Goal: Task Accomplishment & Management: Use online tool/utility

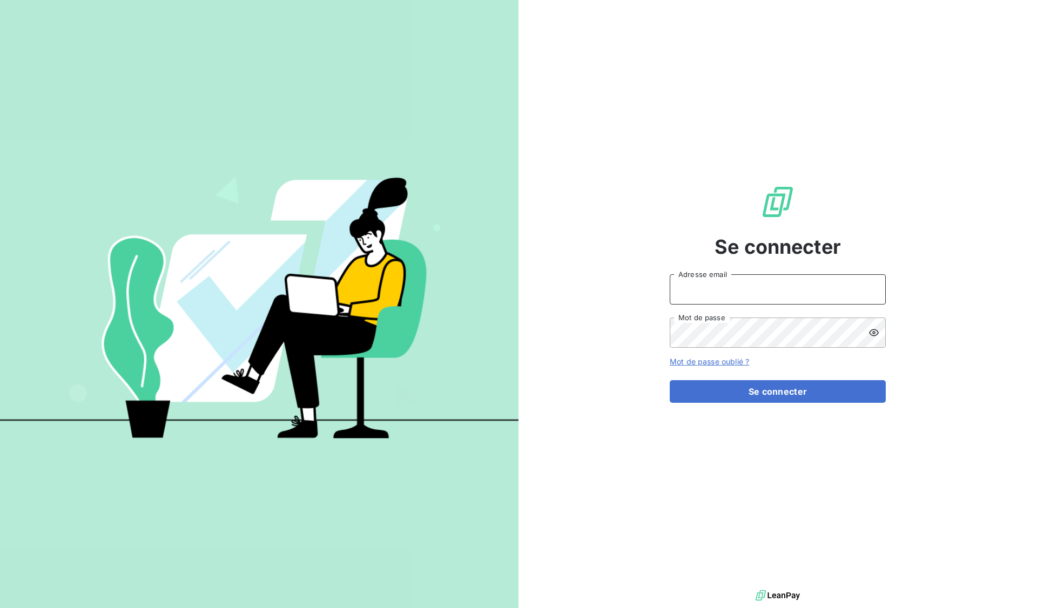
type input "ameline.liard@serensia.com"
click at [797, 393] on button "Se connecter" at bounding box center [778, 391] width 216 height 23
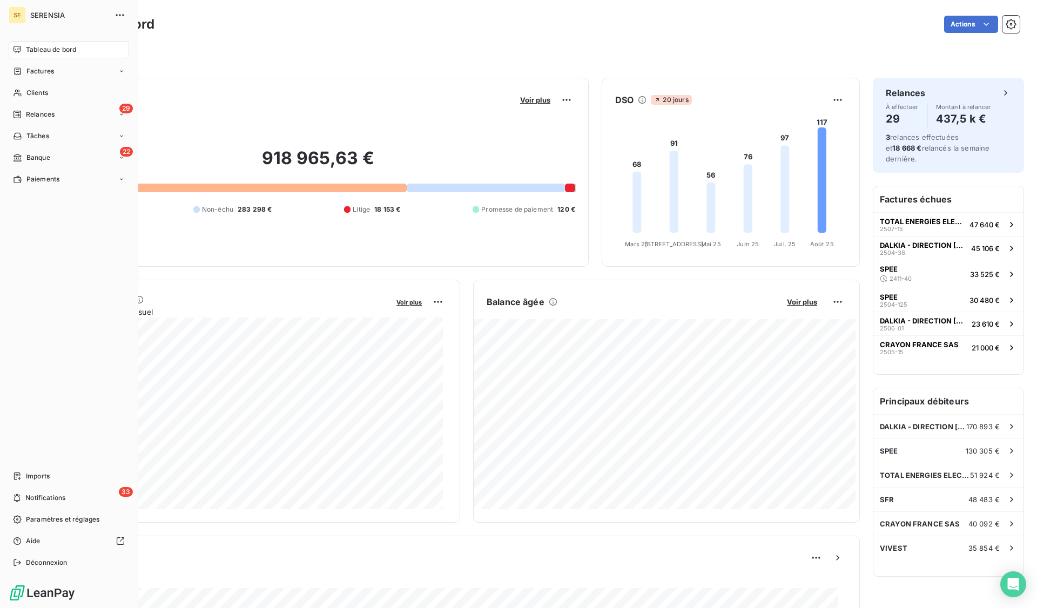
click at [37, 155] on span "Banque" at bounding box center [38, 158] width 24 height 10
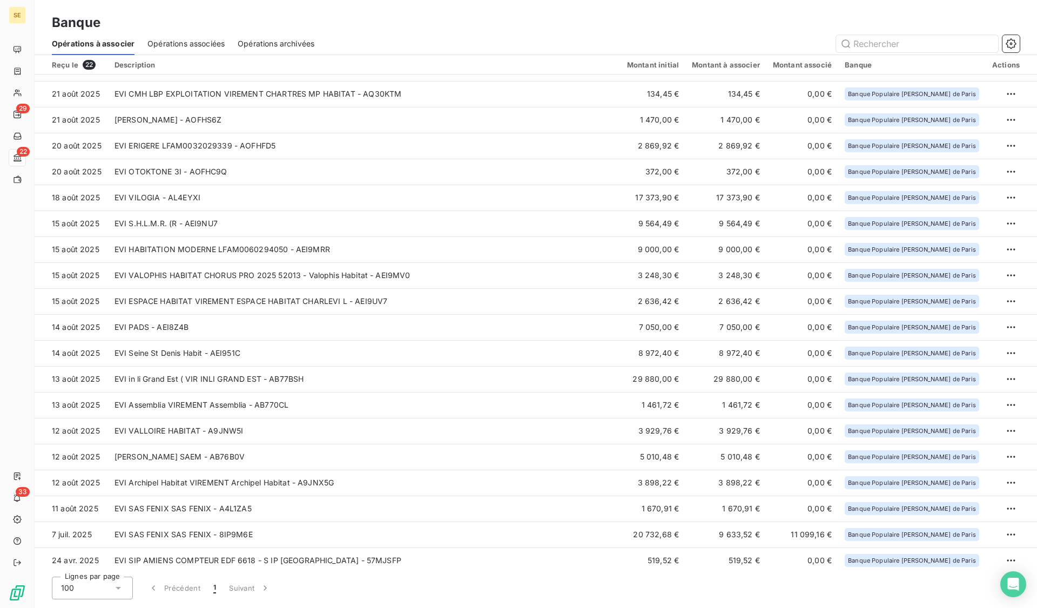
scroll to position [77, 0]
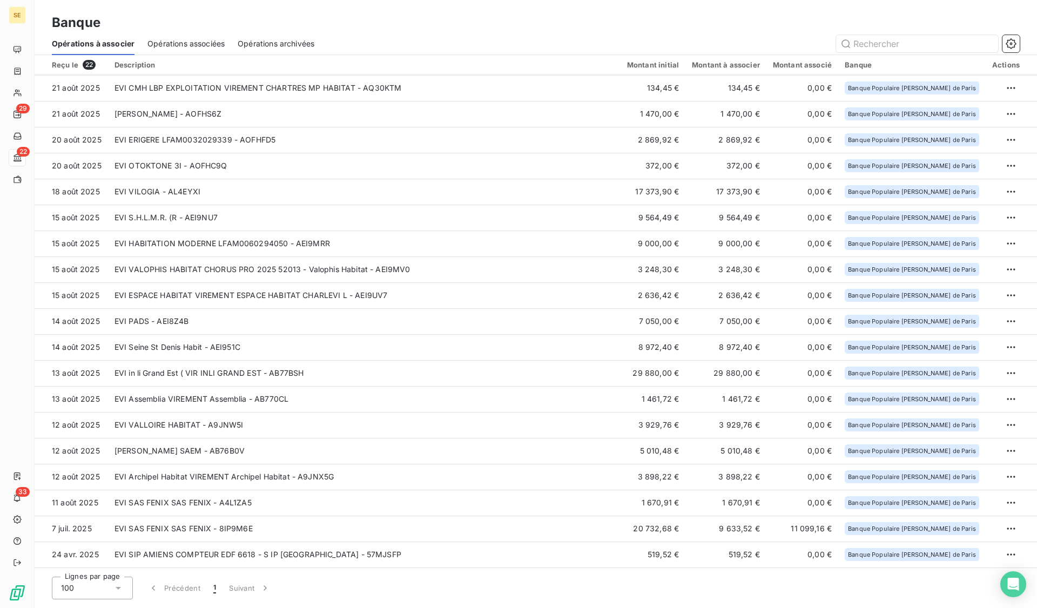
click at [217, 502] on td "EVI SAS FENIX SAS FENIX - A4L1ZA5" at bounding box center [364, 503] width 513 height 26
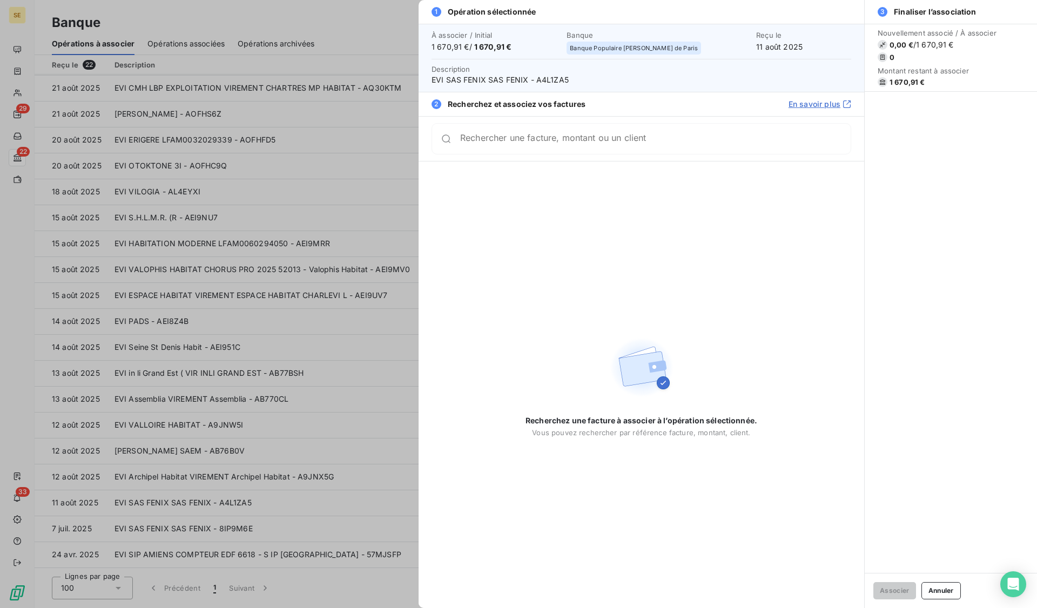
click at [212, 511] on div at bounding box center [518, 304] width 1037 height 608
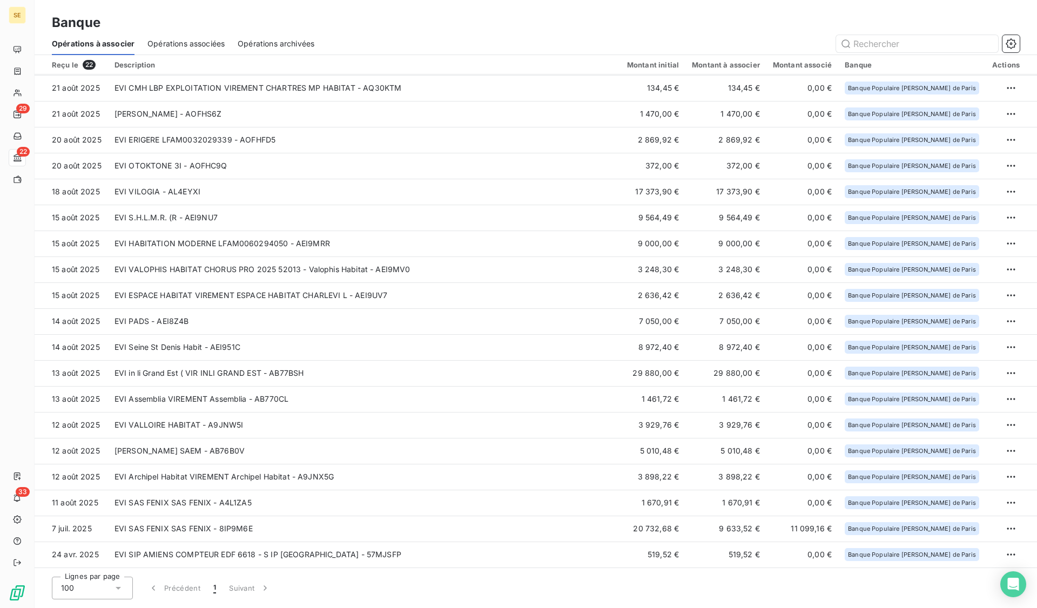
click at [206, 522] on td "EVI SAS FENIX SAS FENIX - 8IP9M6E" at bounding box center [364, 529] width 513 height 26
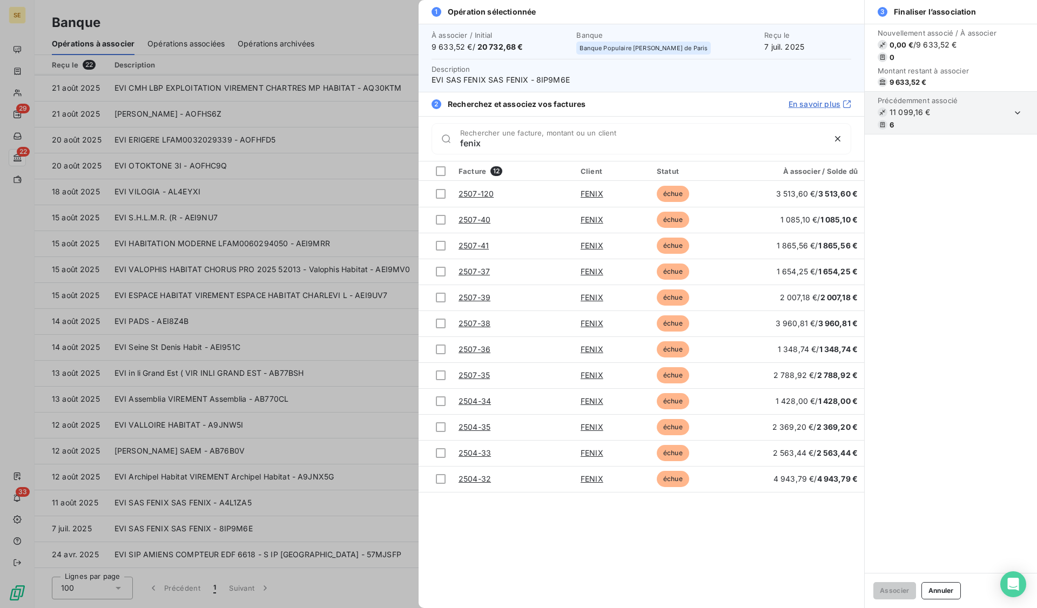
type input "fenix"
click at [442, 480] on div at bounding box center [441, 479] width 10 height 10
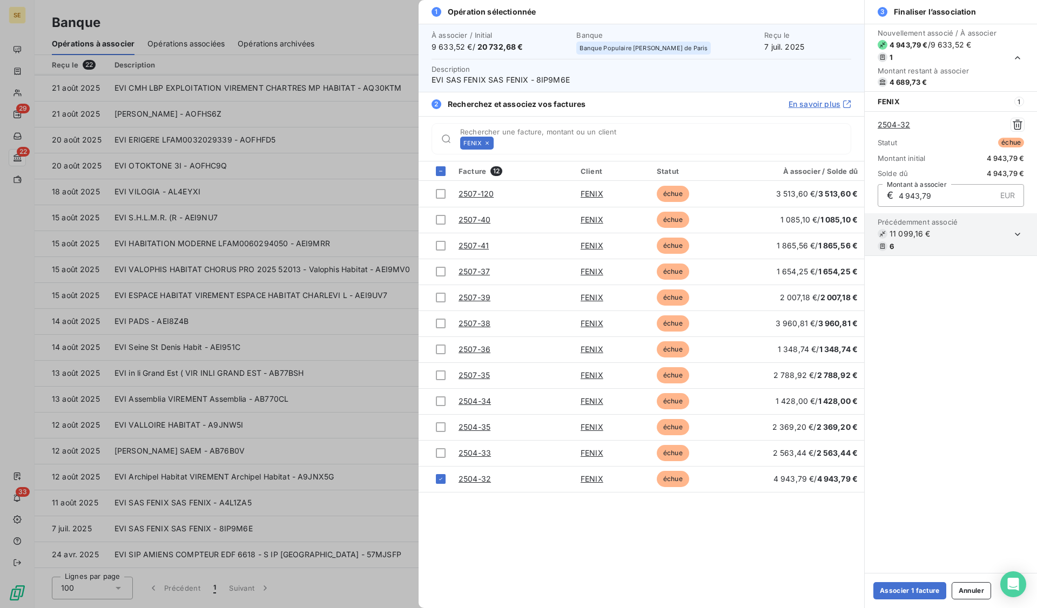
click at [439, 454] on div at bounding box center [441, 453] width 10 height 10
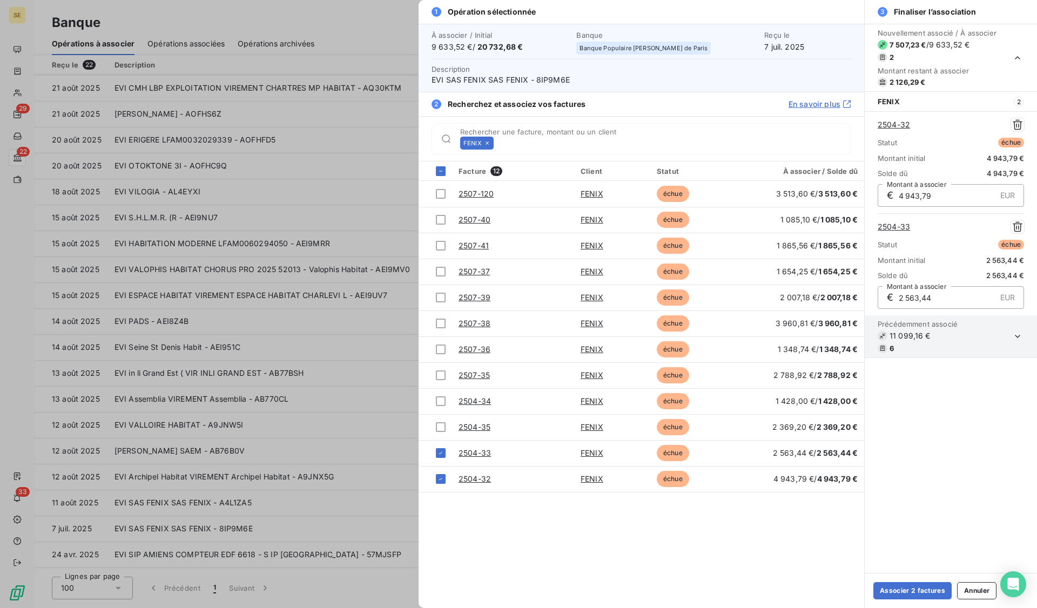
click at [440, 432] on div at bounding box center [441, 427] width 10 height 10
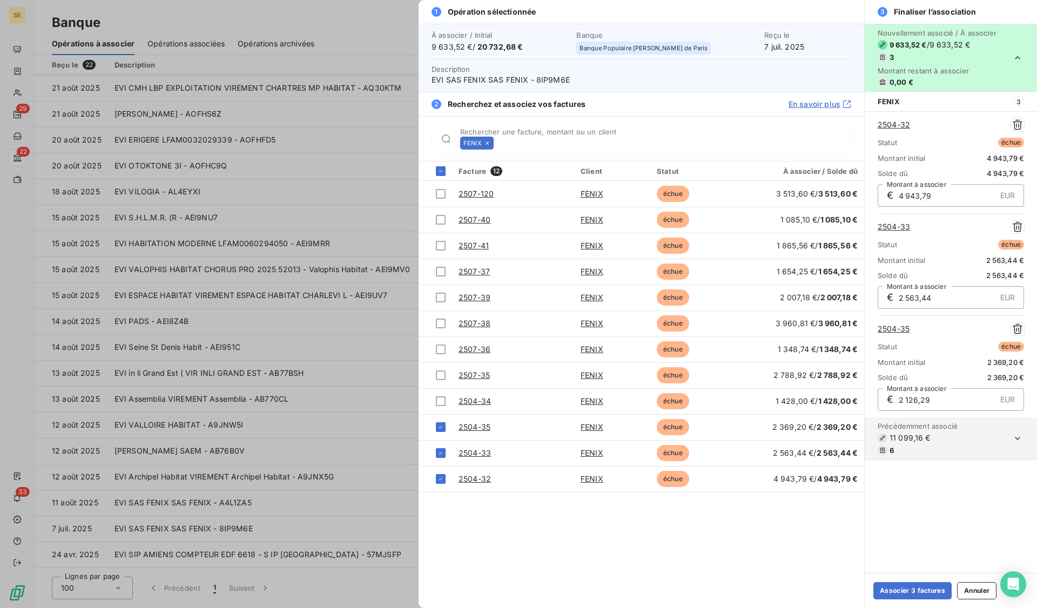
click at [444, 400] on div at bounding box center [441, 402] width 10 height 10
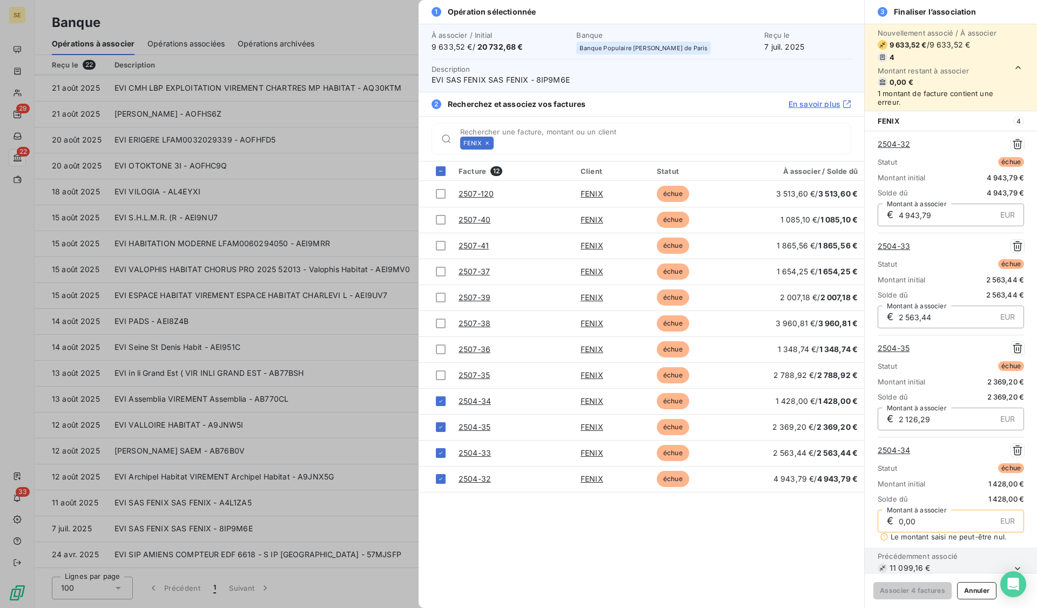
click at [440, 375] on div at bounding box center [441, 376] width 10 height 10
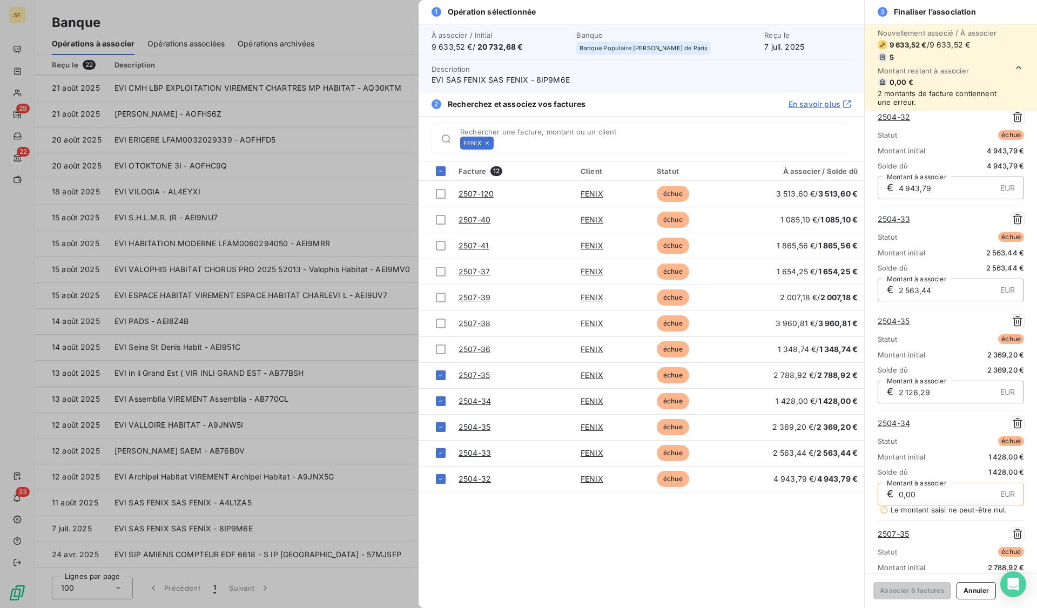
scroll to position [0, 0]
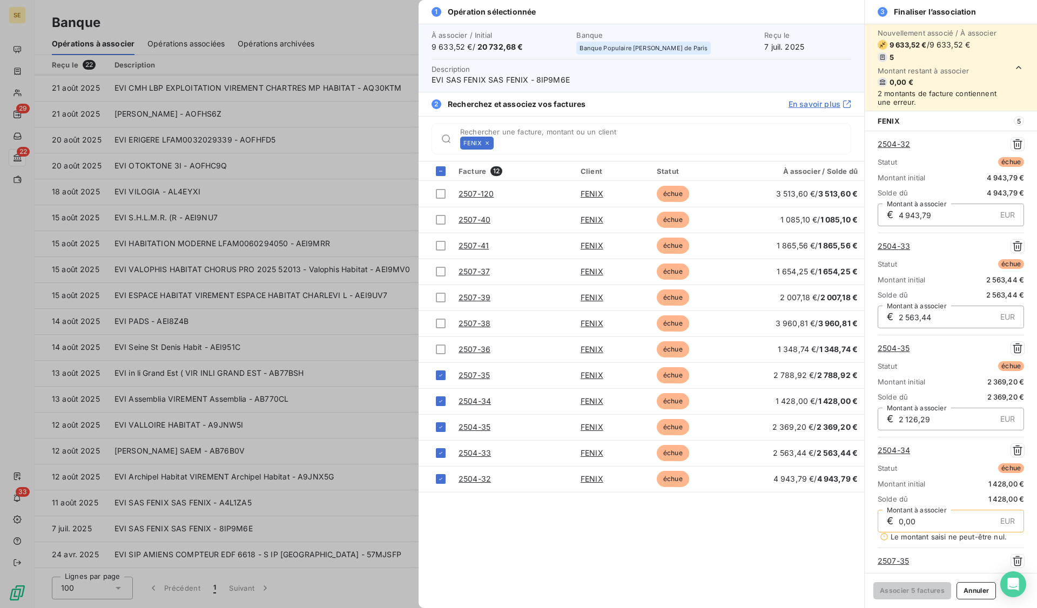
click at [676, 553] on div "Facture 12 Client Statut À associer / Solde dû 2507-120 FENIX échue 3 513,60 € …" at bounding box center [642, 385] width 446 height 447
click at [1012, 452] on icon "button" at bounding box center [1017, 450] width 11 height 11
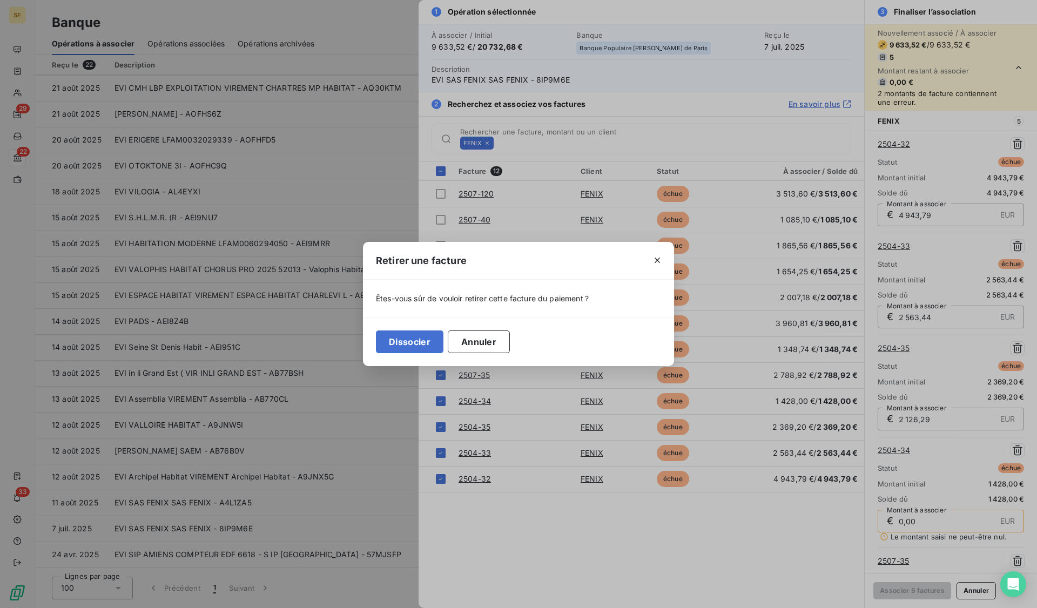
click at [415, 345] on button "Dissocier" at bounding box center [410, 342] width 68 height 23
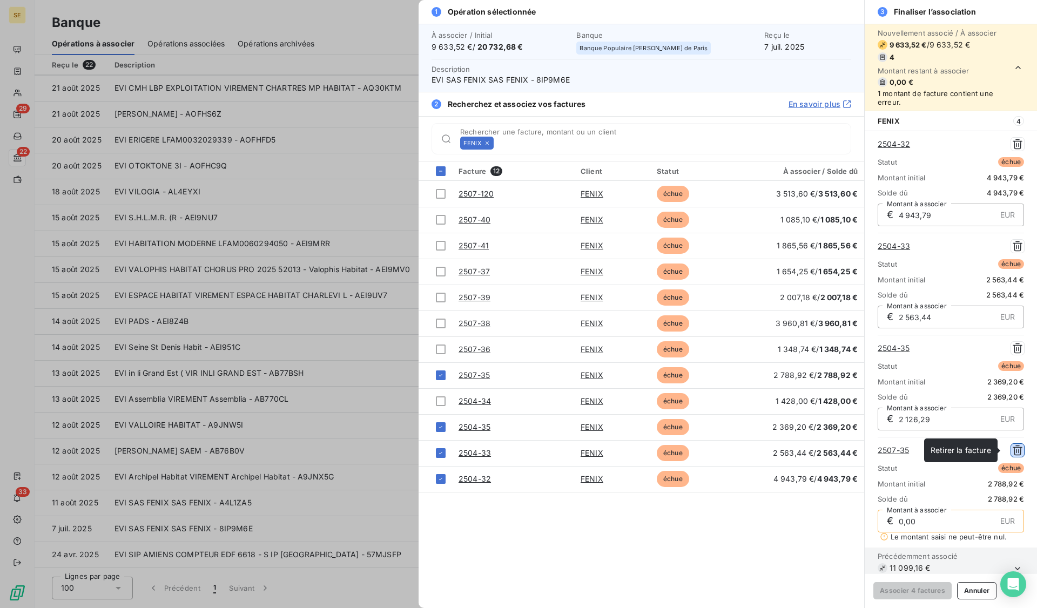
click at [1012, 447] on icon "button" at bounding box center [1017, 450] width 11 height 11
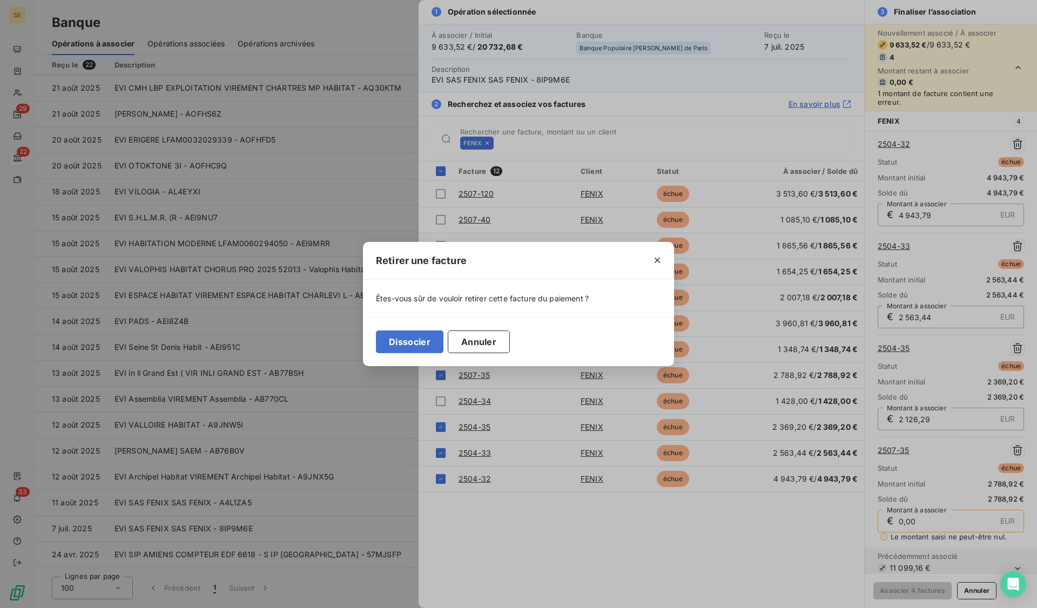
click at [427, 344] on button "Dissocier" at bounding box center [410, 342] width 68 height 23
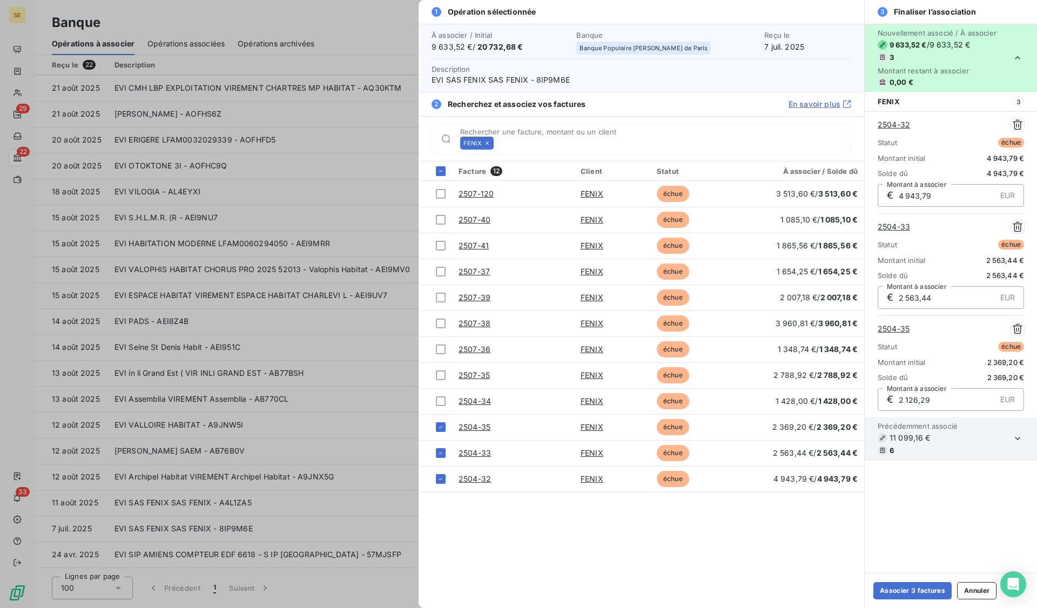
click at [1019, 439] on icon "button" at bounding box center [1017, 438] width 11 height 11
click at [367, 486] on div at bounding box center [518, 304] width 1037 height 608
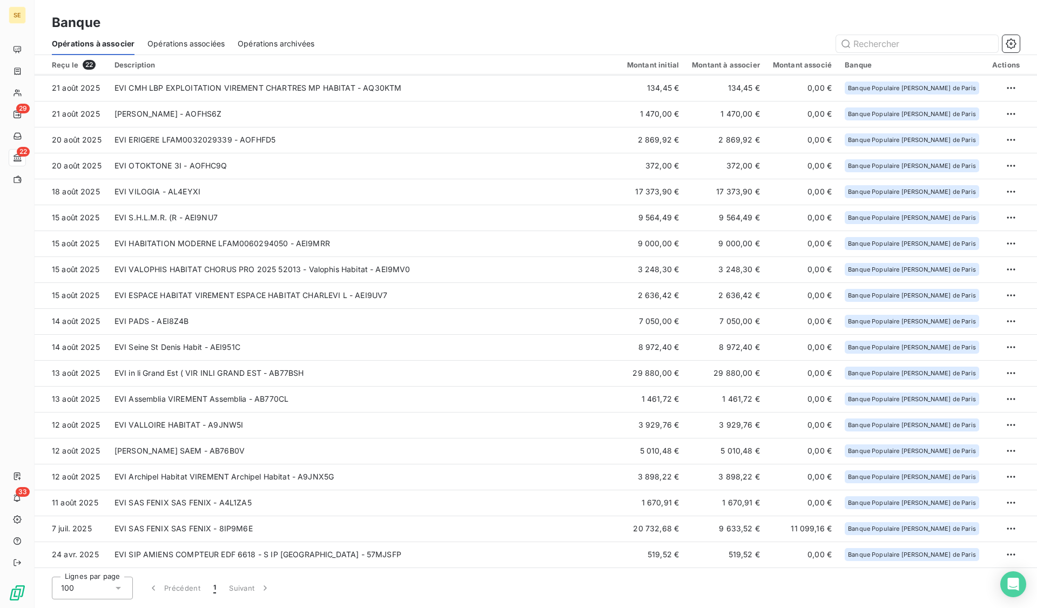
click at [246, 506] on td "EVI SAS FENIX SAS FENIX - A4L1ZA5" at bounding box center [364, 503] width 513 height 26
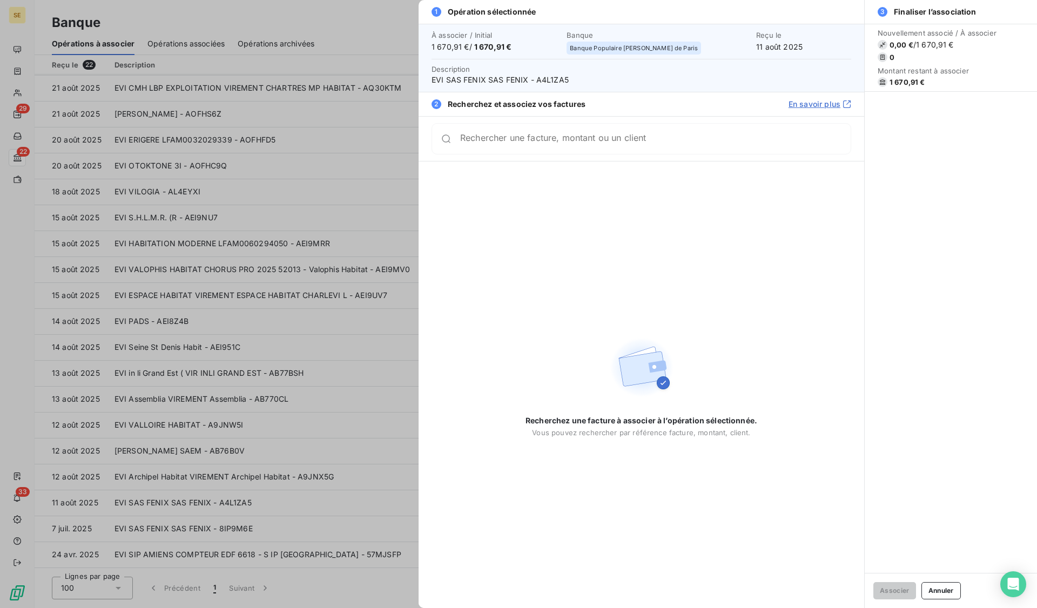
click at [285, 451] on div at bounding box center [518, 304] width 1037 height 608
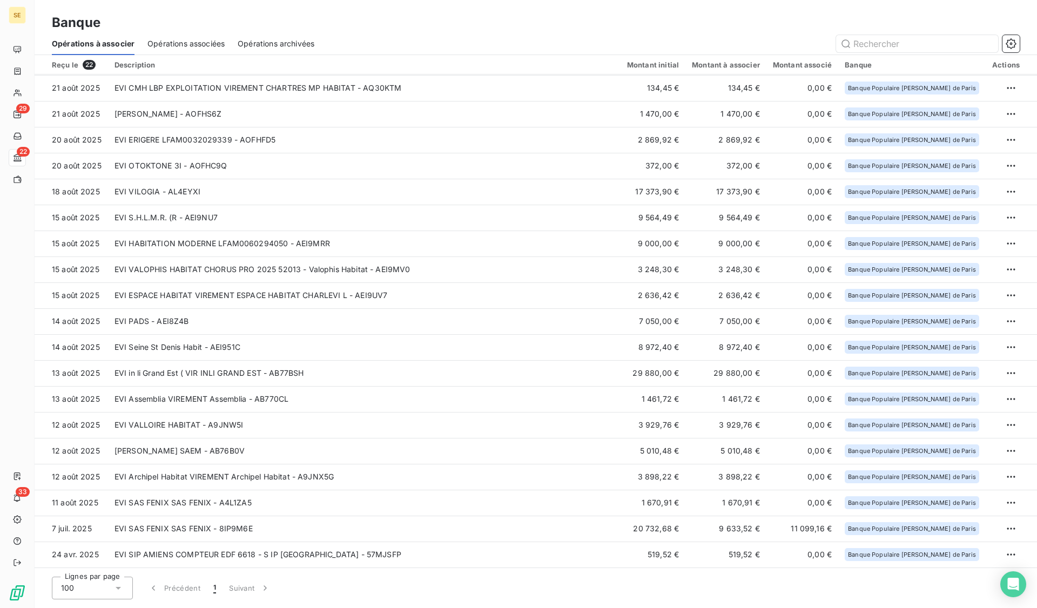
click at [145, 532] on td "EVI SAS FENIX SAS FENIX - 8IP9M6E" at bounding box center [364, 529] width 513 height 26
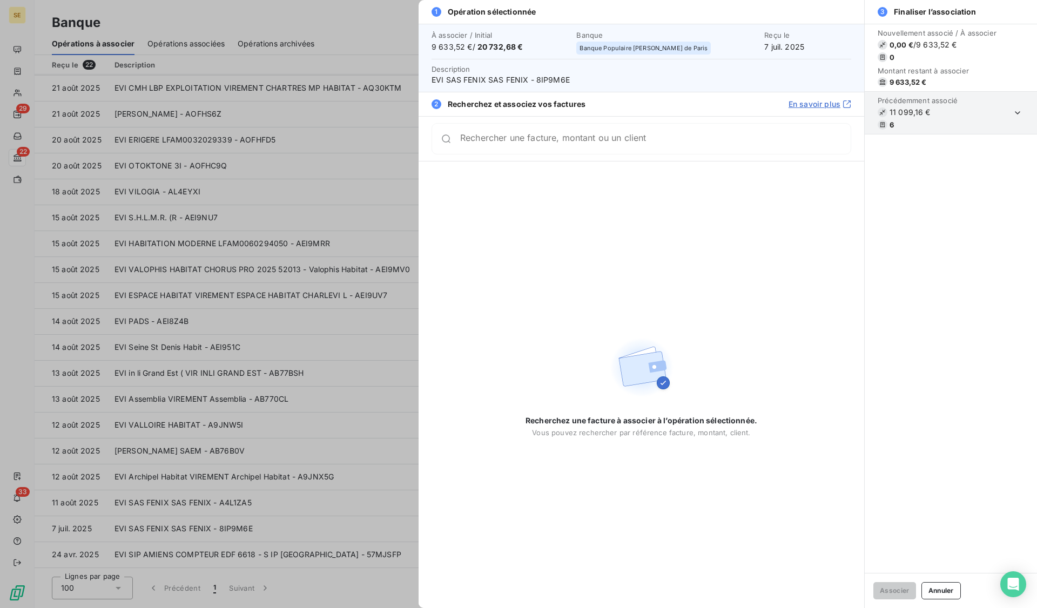
click at [1014, 110] on icon "button" at bounding box center [1017, 113] width 11 height 11
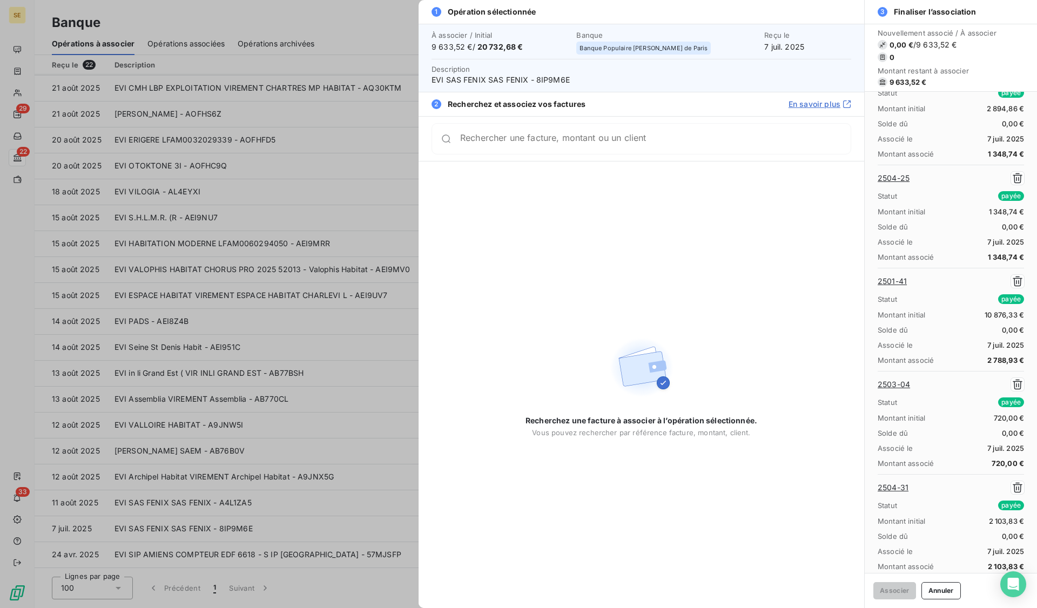
scroll to position [200, 0]
click at [387, 302] on div at bounding box center [518, 304] width 1037 height 608
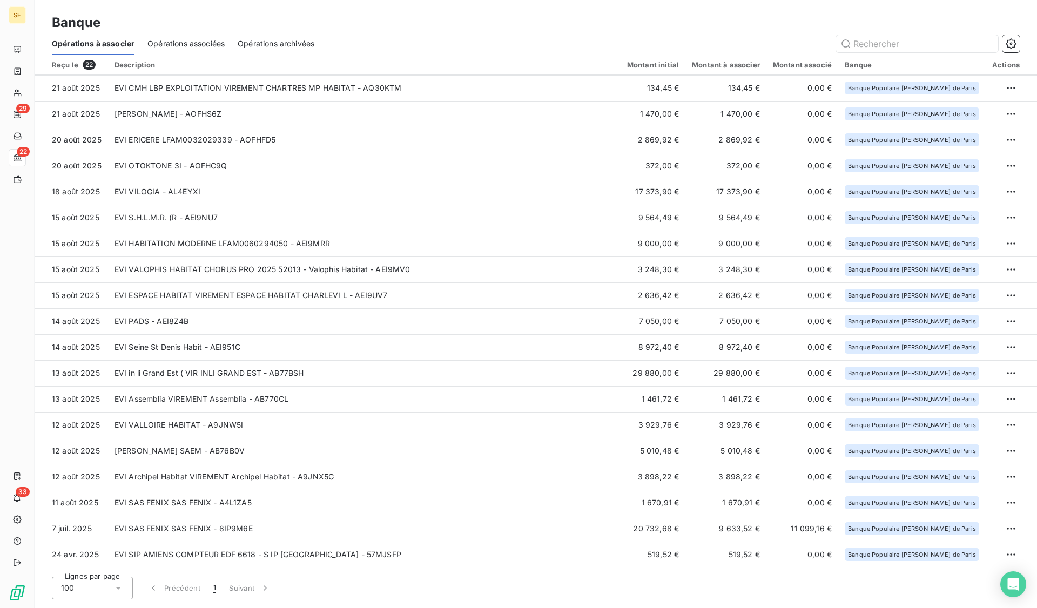
click at [204, 534] on td "EVI SAS FENIX SAS FENIX - 8IP9M6E" at bounding box center [364, 529] width 513 height 26
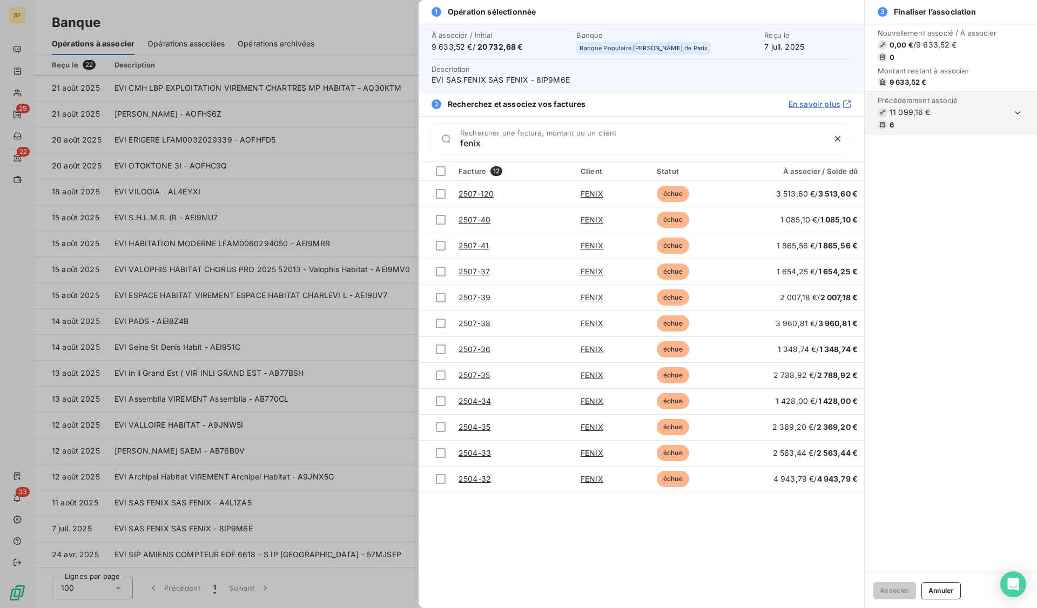
type input "fenix"
click at [439, 478] on div at bounding box center [441, 479] width 10 height 10
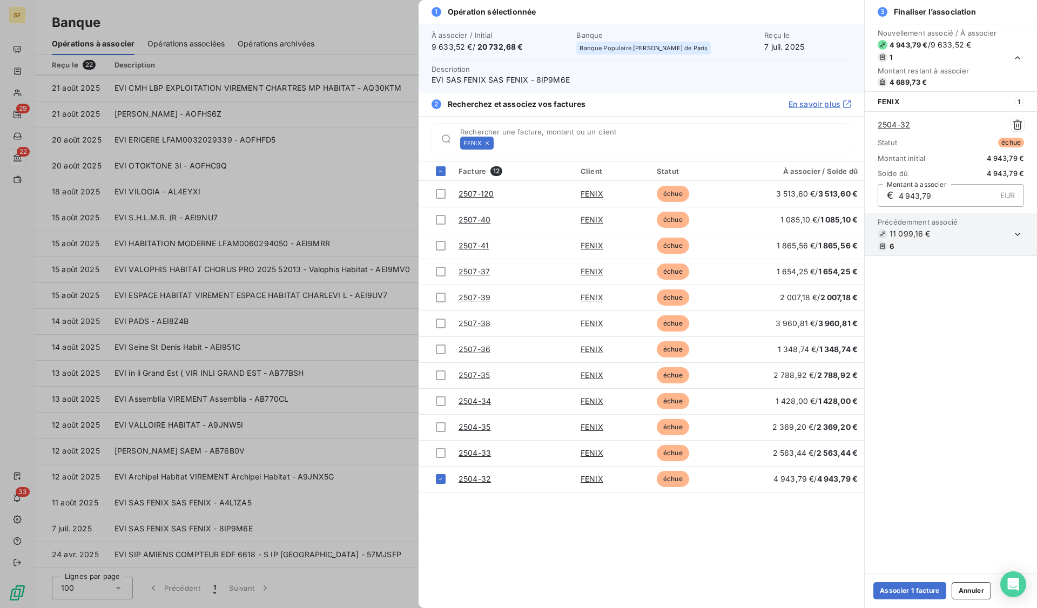
click at [439, 452] on div at bounding box center [441, 453] width 10 height 10
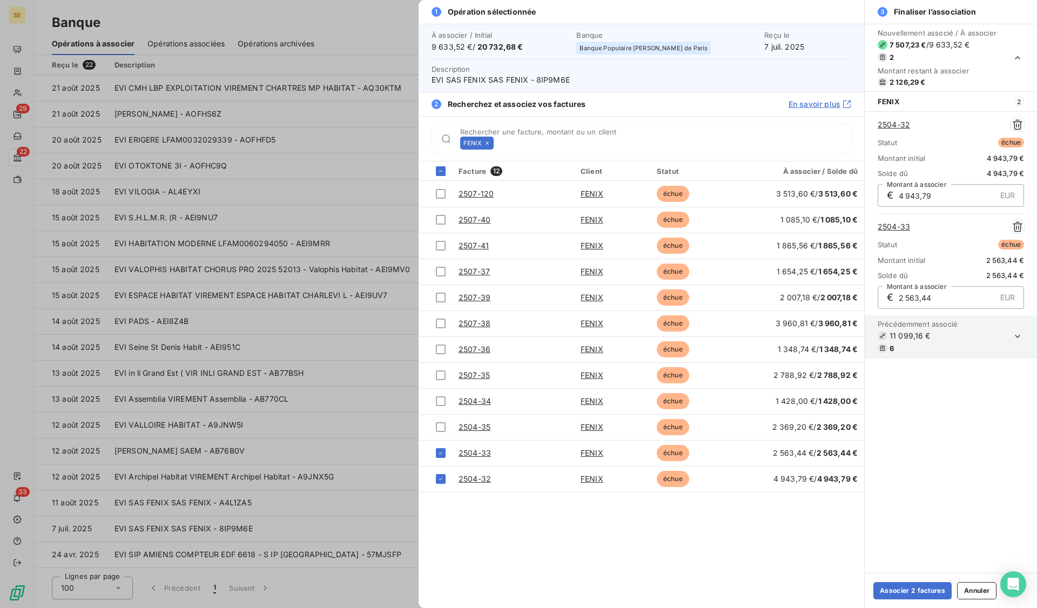
click at [441, 428] on div at bounding box center [441, 427] width 10 height 10
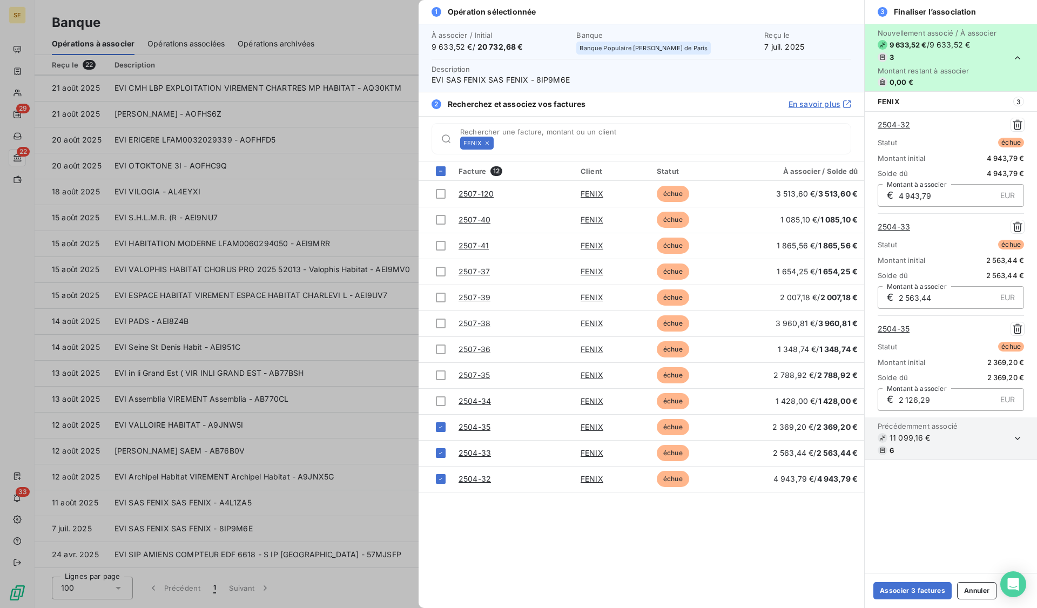
click at [443, 422] on td at bounding box center [435, 427] width 33 height 26
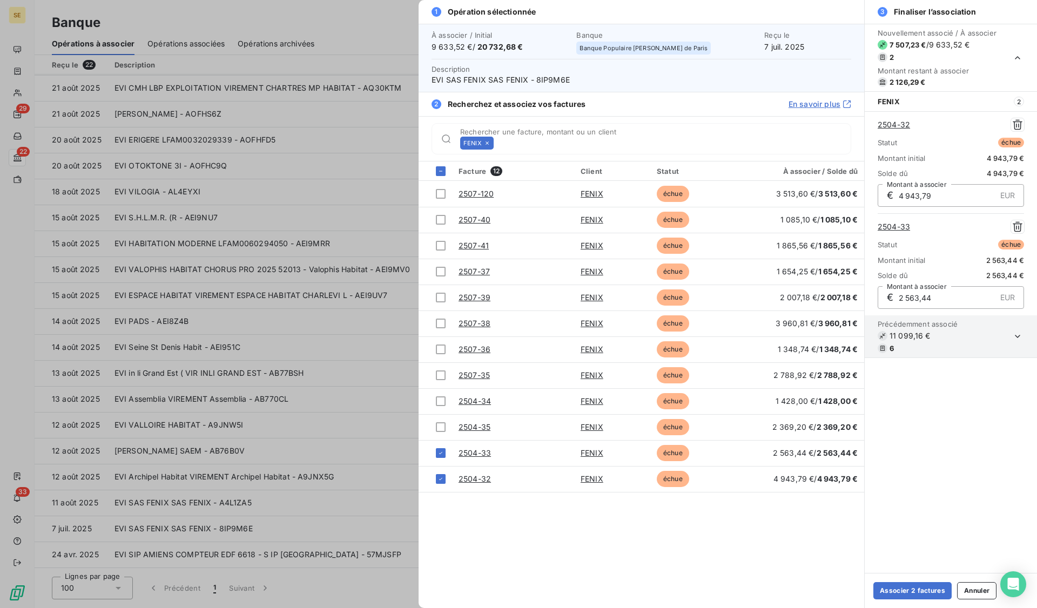
click at [444, 402] on div at bounding box center [441, 402] width 10 height 10
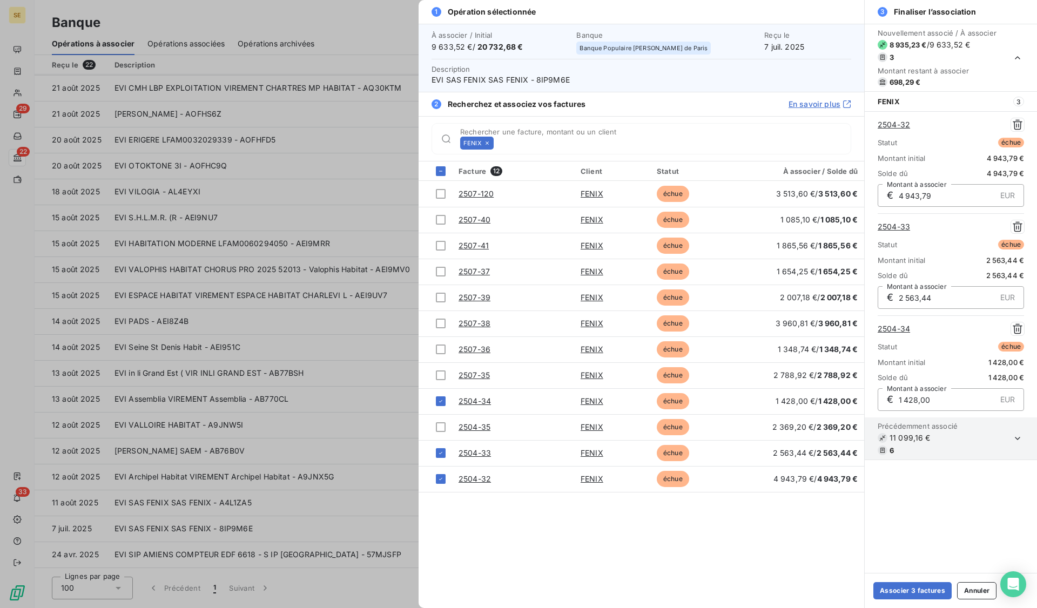
click at [441, 426] on div at bounding box center [441, 427] width 10 height 10
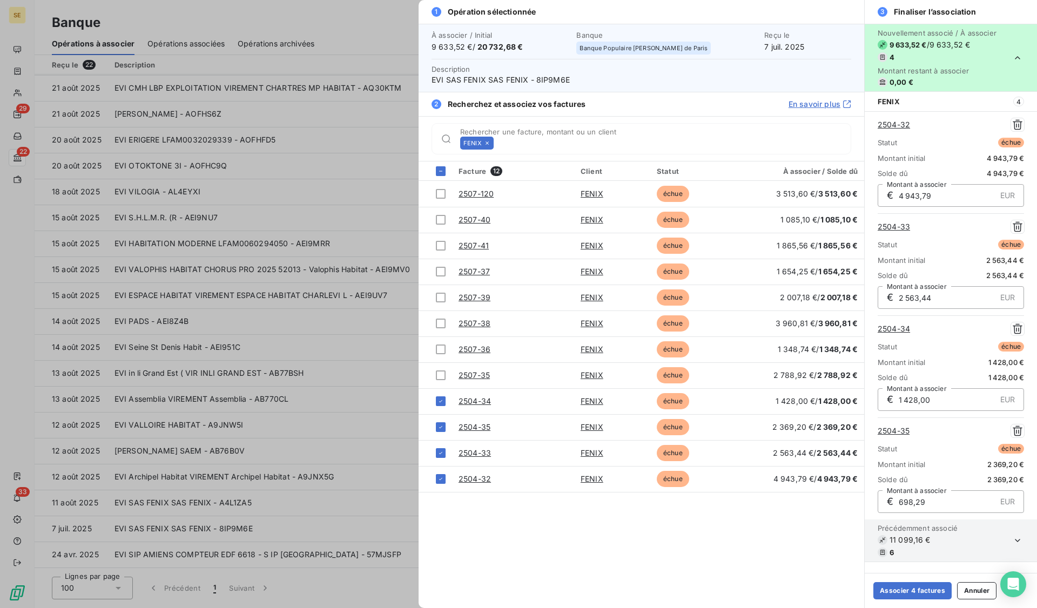
click at [905, 593] on button "Associer 4 factures" at bounding box center [913, 590] width 78 height 17
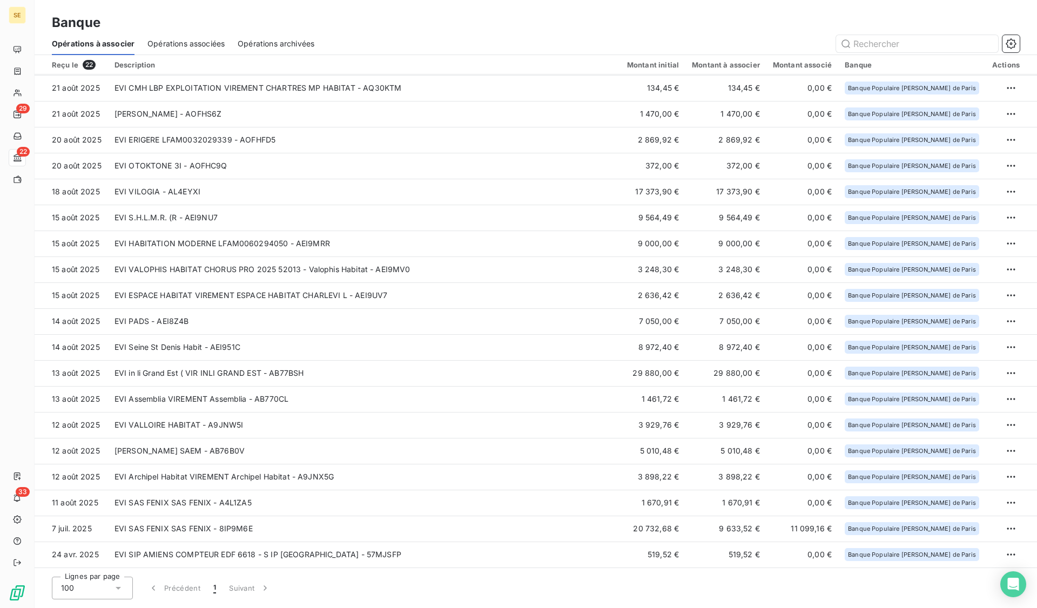
click at [285, 536] on td "EVI SAS FENIX SAS FENIX - 8IP9M6E" at bounding box center [364, 529] width 513 height 26
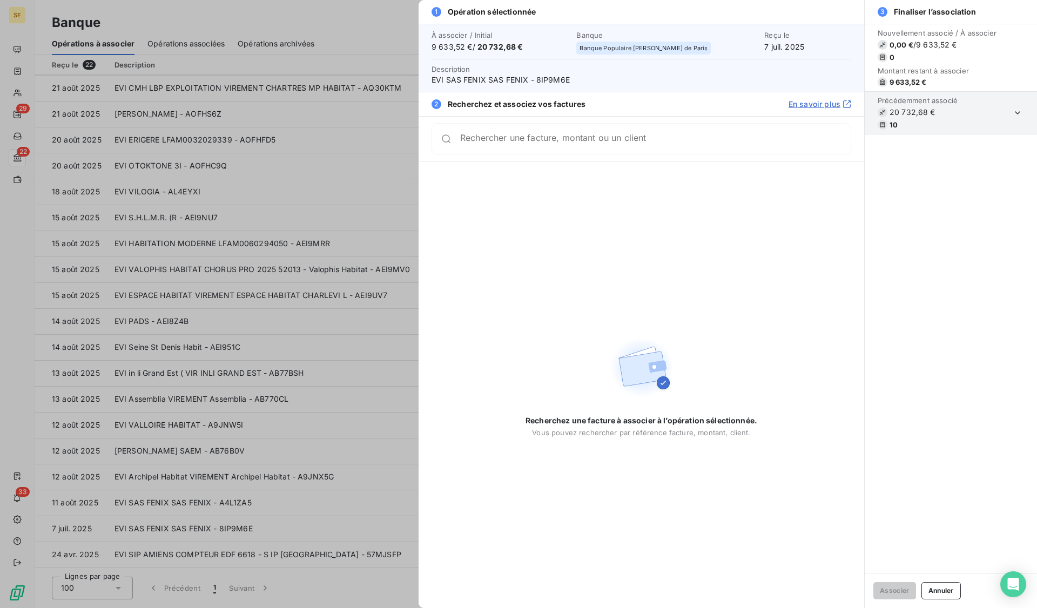
click at [984, 120] on section "Précédemment associé 20 732,68 € 10" at bounding box center [951, 113] width 172 height 43
click at [1017, 117] on icon "button" at bounding box center [1017, 113] width 11 height 11
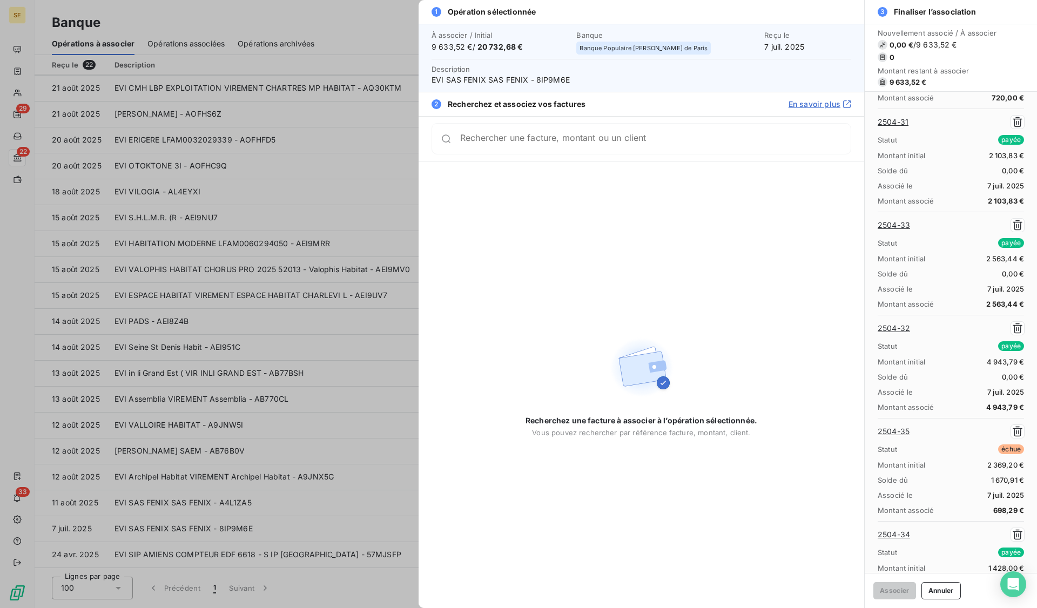
scroll to position [613, 0]
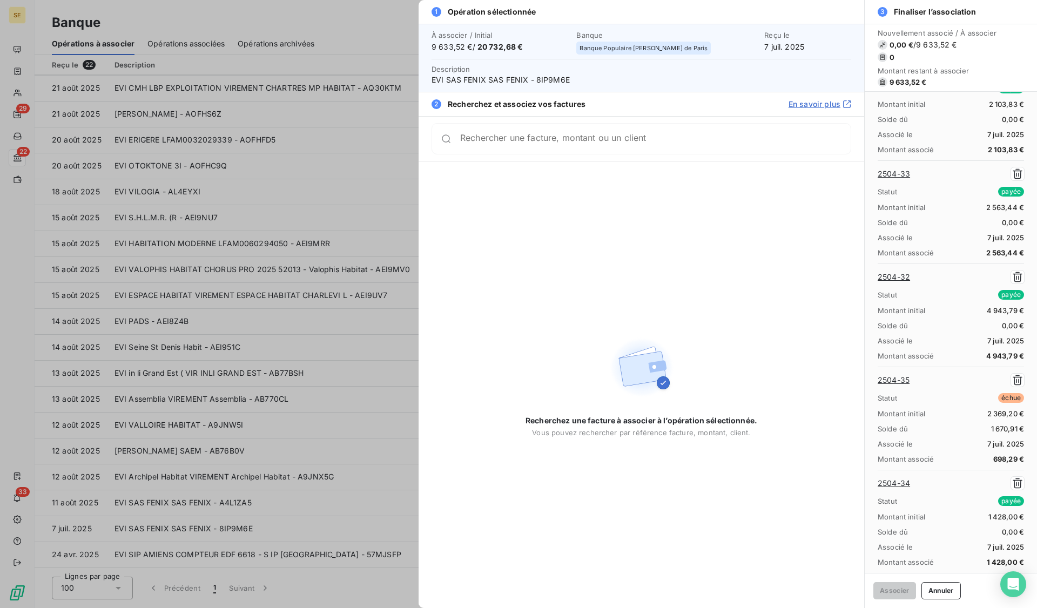
click at [241, 467] on div at bounding box center [518, 304] width 1037 height 608
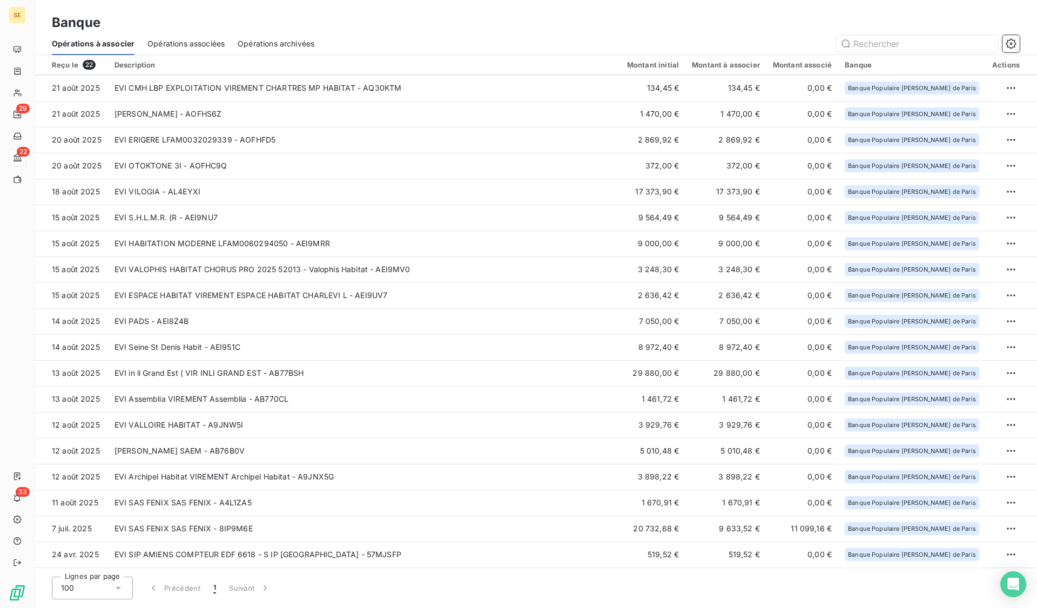
click at [744, 504] on td "1 670,91 €" at bounding box center [726, 503] width 81 height 26
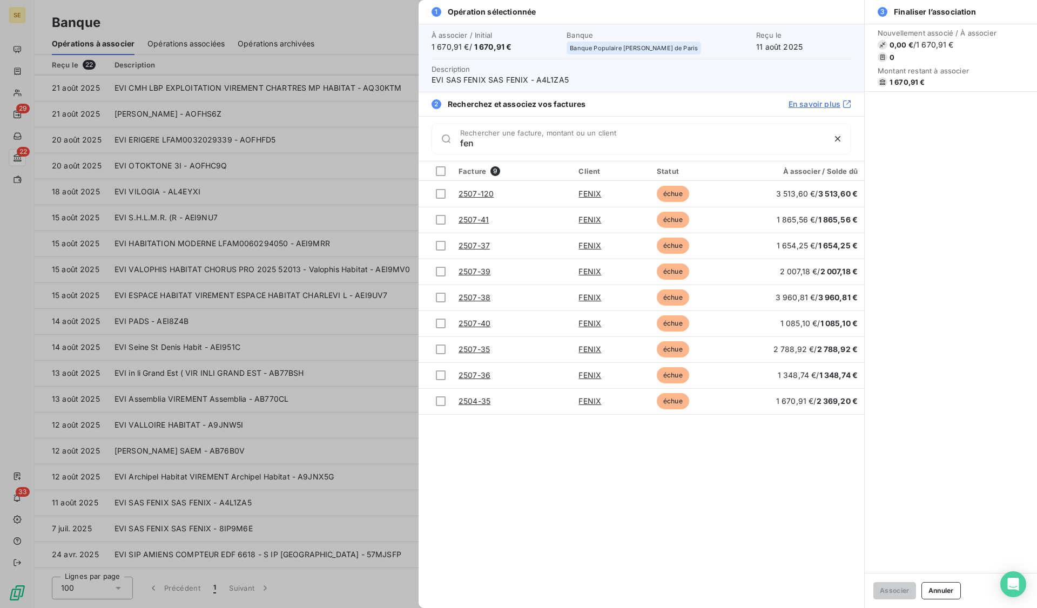
type input "fen"
click at [462, 402] on link "2504-35" at bounding box center [475, 401] width 32 height 9
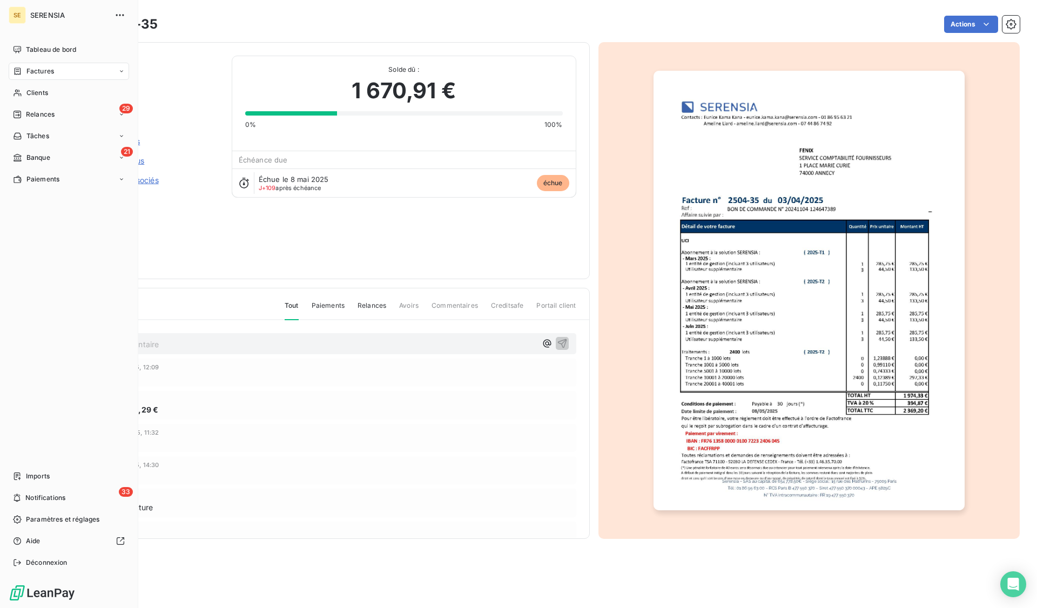
click at [32, 153] on span "Banque" at bounding box center [38, 158] width 24 height 10
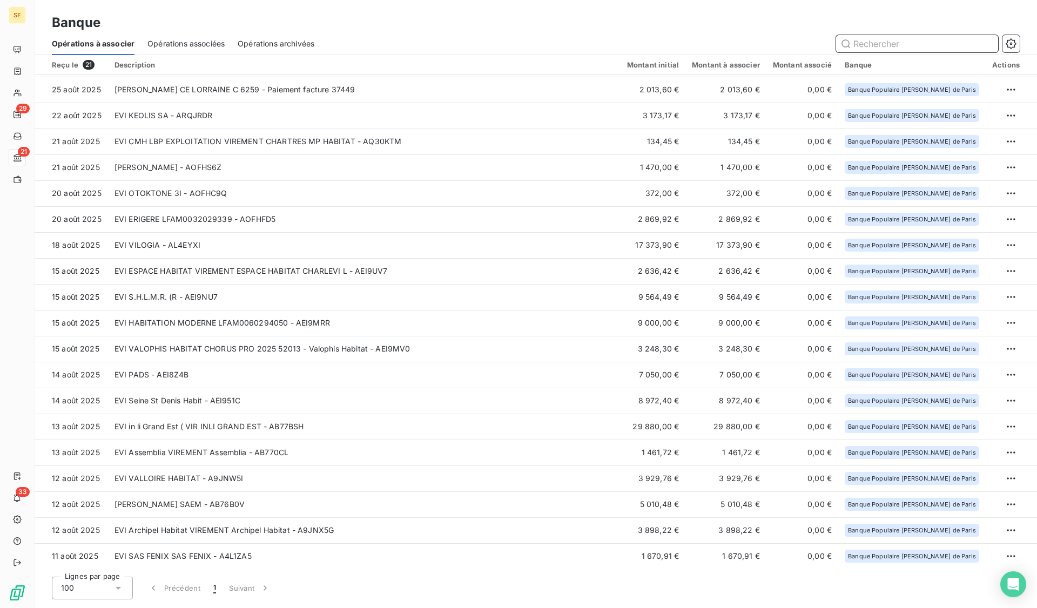
scroll to position [51, 0]
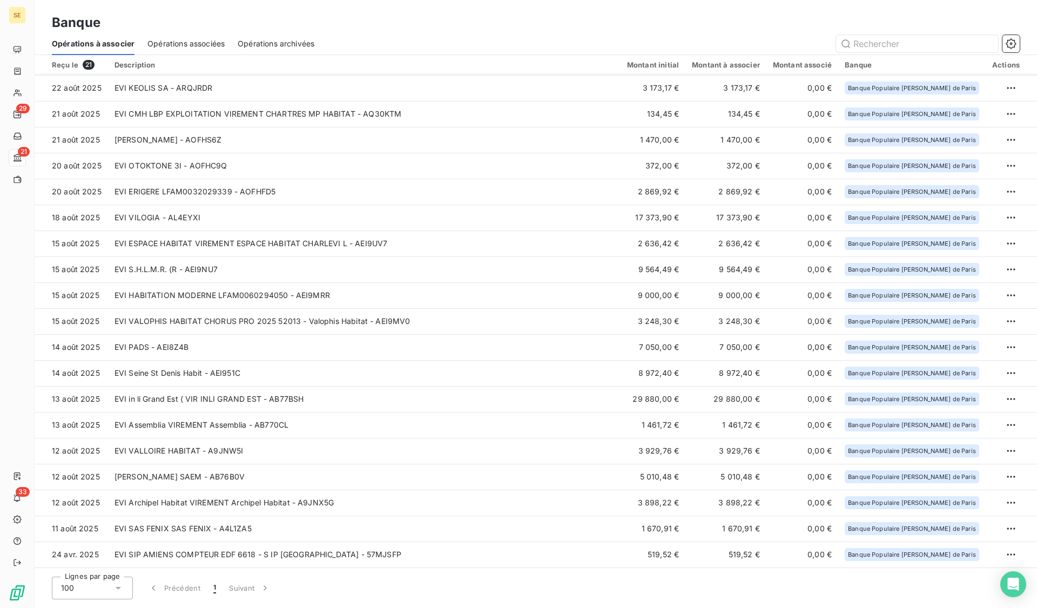
click at [210, 520] on td "EVI SAS FENIX SAS FENIX - A4L1ZA5" at bounding box center [364, 529] width 513 height 26
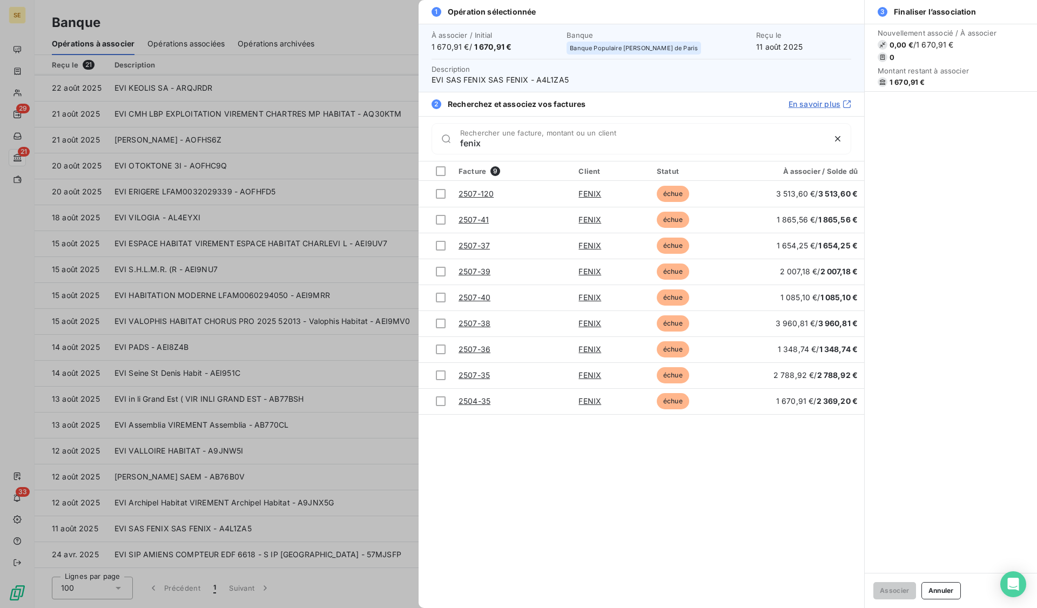
type input "fenix"
click at [442, 400] on div at bounding box center [441, 402] width 10 height 10
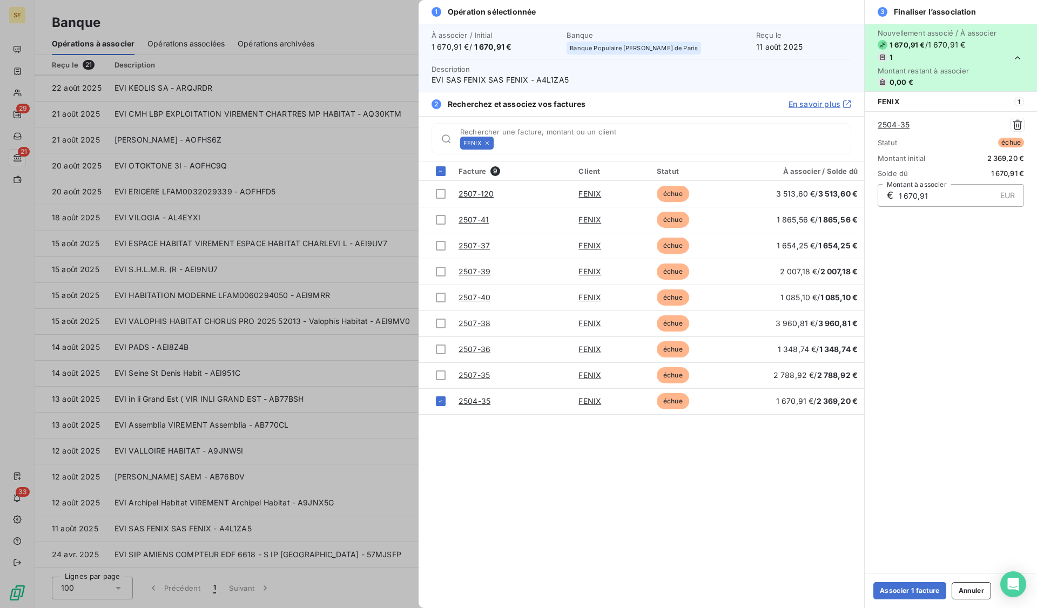
click at [892, 592] on button "Associer 1 facture" at bounding box center [910, 590] width 73 height 17
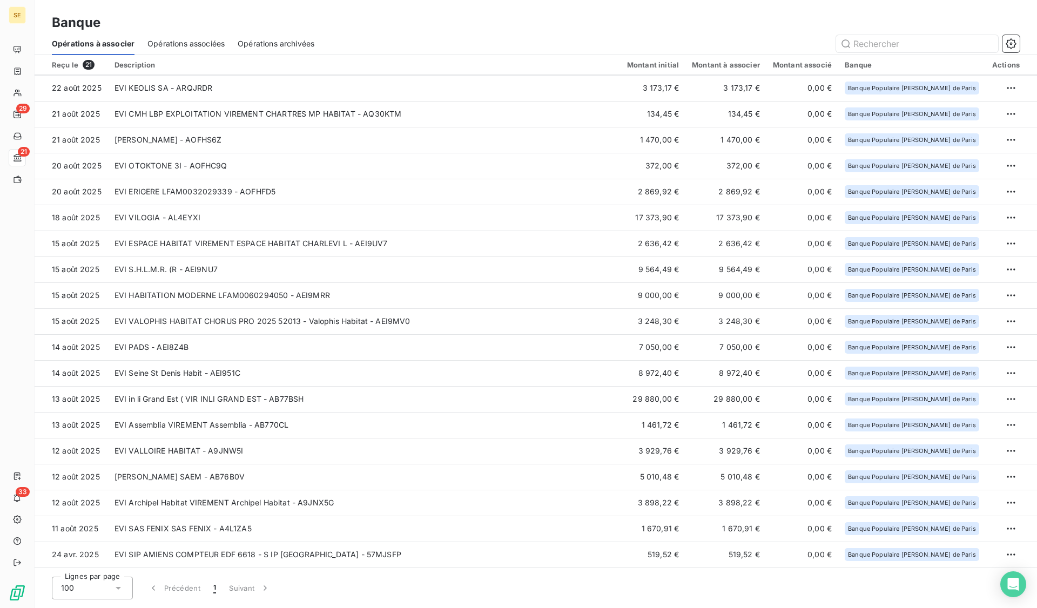
click at [216, 501] on td "EVI Archipel Habitat VIREMENT Archipel Habitat - A9JNX5G" at bounding box center [364, 503] width 513 height 26
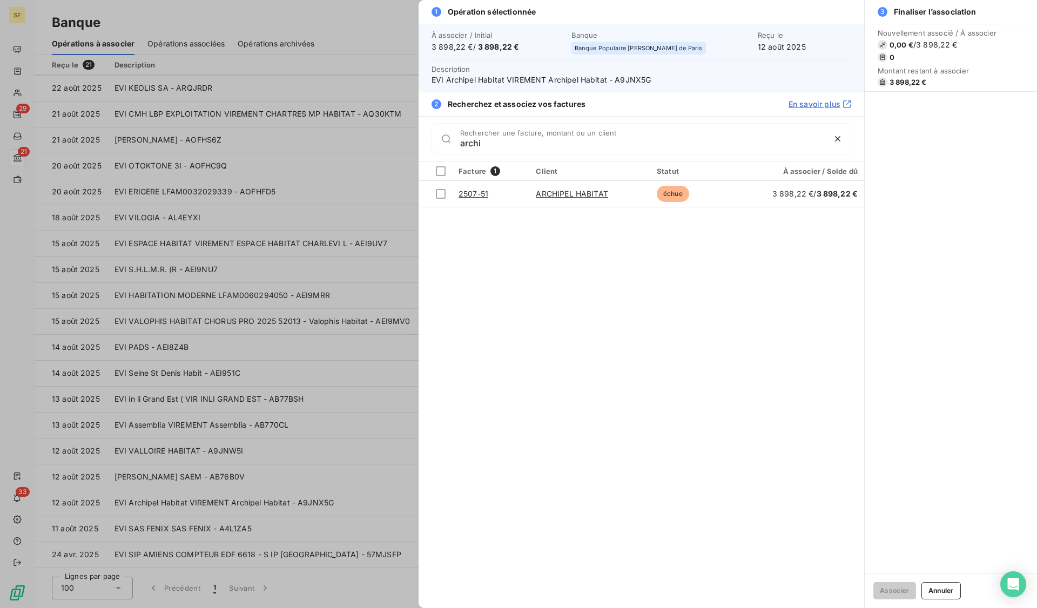
type input "archi"
click at [441, 197] on div at bounding box center [441, 194] width 10 height 10
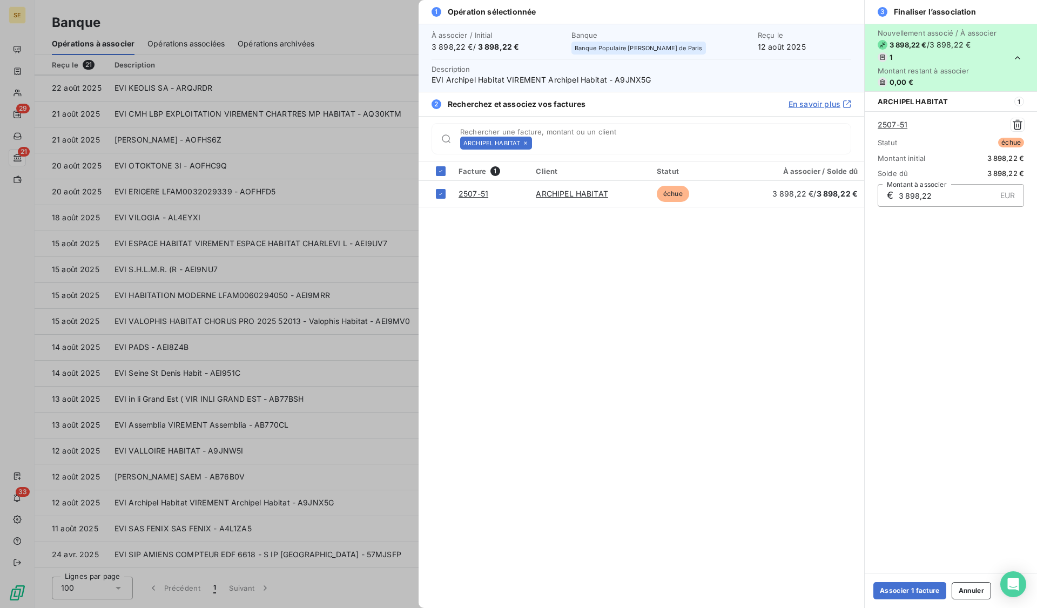
click at [911, 591] on button "Associer 1 facture" at bounding box center [910, 590] width 73 height 17
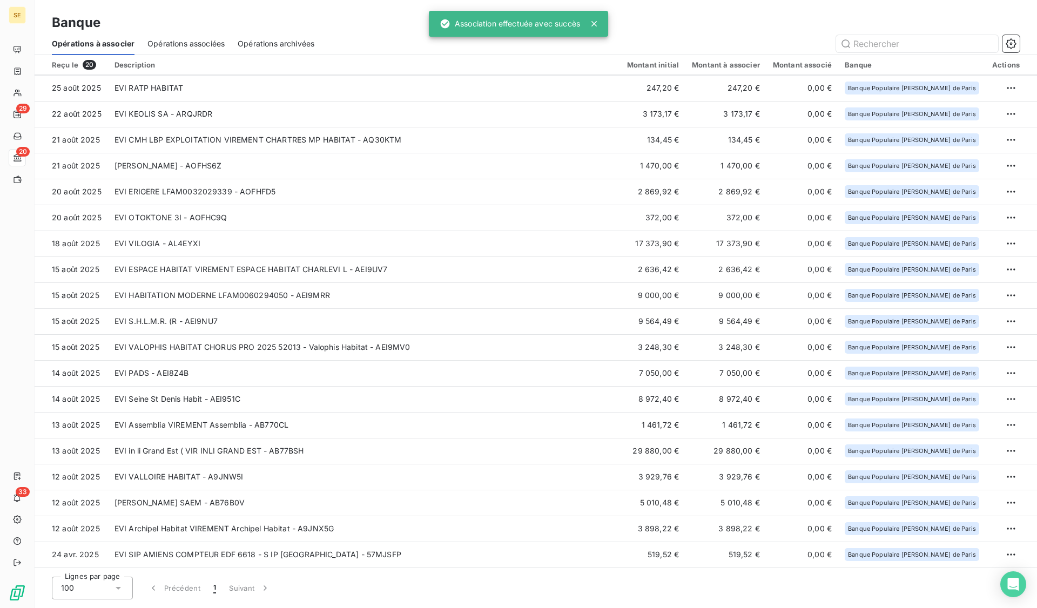
click at [193, 505] on td "[PERSON_NAME] SAEM - AB76B0V" at bounding box center [364, 503] width 513 height 26
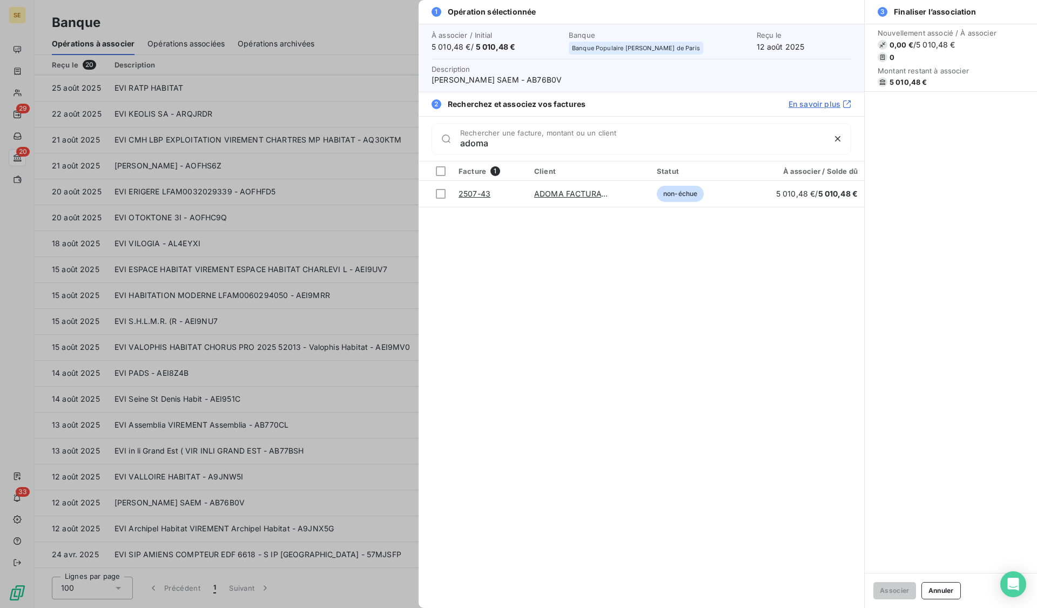
type input "adoma"
click at [437, 195] on div at bounding box center [441, 194] width 10 height 10
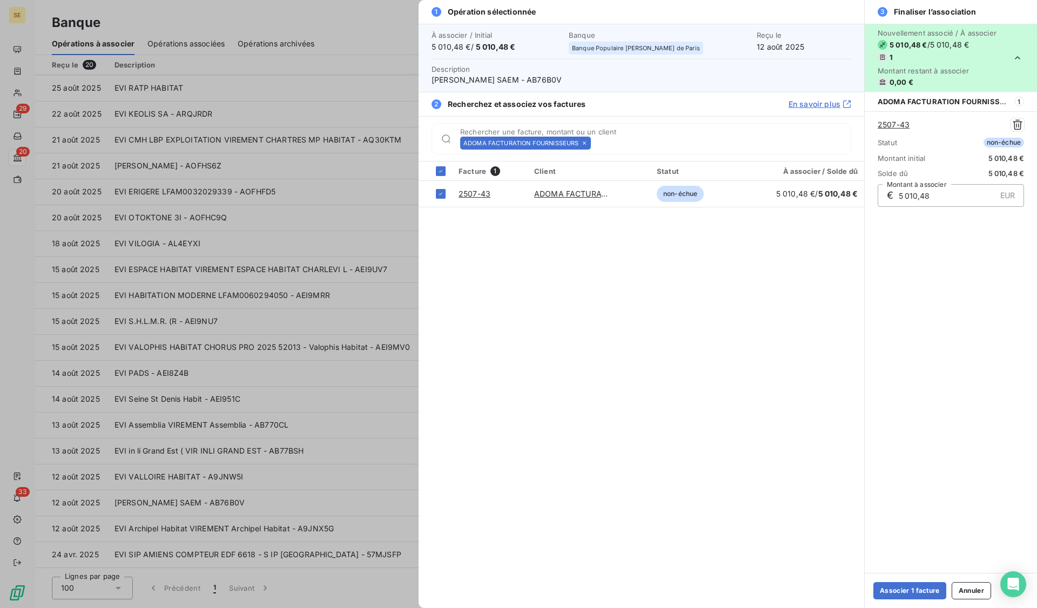
click at [924, 590] on button "Associer 1 facture" at bounding box center [910, 590] width 73 height 17
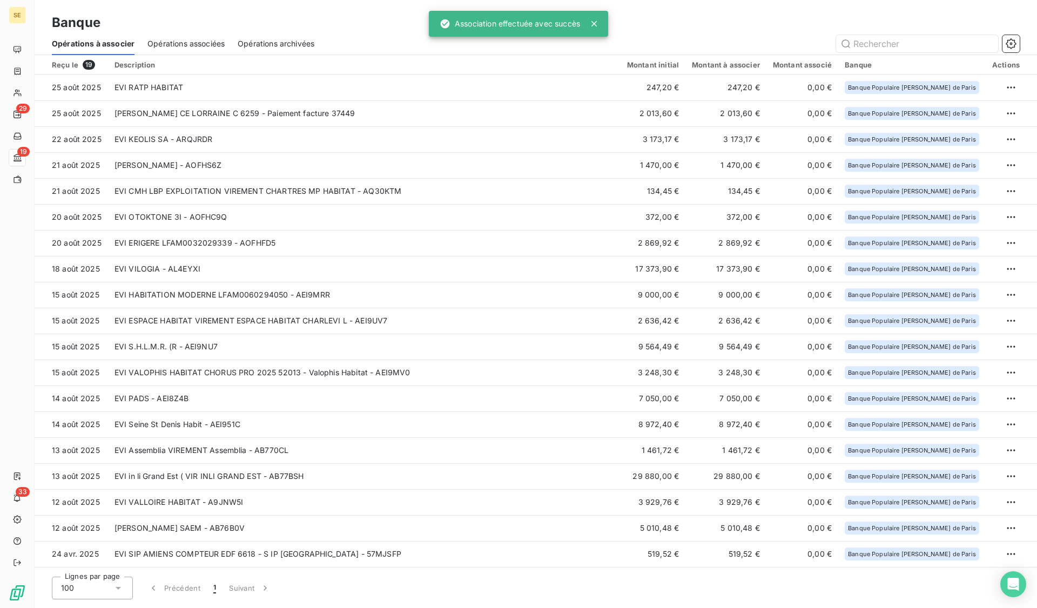
scroll to position [0, 0]
click at [206, 506] on td "EVI VALLOIRE HABITAT - A9JNW5I" at bounding box center [364, 502] width 513 height 26
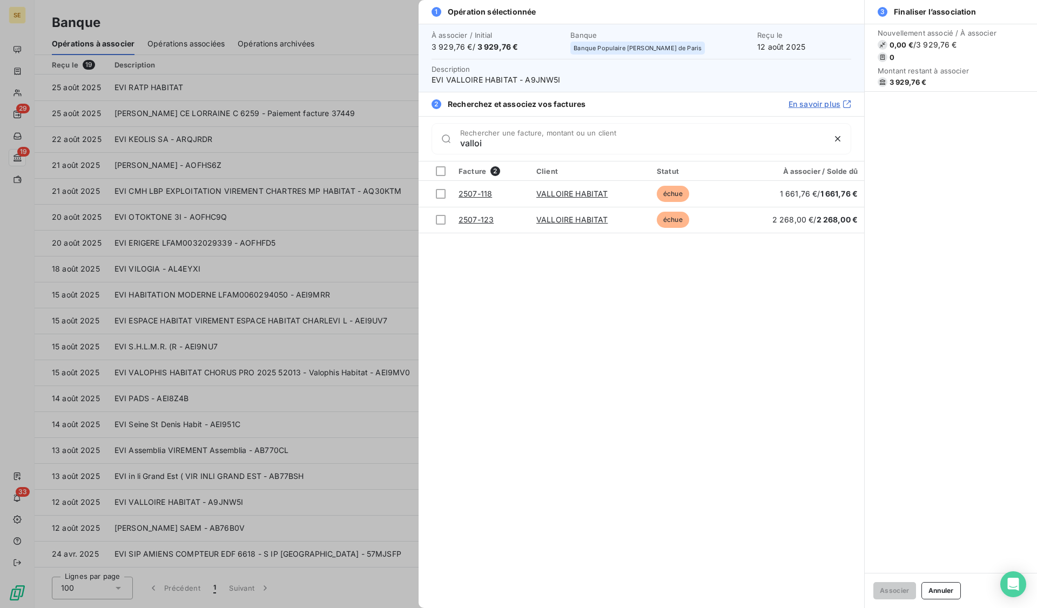
type input "valloi"
click at [438, 191] on div at bounding box center [441, 194] width 10 height 10
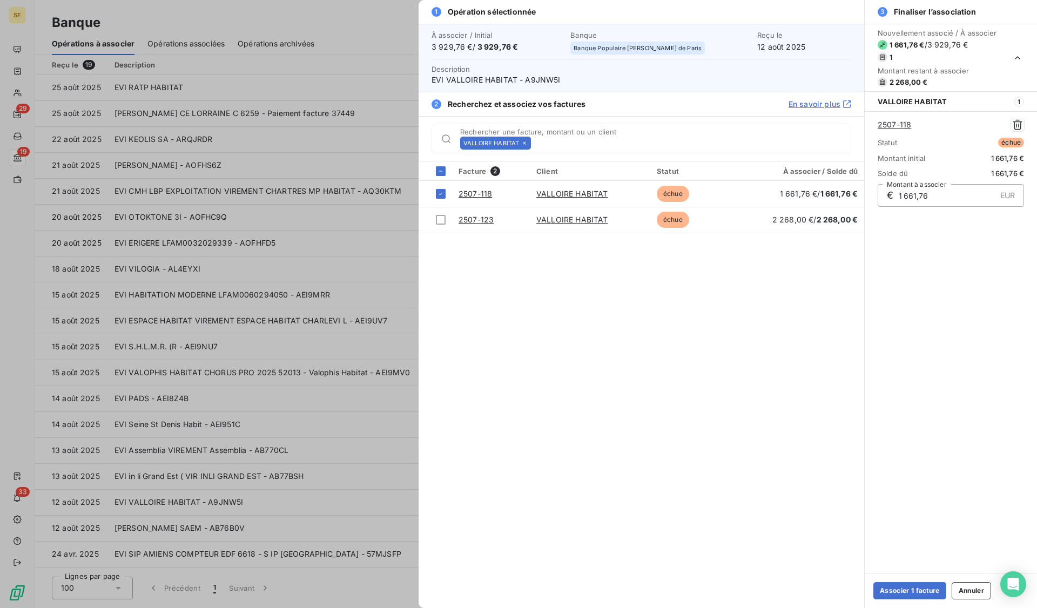
click at [441, 223] on div at bounding box center [441, 220] width 10 height 10
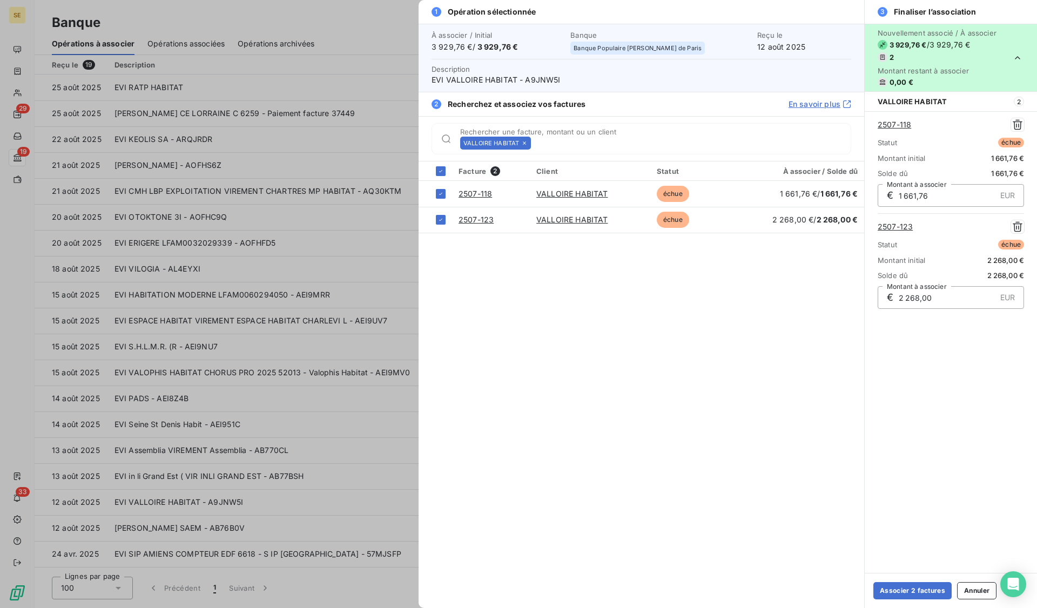
click at [914, 595] on button "Associer 2 factures" at bounding box center [913, 590] width 78 height 17
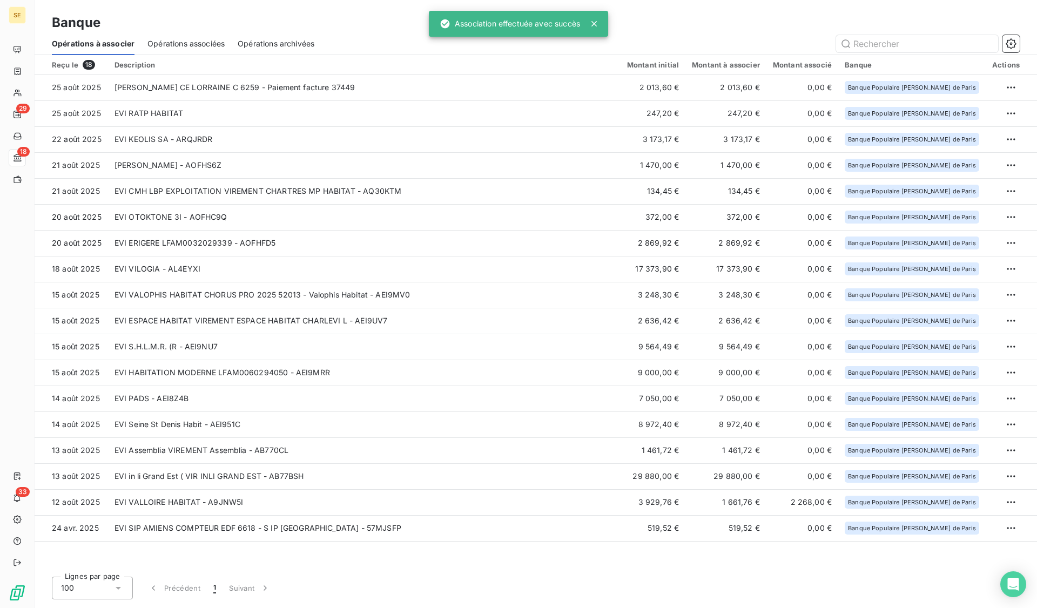
click at [143, 484] on td "EVI in li Grand Est ( VIR INLI GRAND EST - AB77BSH" at bounding box center [364, 477] width 513 height 26
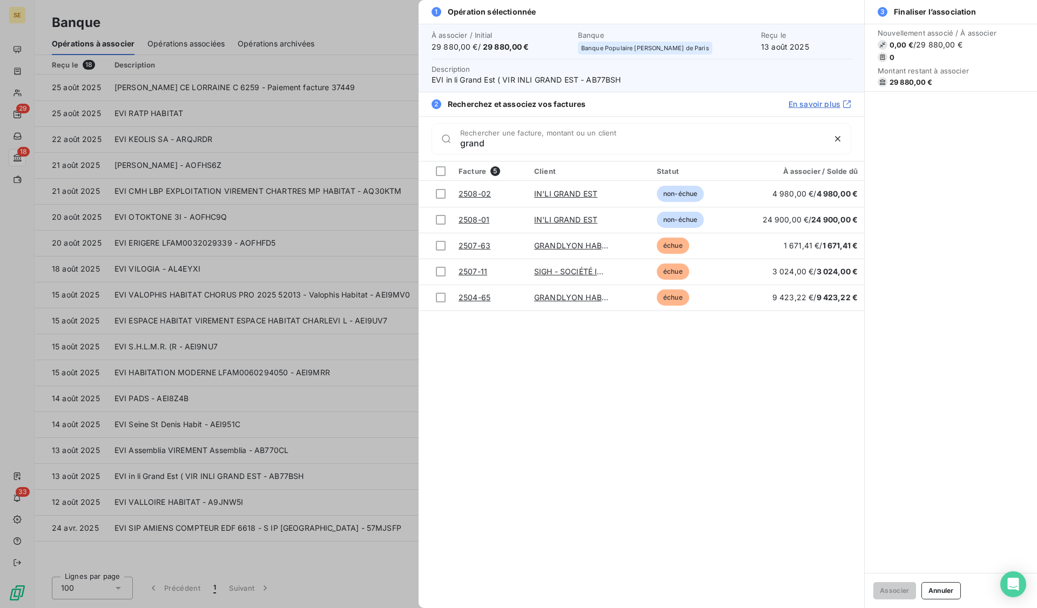
type input "grand"
click at [442, 191] on div at bounding box center [441, 194] width 10 height 10
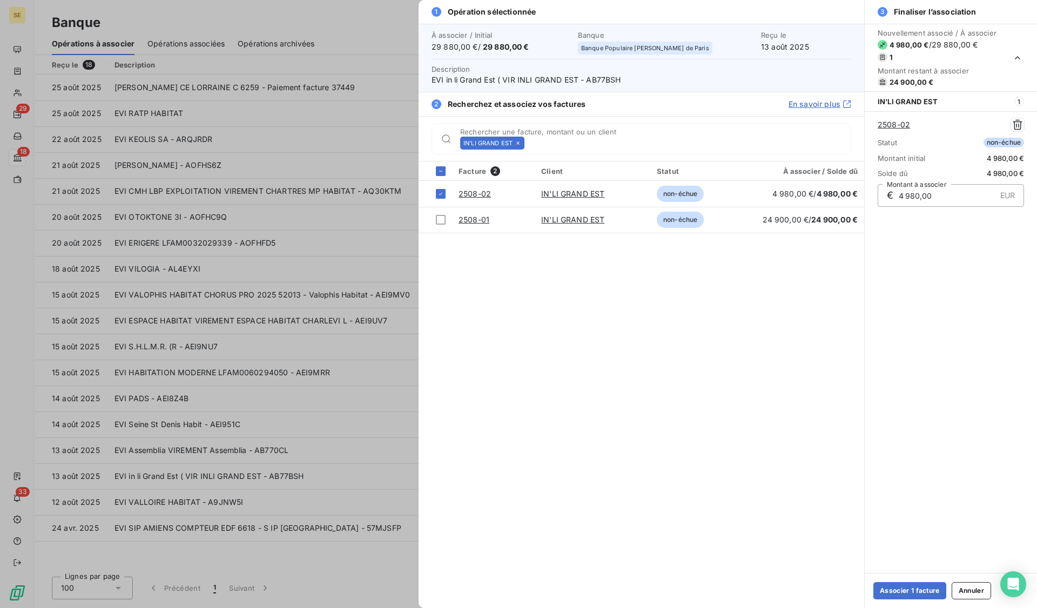
click at [442, 221] on div at bounding box center [441, 220] width 10 height 10
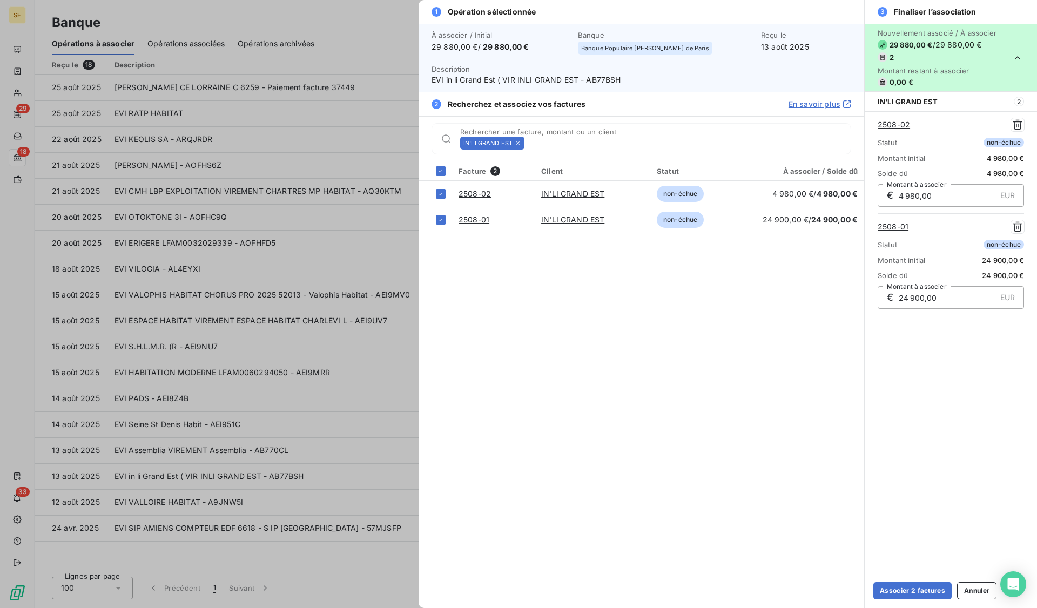
click at [925, 588] on button "Associer 2 factures" at bounding box center [913, 590] width 78 height 17
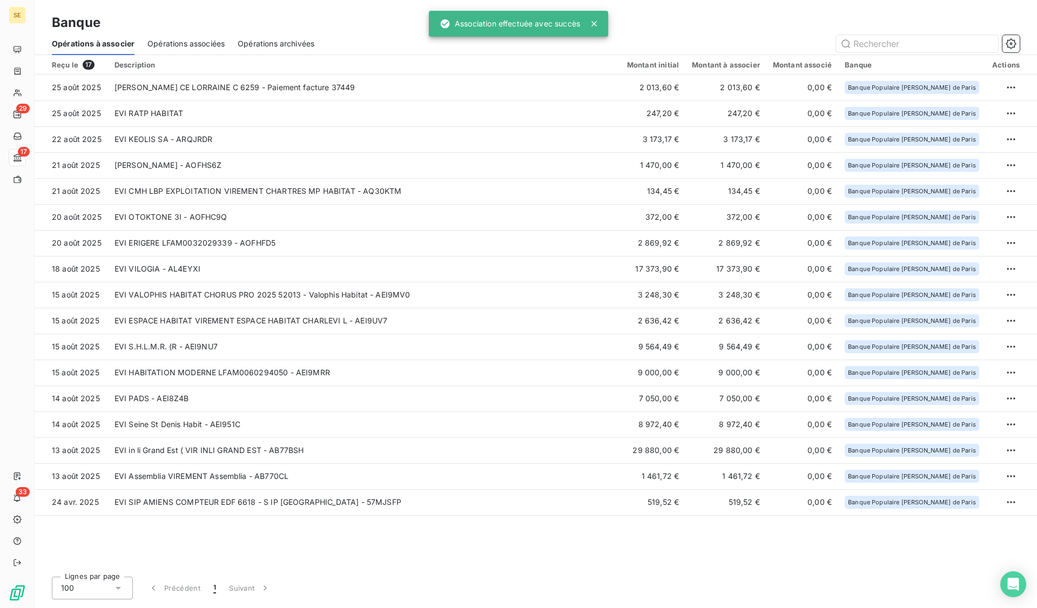
click at [147, 418] on td "EVI Seine St Denis Habit - AEI951C" at bounding box center [364, 425] width 513 height 26
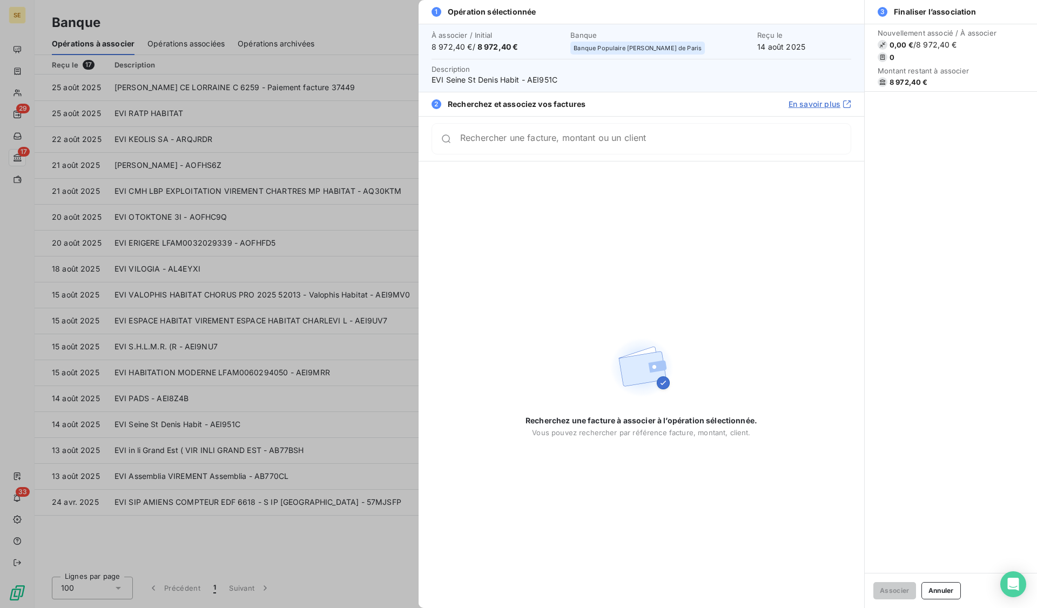
click at [351, 382] on div at bounding box center [518, 304] width 1037 height 608
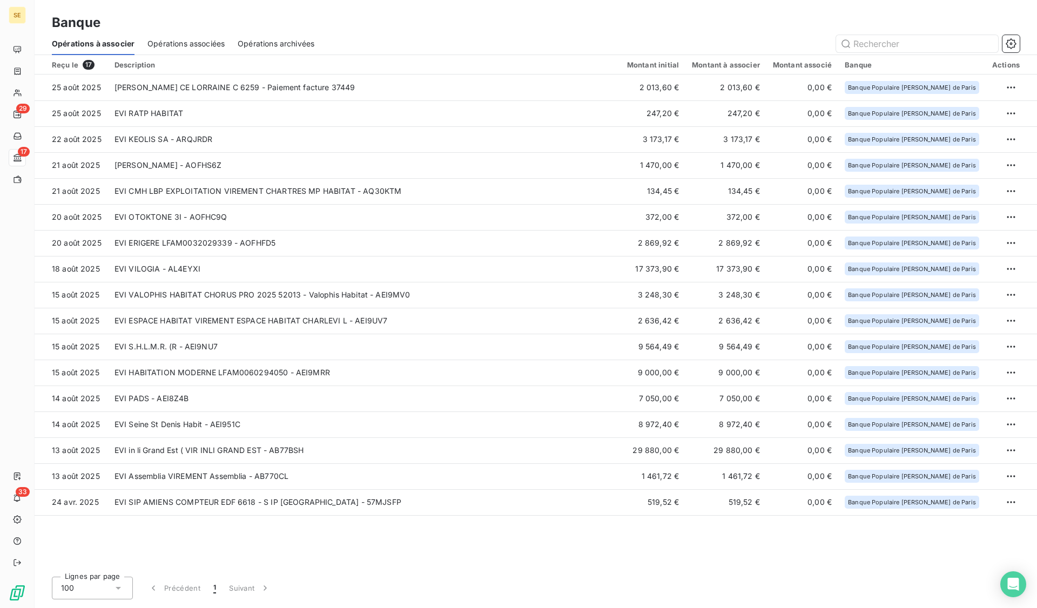
click at [158, 478] on td "EVI Assemblia VIREMENT Assemblia - AB770CL" at bounding box center [364, 477] width 513 height 26
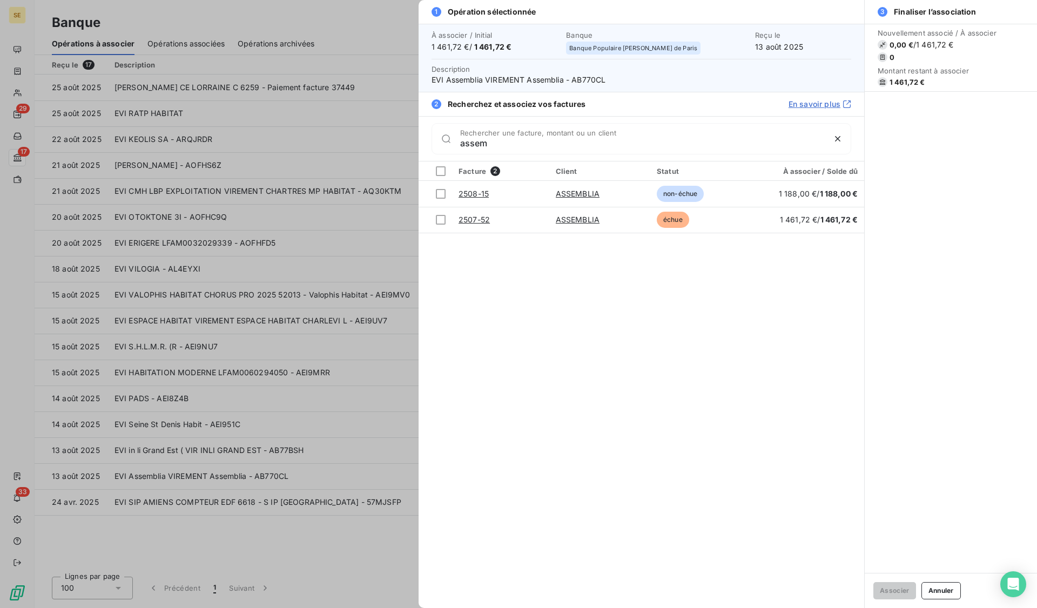
type input "assem"
click at [438, 220] on div at bounding box center [441, 220] width 10 height 10
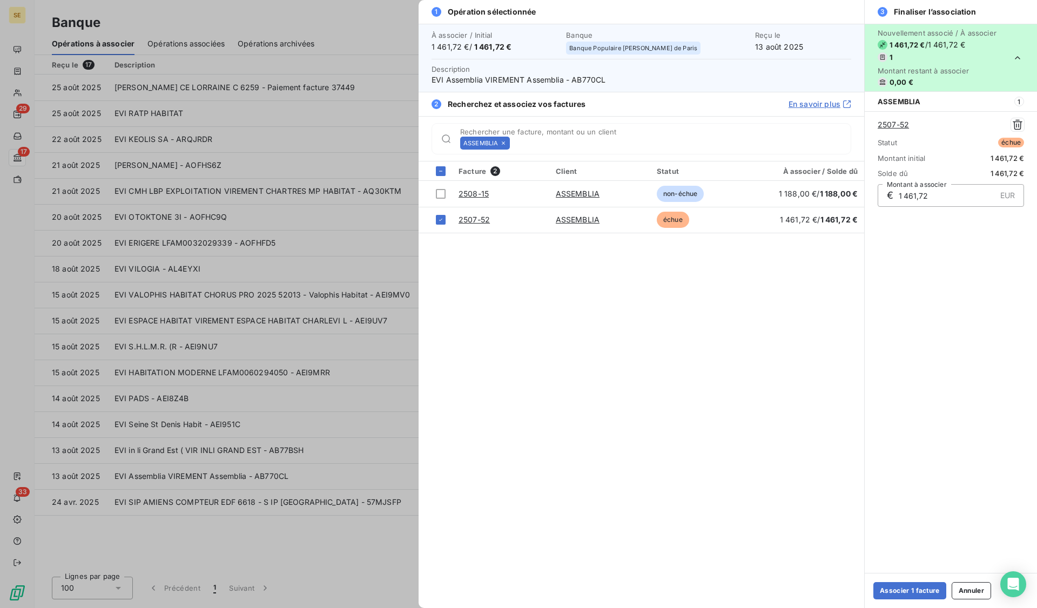
click at [924, 584] on button "Associer 1 facture" at bounding box center [910, 590] width 73 height 17
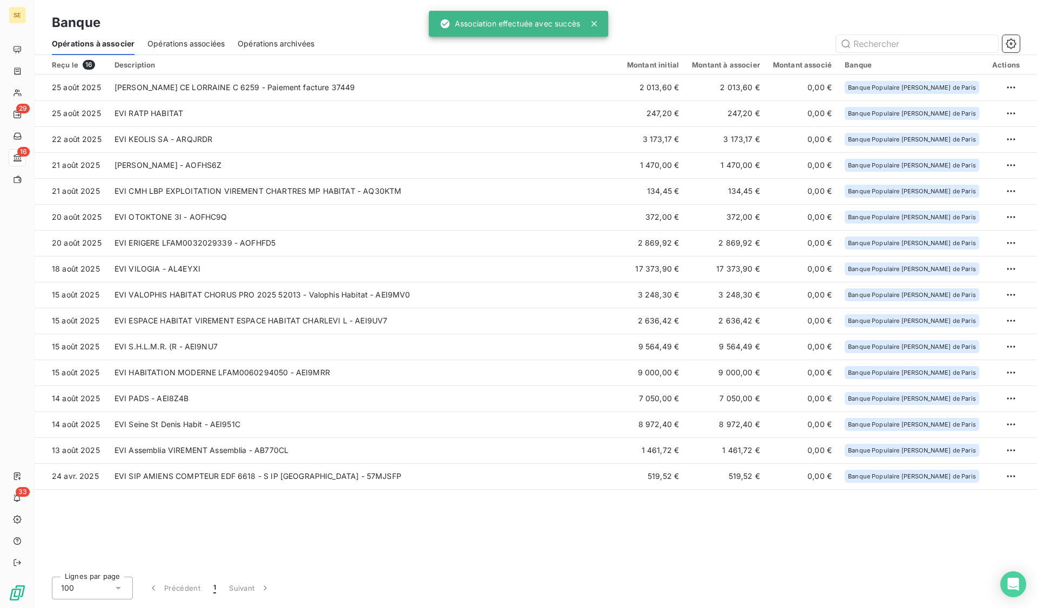
click at [162, 426] on td "EVI Seine St Denis Habit - AEI951C" at bounding box center [364, 425] width 513 height 26
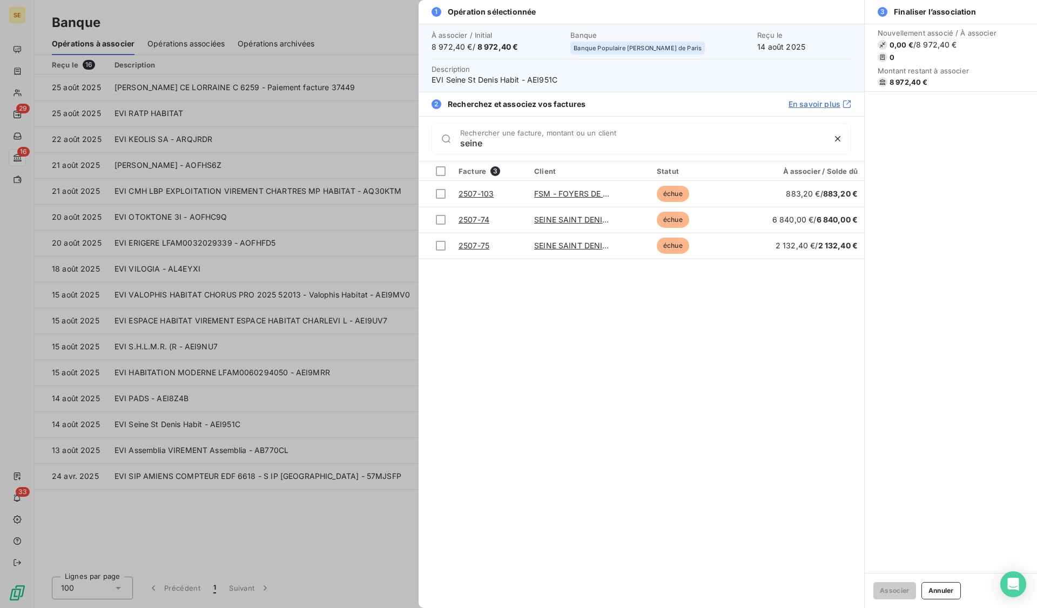
type input "seine"
click at [446, 218] on td at bounding box center [435, 220] width 33 height 26
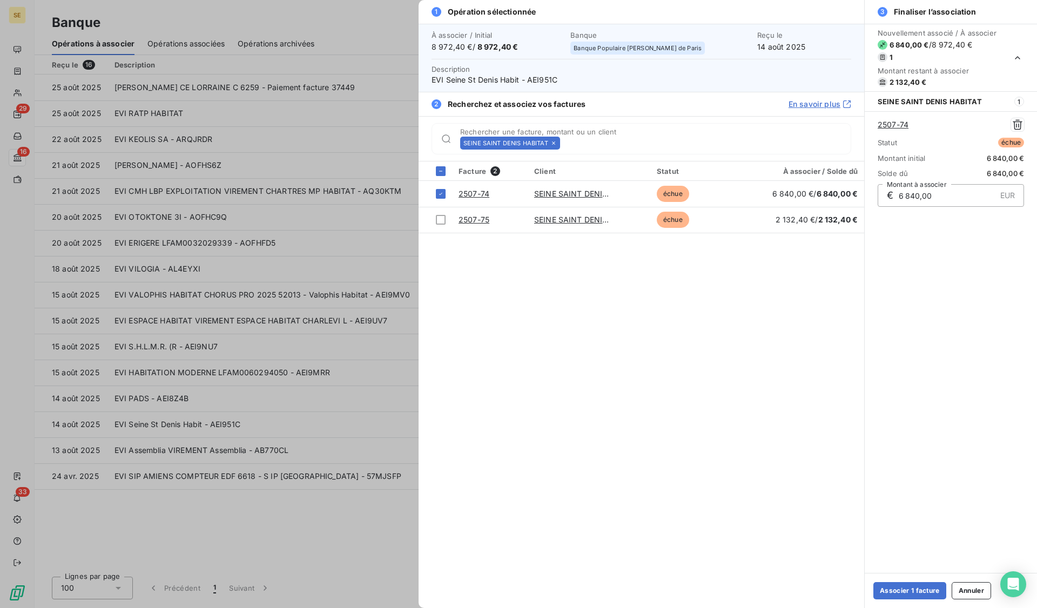
click at [440, 222] on div at bounding box center [441, 220] width 10 height 10
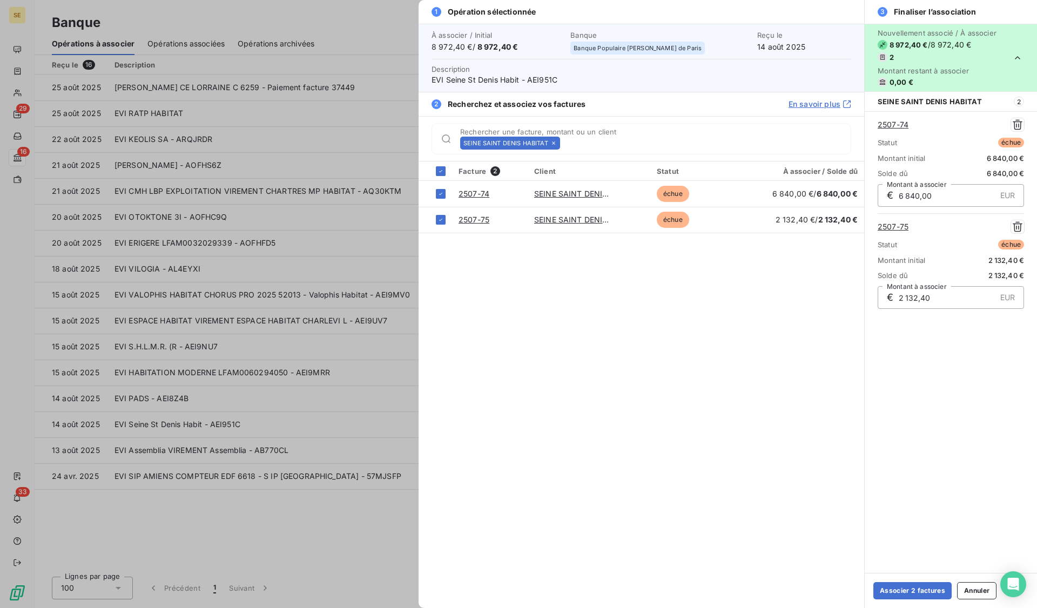
click at [907, 584] on button "Associer 2 factures" at bounding box center [913, 590] width 78 height 17
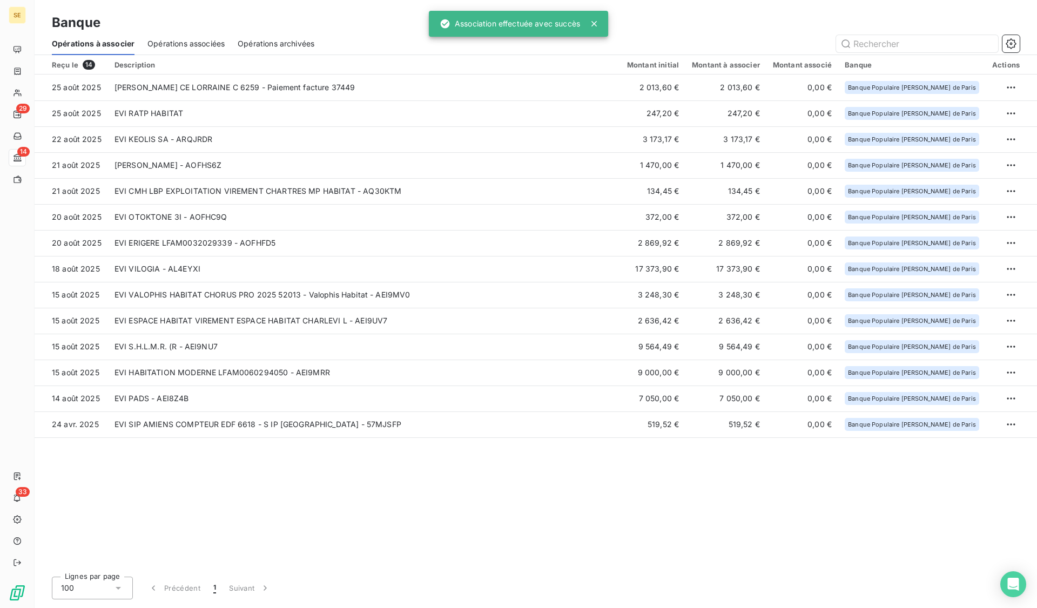
click at [200, 392] on td "EVI PADS - AEI8Z4B" at bounding box center [364, 399] width 513 height 26
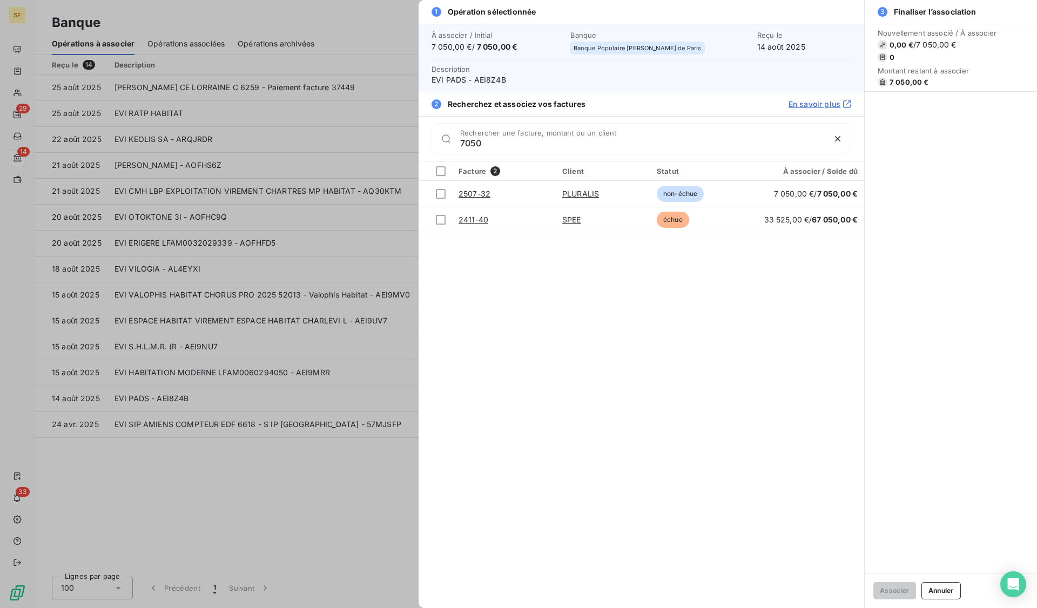
type input "7050"
click at [274, 492] on div at bounding box center [518, 304] width 1037 height 608
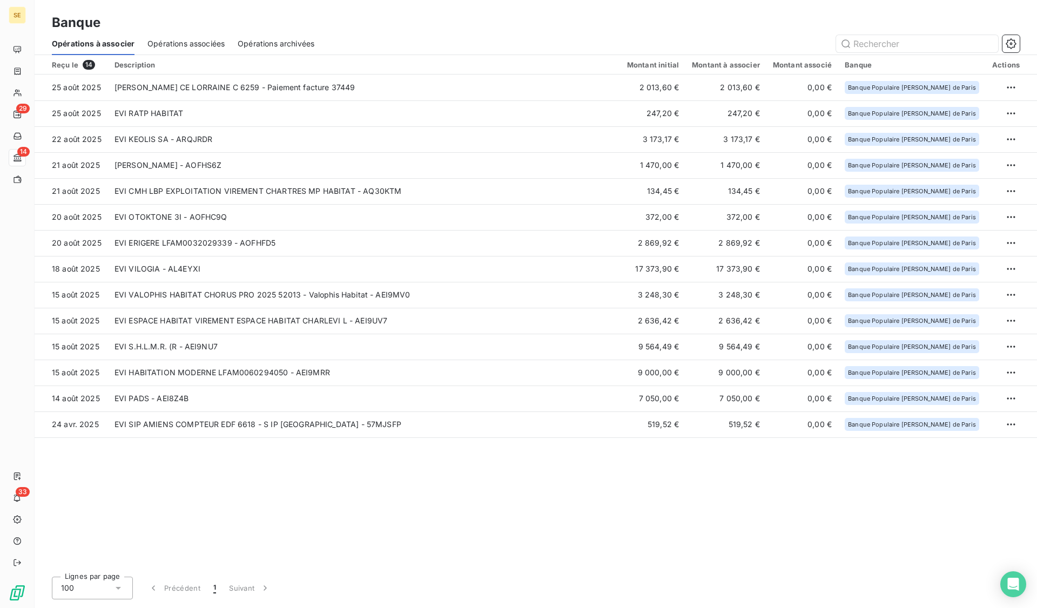
click at [142, 394] on td "EVI PADS - AEI8Z4B" at bounding box center [364, 399] width 513 height 26
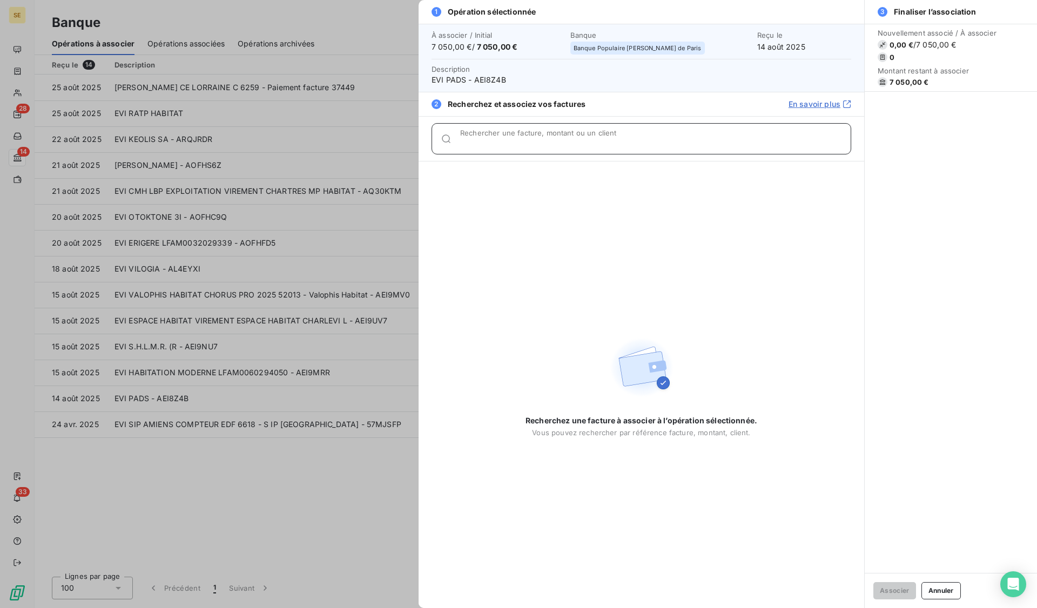
click at [563, 140] on input "Rechercher une facture, montant ou un client" at bounding box center [655, 143] width 391 height 11
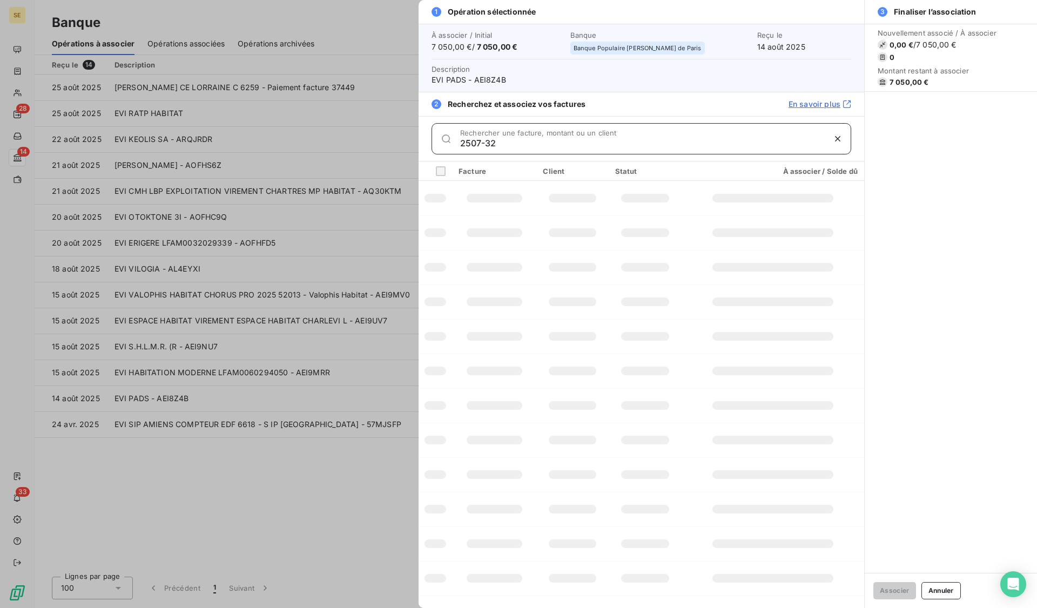
type input "2507-32"
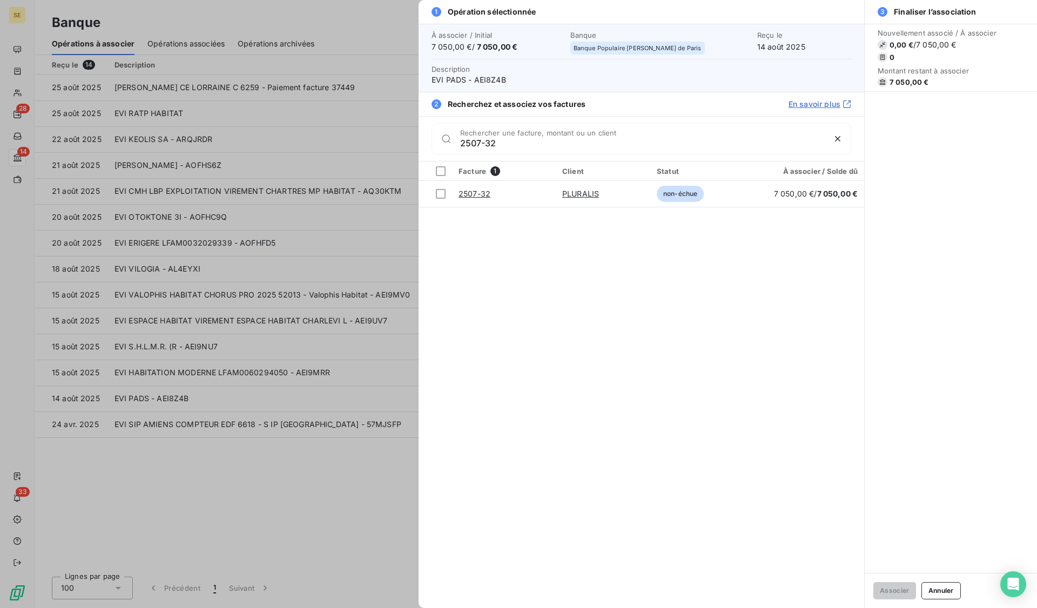
click at [441, 196] on div at bounding box center [441, 194] width 10 height 10
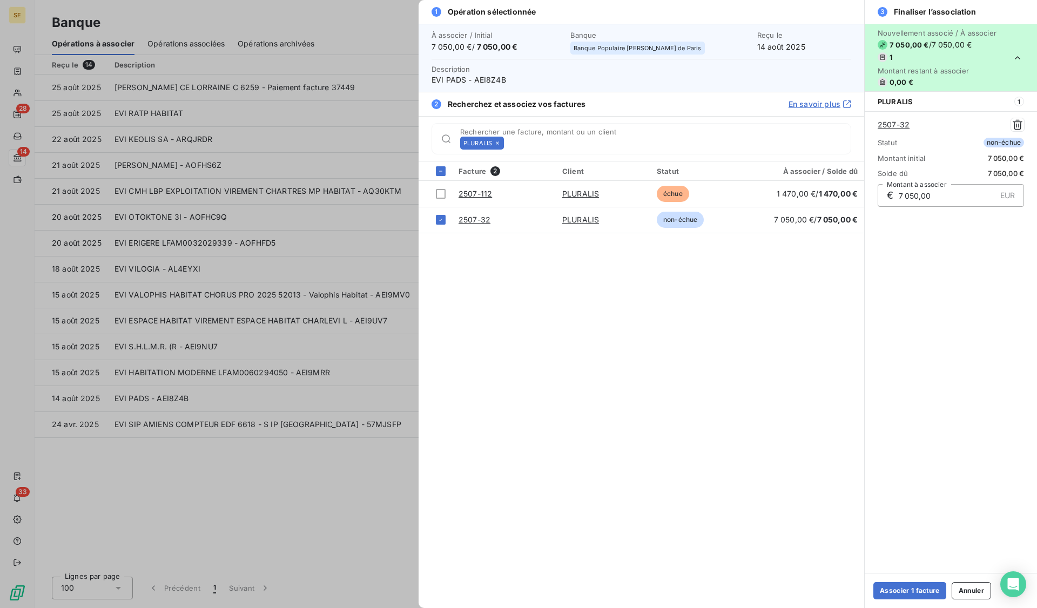
click at [884, 587] on button "Associer 1 facture" at bounding box center [910, 590] width 73 height 17
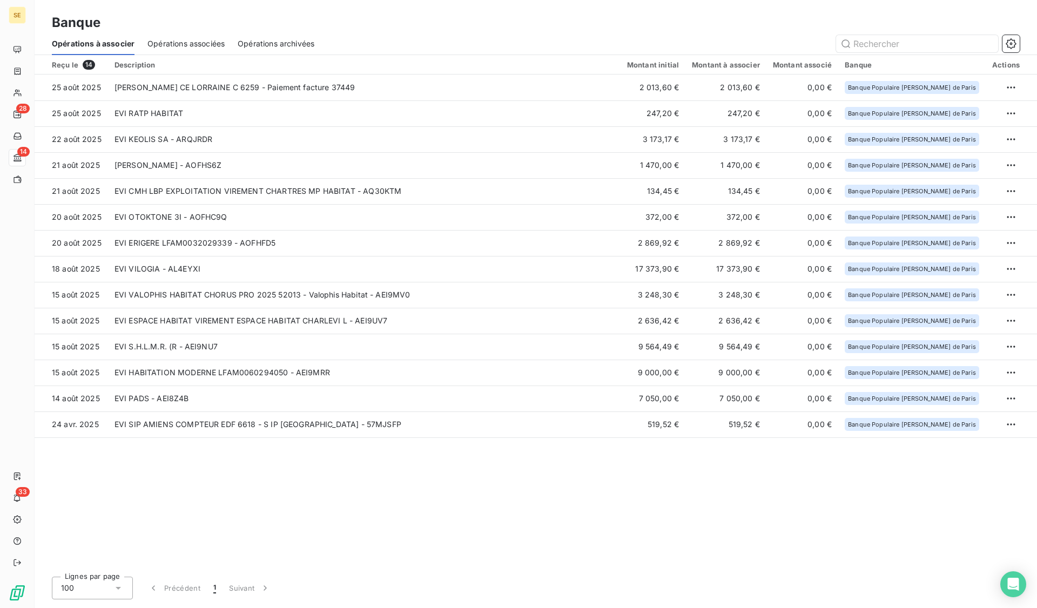
click at [130, 375] on td "EVI HABITATION MODERNE LFAM0060294050 - AEI9MRR" at bounding box center [364, 373] width 513 height 26
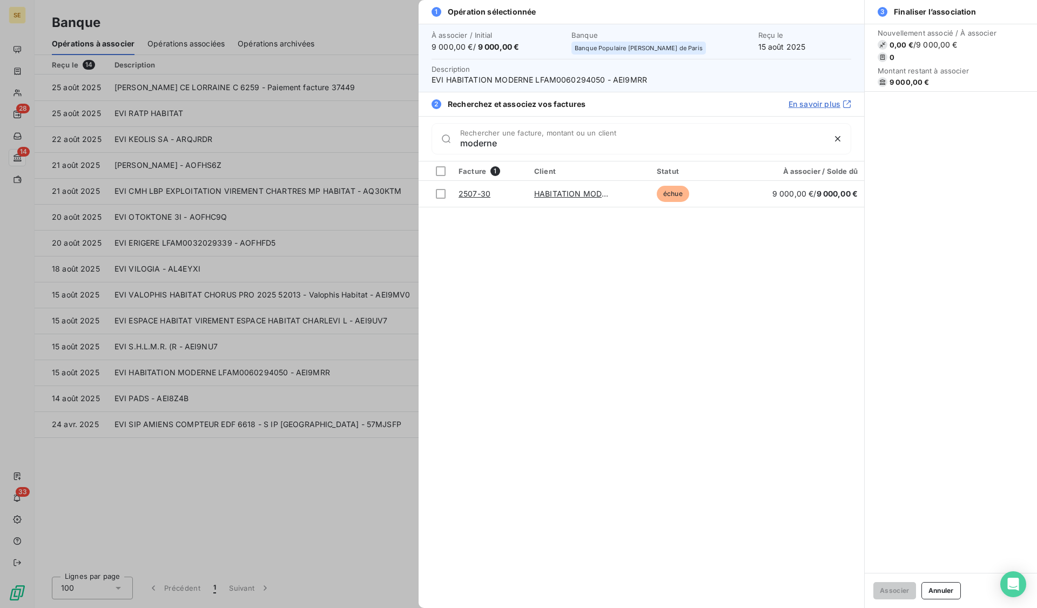
type input "moderne"
click at [441, 194] on div at bounding box center [441, 194] width 10 height 10
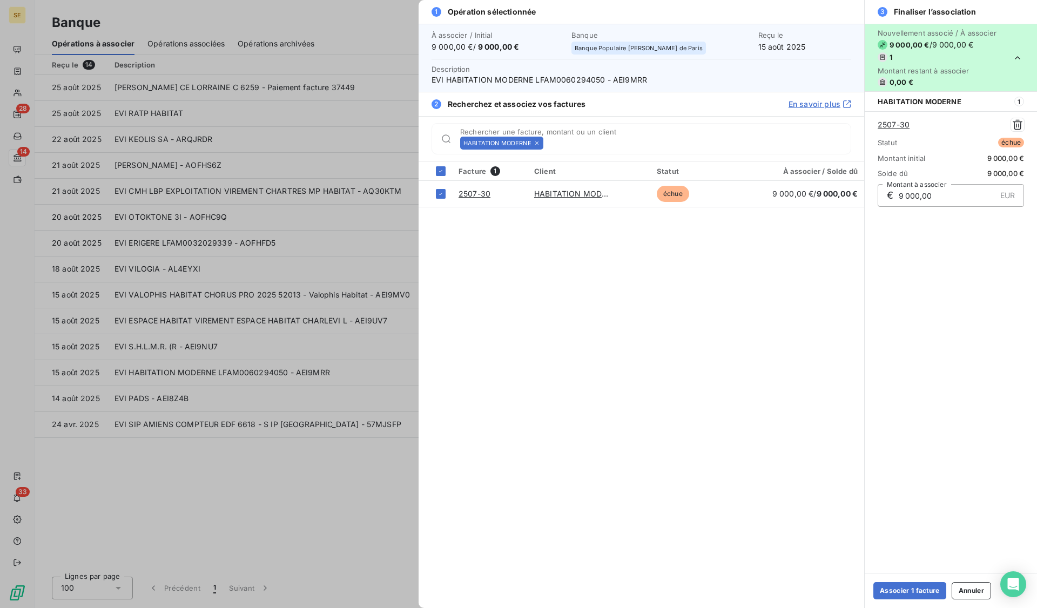
click at [901, 593] on button "Associer 1 facture" at bounding box center [910, 590] width 73 height 17
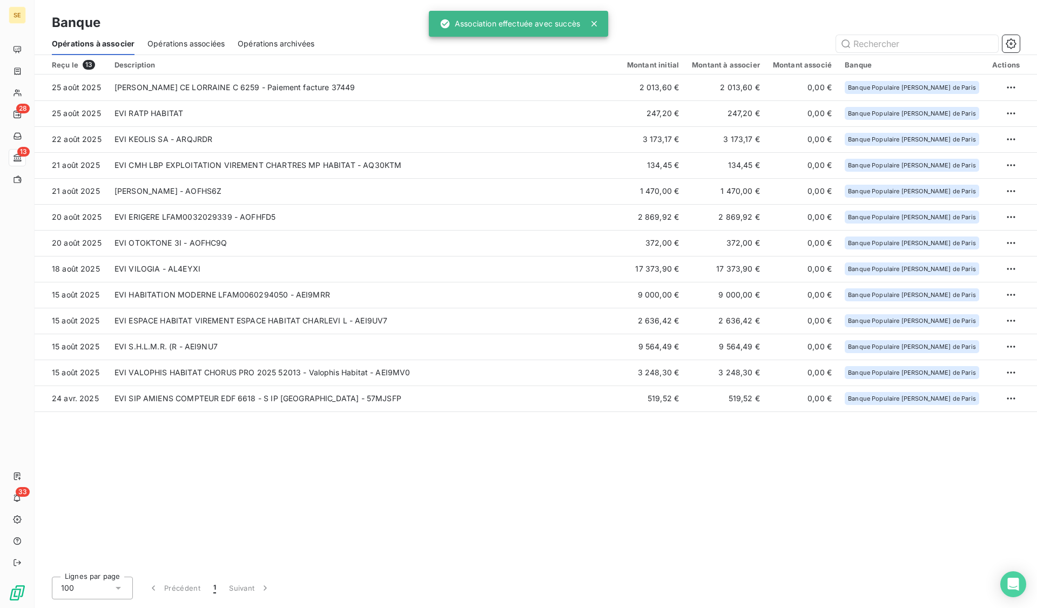
click at [144, 367] on td "EVI VALOPHIS HABITAT CHORUS PRO 2025 52013 - Valophis Habitat - AEI9MV0" at bounding box center [364, 373] width 513 height 26
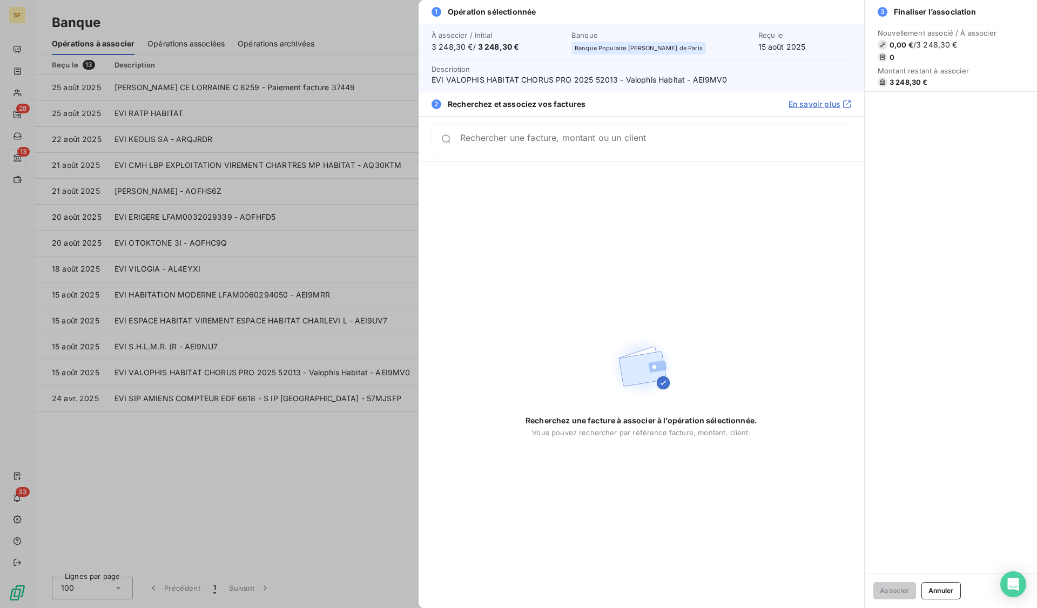
click at [177, 511] on div at bounding box center [518, 304] width 1037 height 608
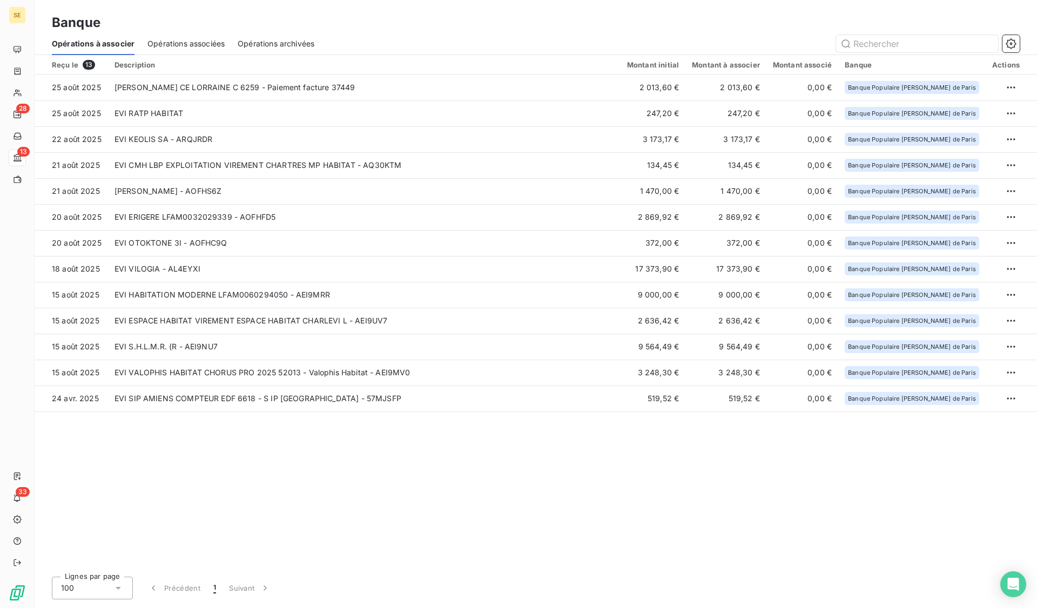
click at [176, 180] on td "[PERSON_NAME] - AOFHS6Z" at bounding box center [364, 191] width 513 height 26
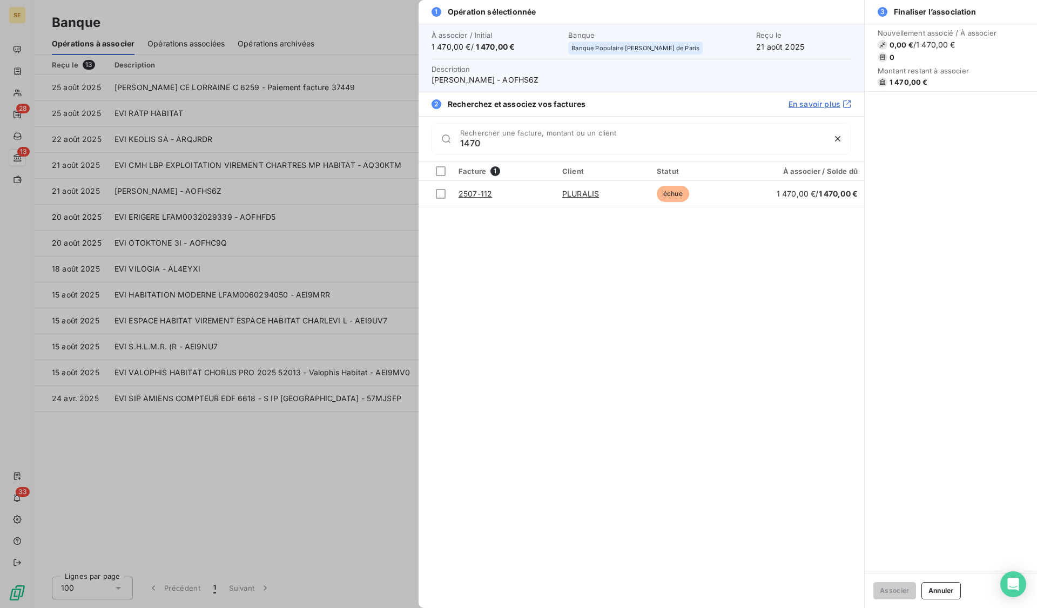
type input "1470"
click at [355, 408] on div at bounding box center [518, 304] width 1037 height 608
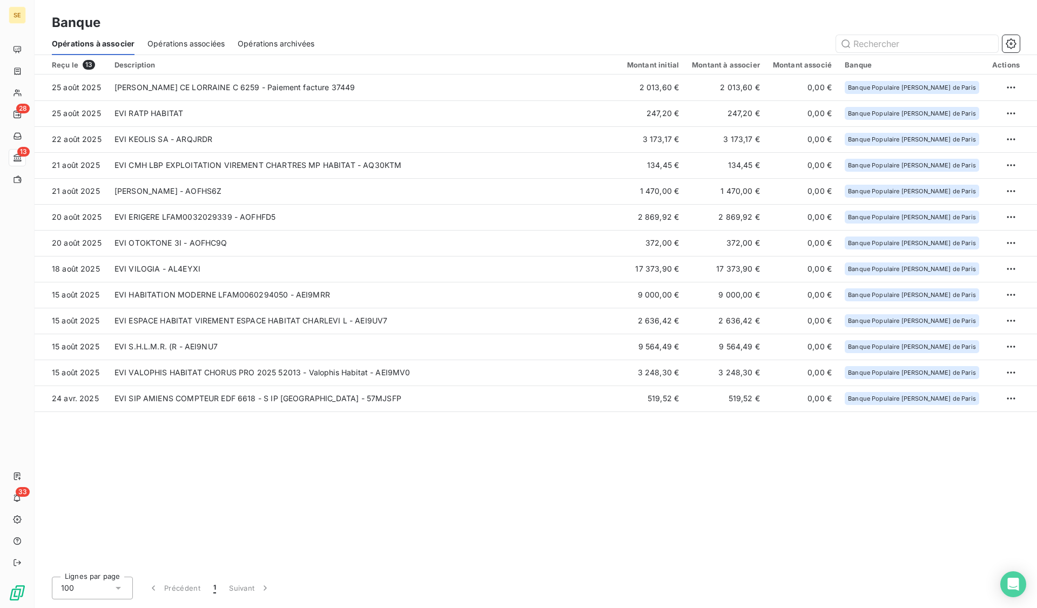
click at [160, 374] on td "EVI VALOPHIS HABITAT CHORUS PRO 2025 52013 - Valophis Habitat - AEI9MV0" at bounding box center [364, 373] width 513 height 26
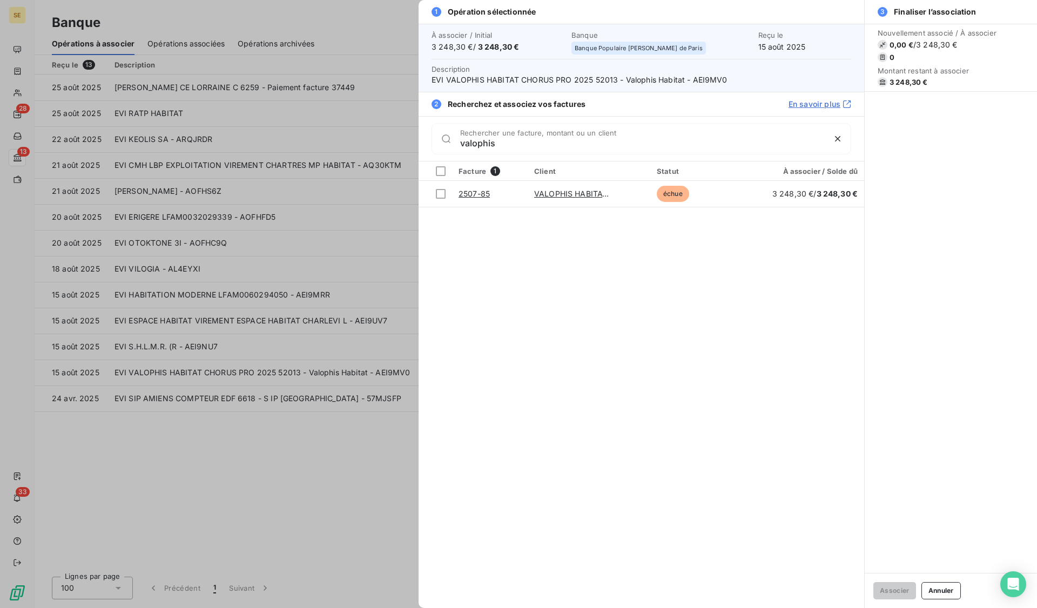
type input "valophis"
click at [463, 194] on link "2507-85" at bounding box center [474, 193] width 31 height 9
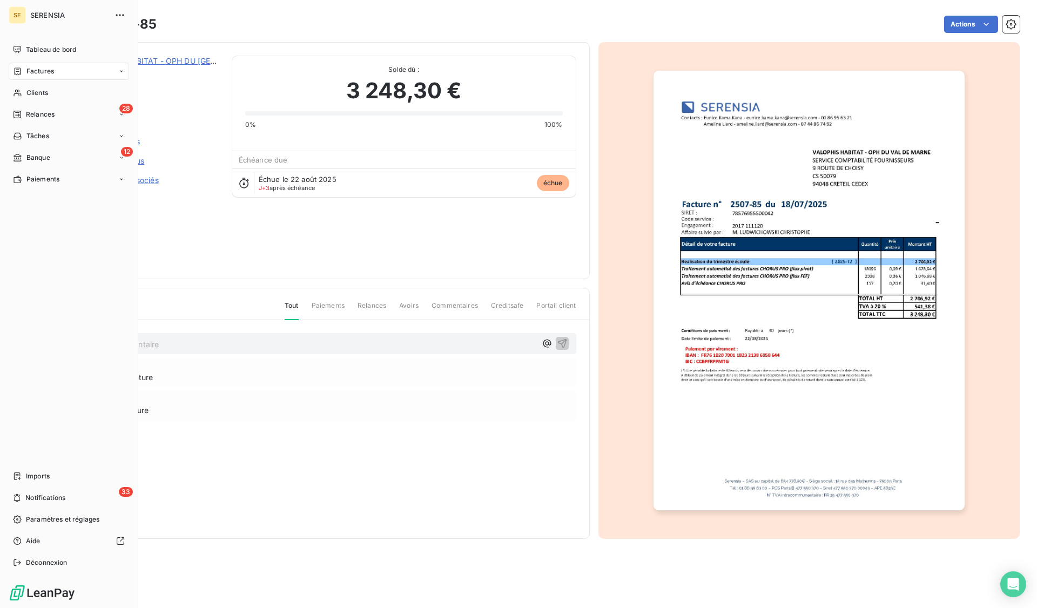
click at [33, 155] on span "Banque" at bounding box center [38, 158] width 24 height 10
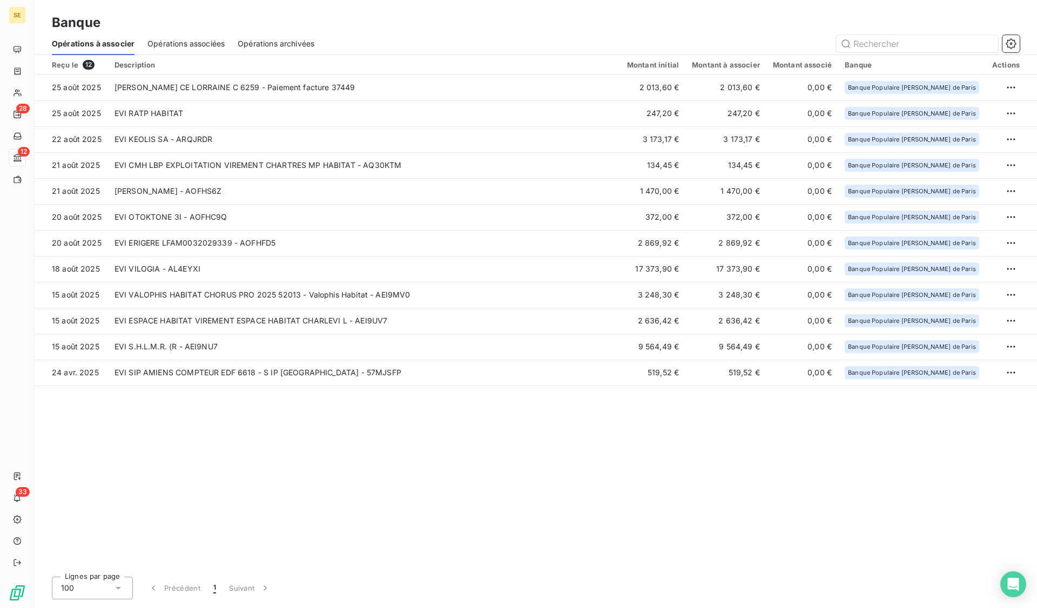
click at [166, 345] on td "EVI S.H.L.M.R. (R - AEI9NU7" at bounding box center [364, 347] width 513 height 26
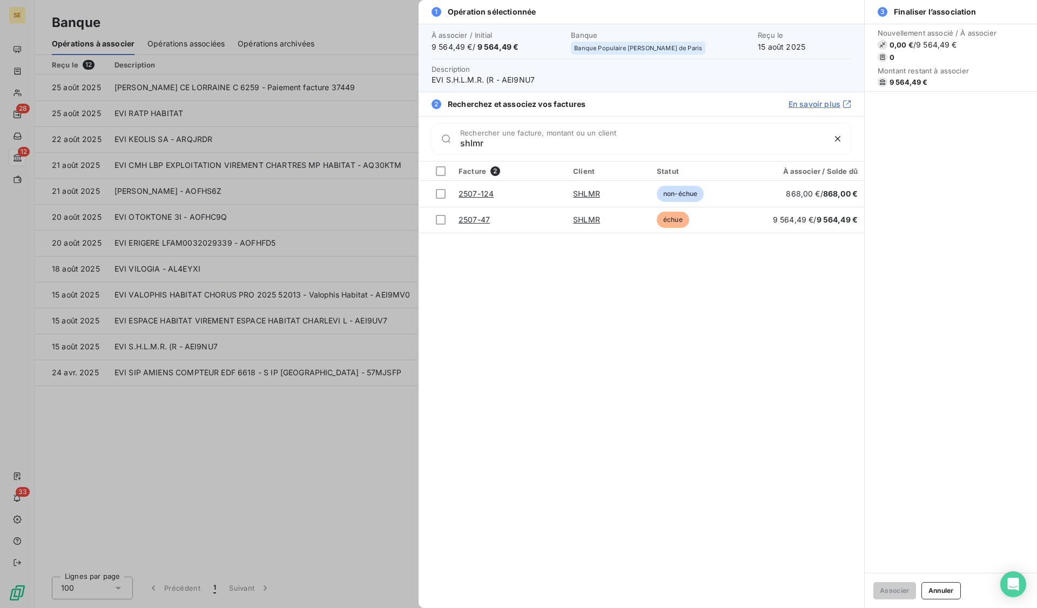
type input "shlmr"
click at [435, 219] on td at bounding box center [435, 220] width 33 height 26
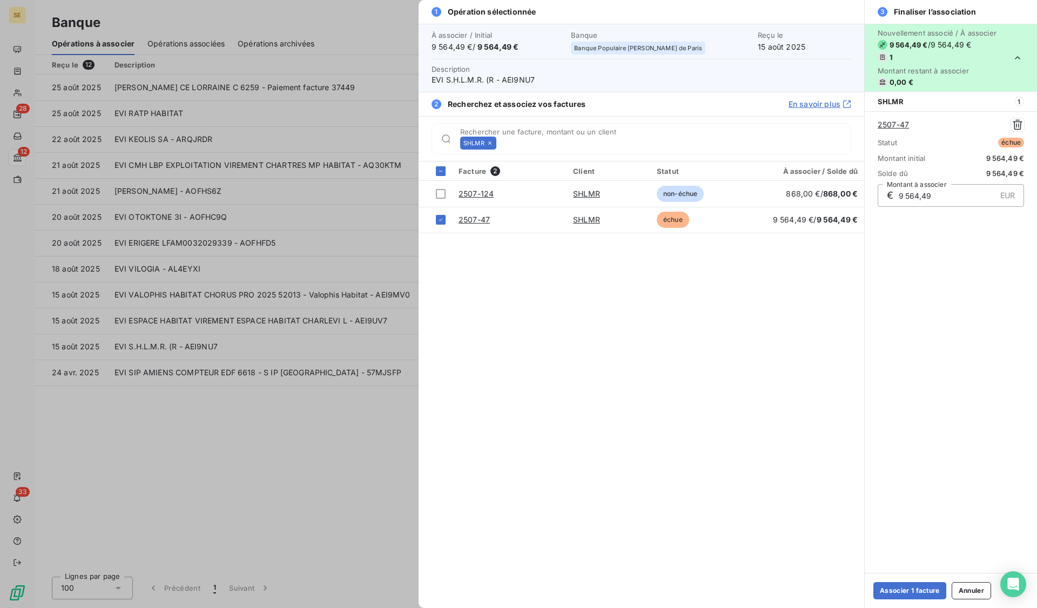
click at [901, 587] on button "Associer 1 facture" at bounding box center [910, 590] width 73 height 17
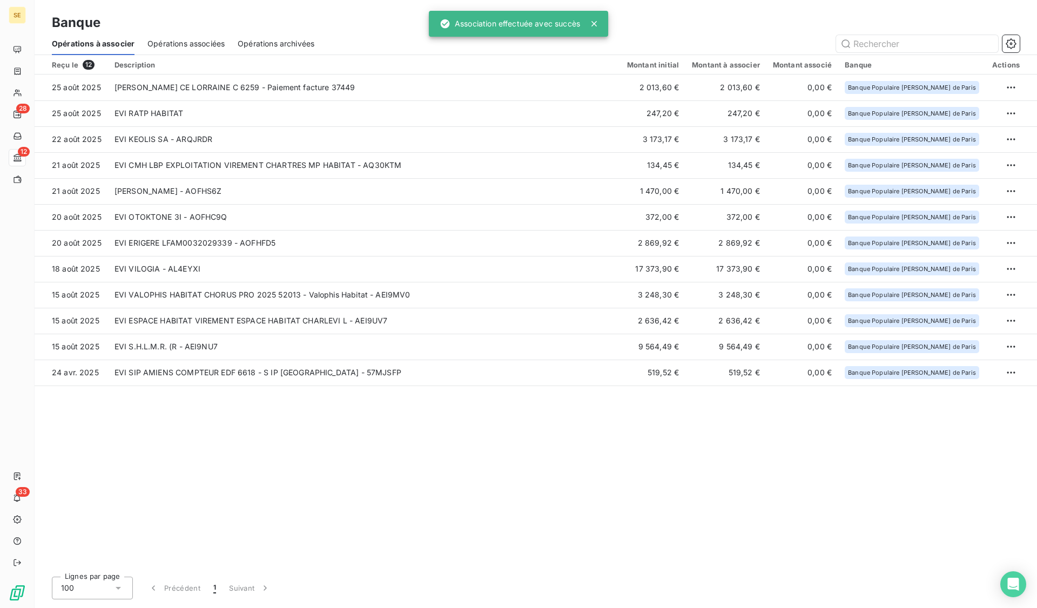
click at [162, 324] on td "EVI ESPACE HABITAT VIREMENT ESPACE HABITAT CHARLEVI L - AEI9UV7" at bounding box center [364, 321] width 513 height 26
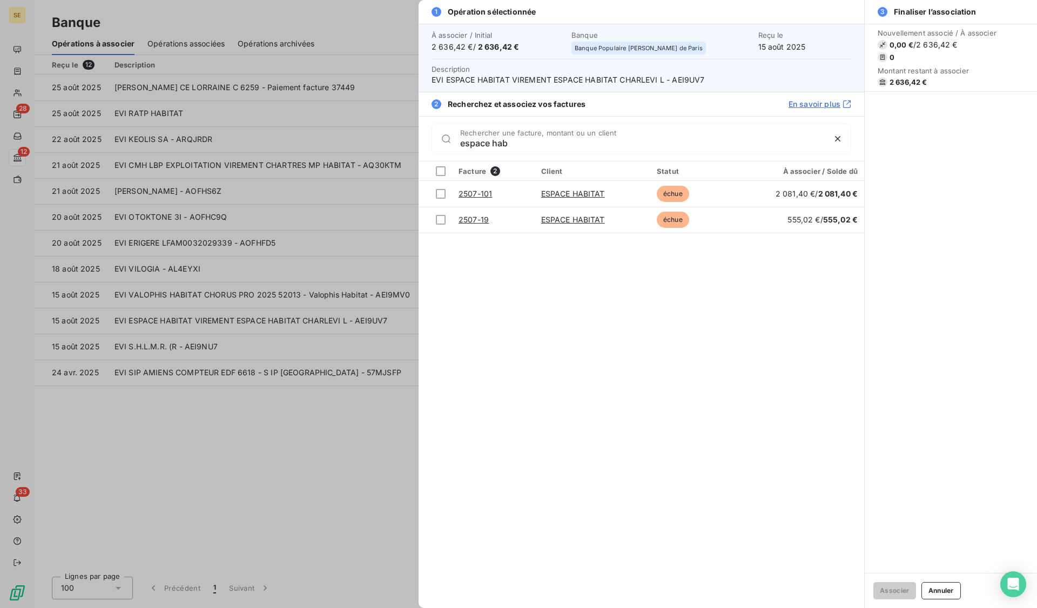
type input "espace hab"
click at [437, 220] on div at bounding box center [441, 220] width 10 height 10
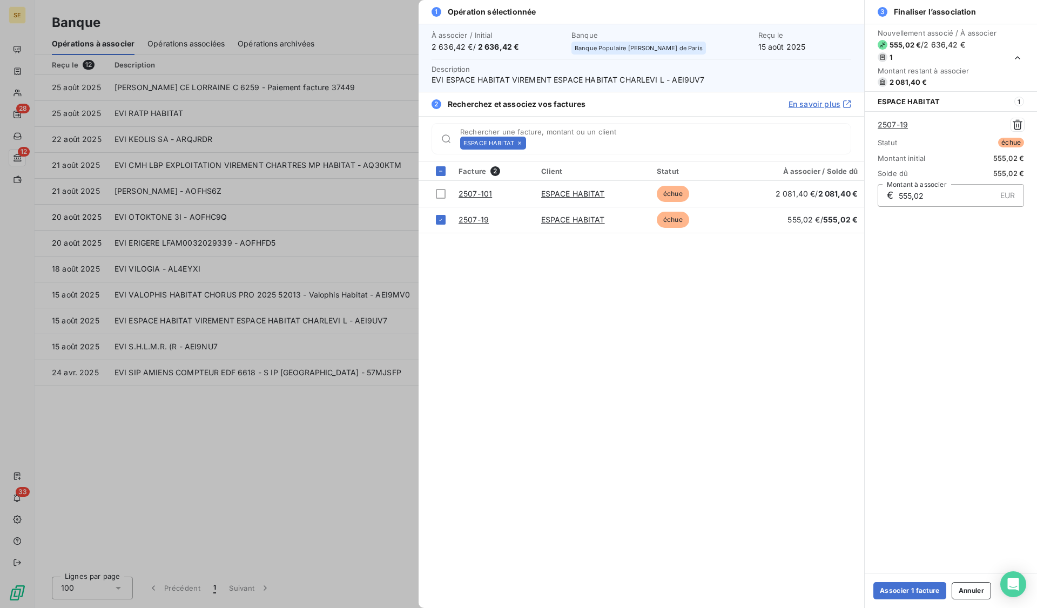
click at [439, 197] on div at bounding box center [441, 194] width 10 height 10
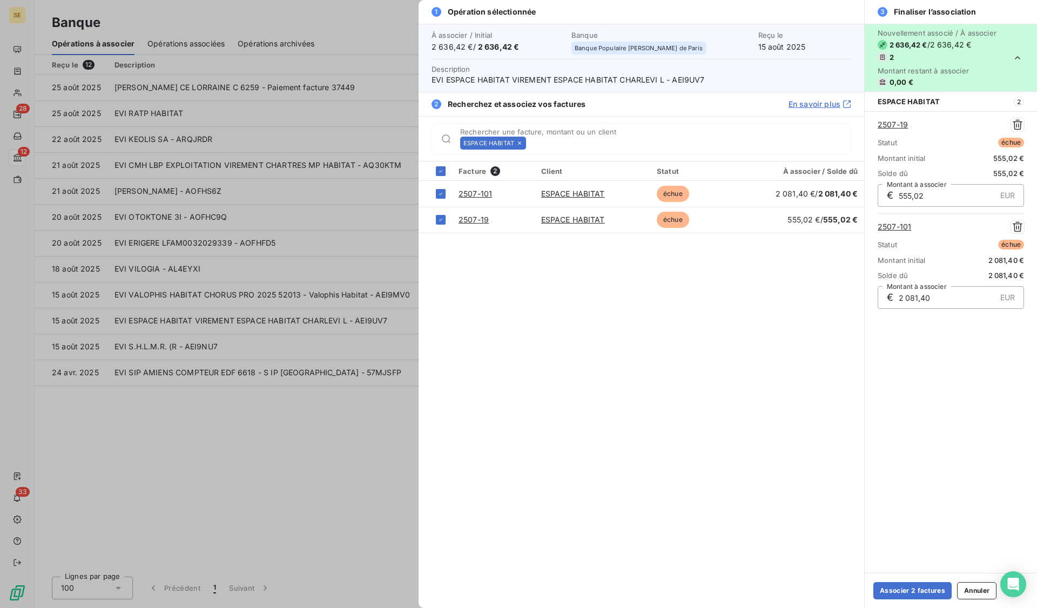
drag, startPoint x: 920, startPoint y: 593, endPoint x: 912, endPoint y: 590, distance: 8.7
click at [920, 593] on button "Associer 2 factures" at bounding box center [913, 590] width 78 height 17
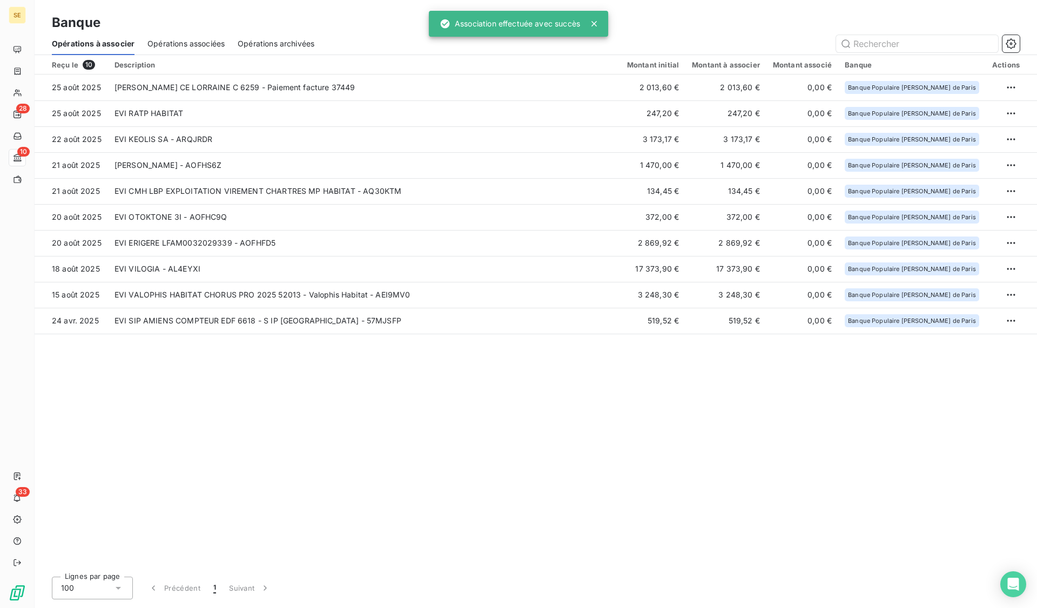
click at [121, 288] on td "EVI VALOPHIS HABITAT CHORUS PRO 2025 52013 - Valophis Habitat - AEI9MV0" at bounding box center [364, 295] width 513 height 26
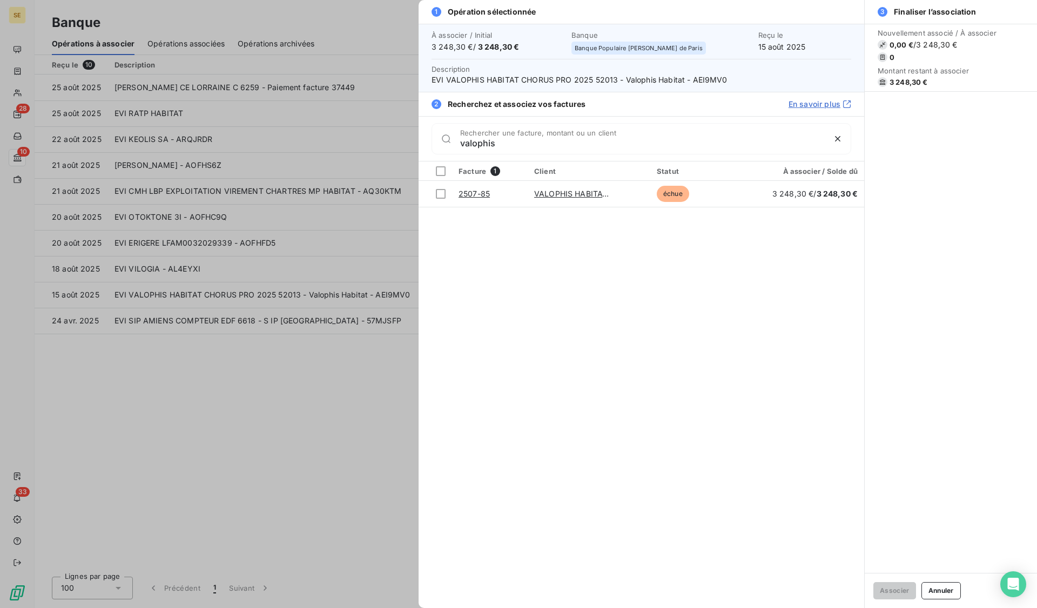
type input "valophis"
click at [439, 194] on div at bounding box center [441, 194] width 10 height 10
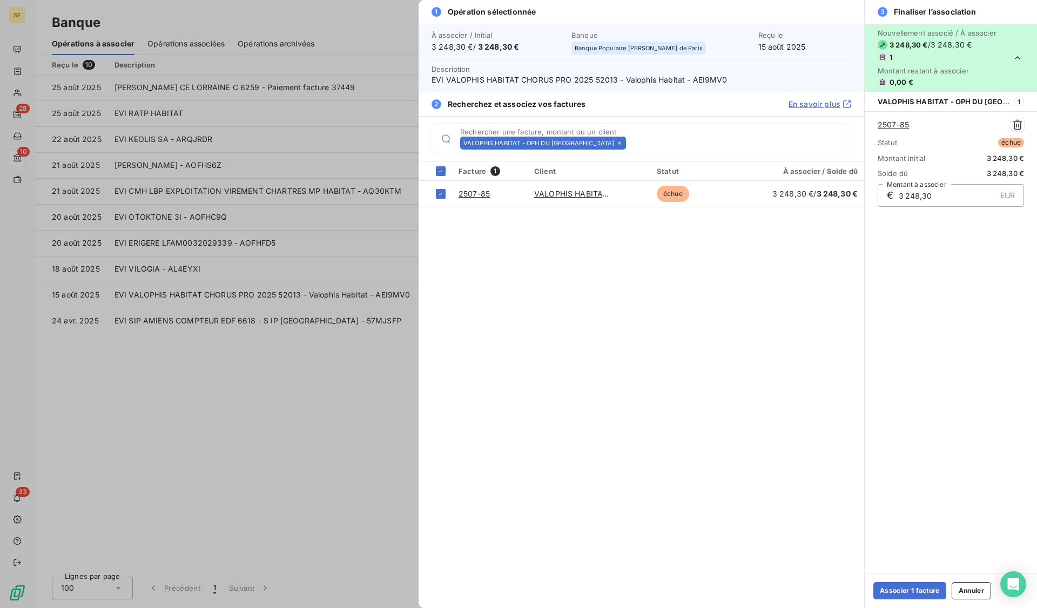
drag, startPoint x: 936, startPoint y: 589, endPoint x: 917, endPoint y: 583, distance: 19.3
click at [936, 589] on button "Associer 1 facture" at bounding box center [910, 590] width 73 height 17
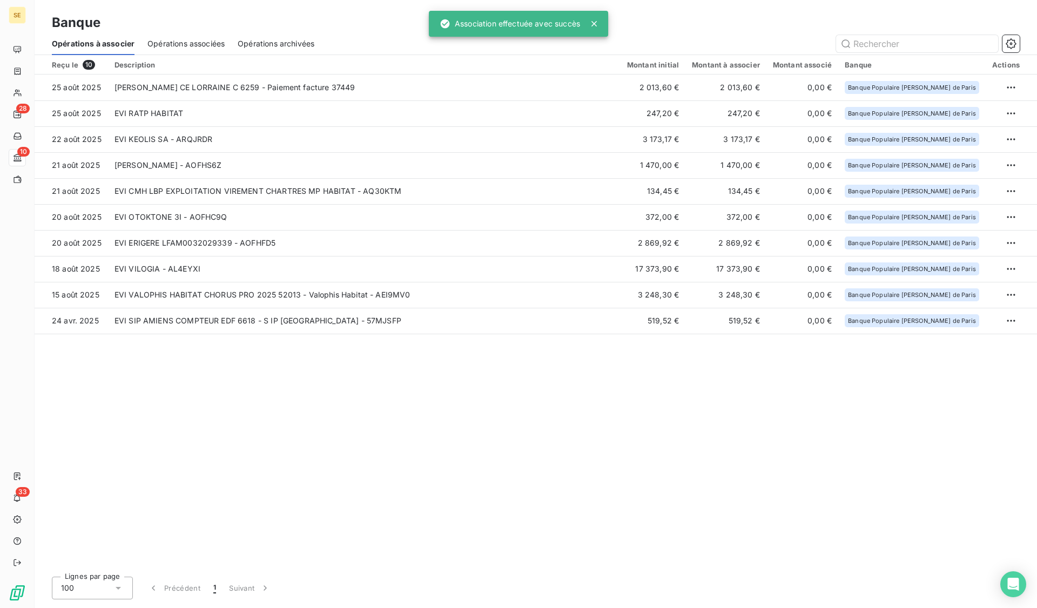
click at [201, 271] on td "EVI VILOGIA - AL4EYXI" at bounding box center [364, 269] width 513 height 26
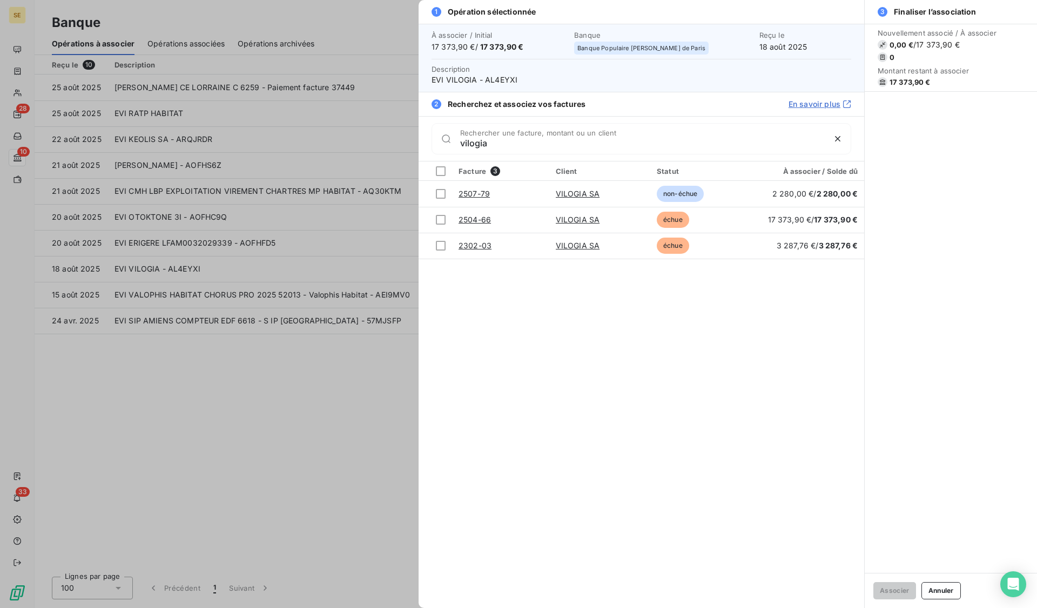
type input "vilogia"
click at [440, 221] on div at bounding box center [441, 220] width 10 height 10
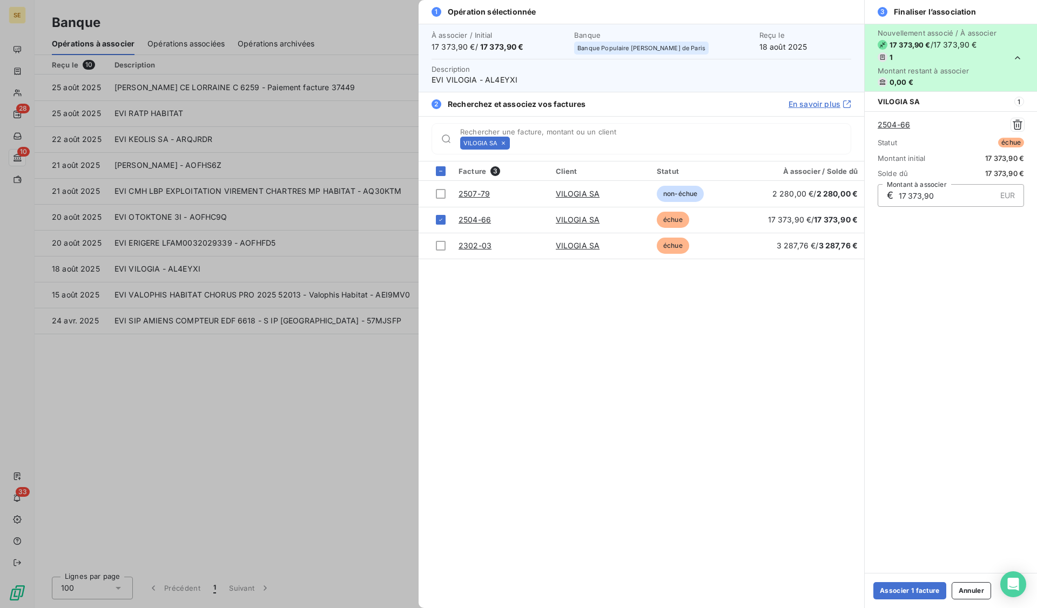
click at [908, 588] on button "Associer 1 facture" at bounding box center [910, 590] width 73 height 17
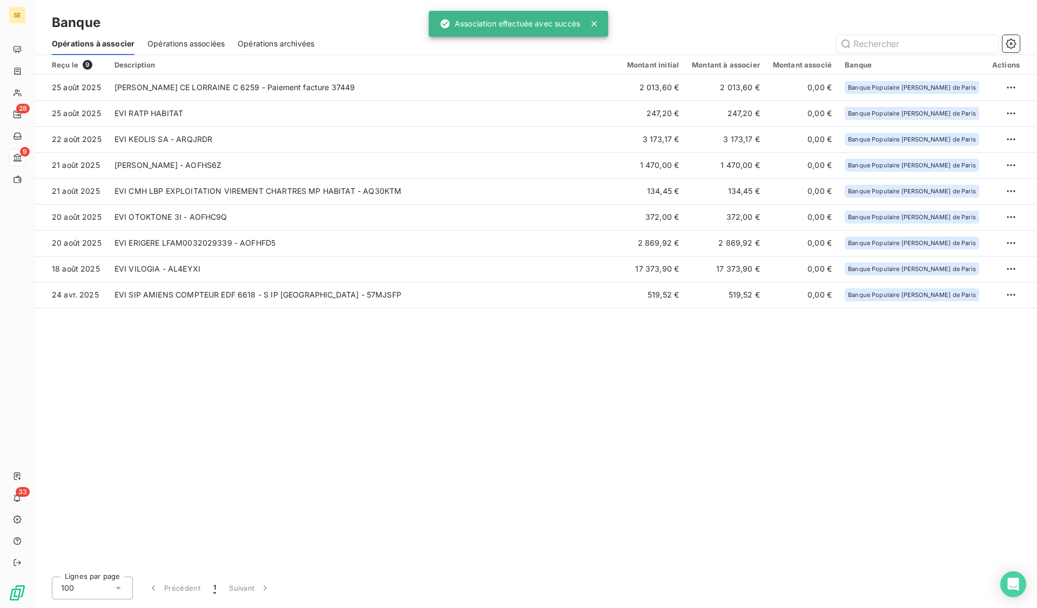
click at [159, 241] on td "EVI ERIGERE LFAM0032029339 - AOFHFD5" at bounding box center [364, 243] width 513 height 26
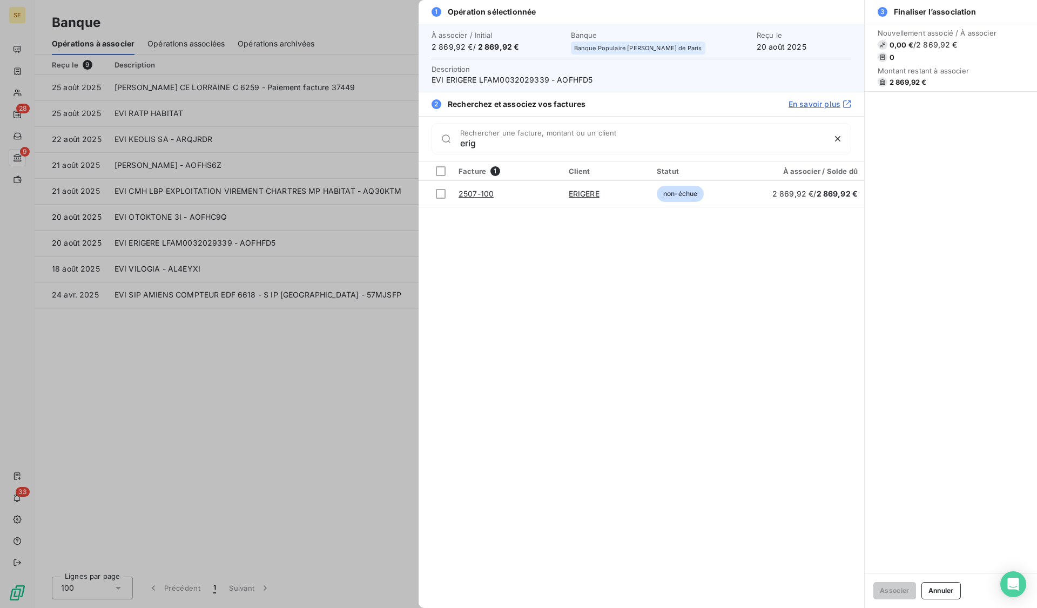
type input "erig"
click at [441, 193] on div at bounding box center [441, 194] width 10 height 10
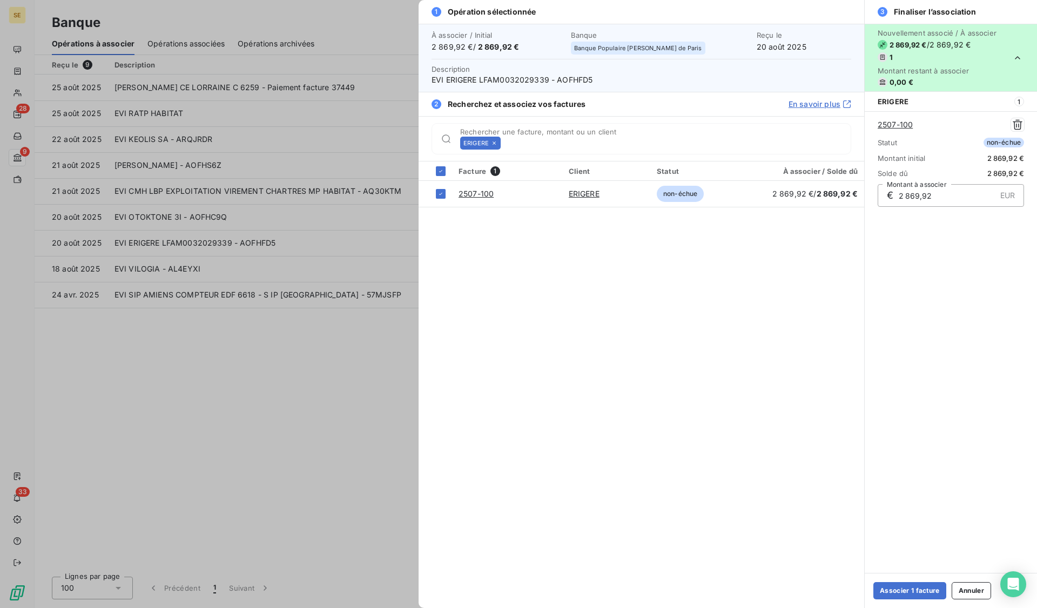
click at [922, 590] on button "Associer 1 facture" at bounding box center [910, 590] width 73 height 17
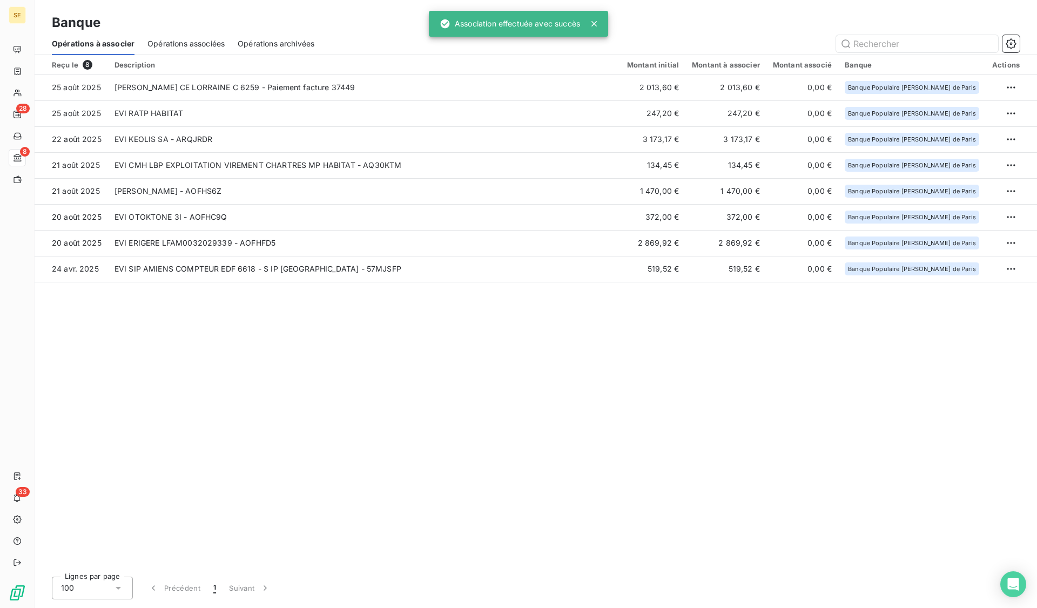
click at [144, 221] on td "EVI OTOKTONE 3I - AOFHC9Q" at bounding box center [364, 217] width 513 height 26
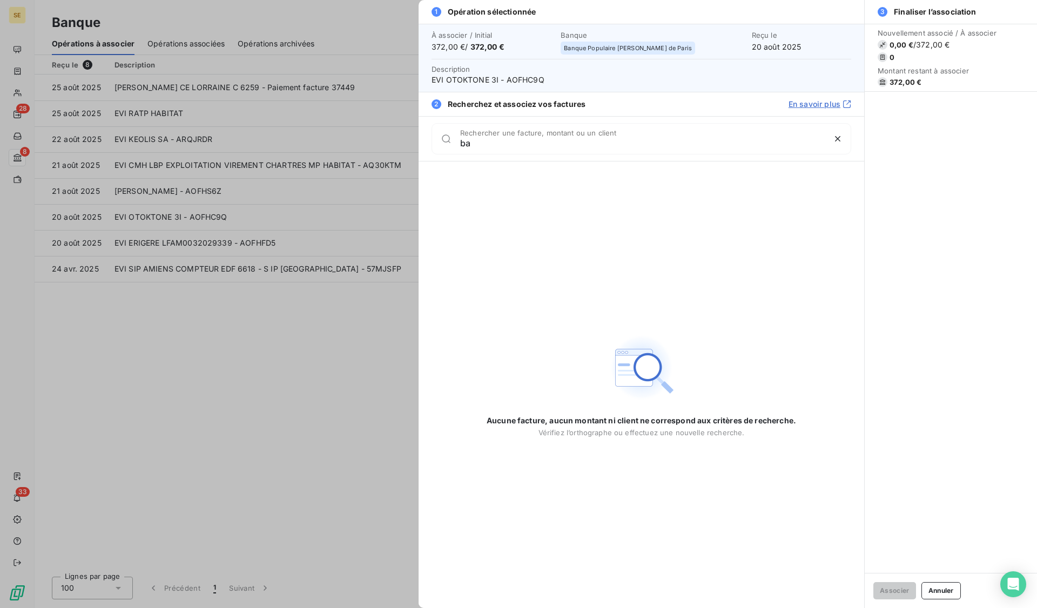
type input "b"
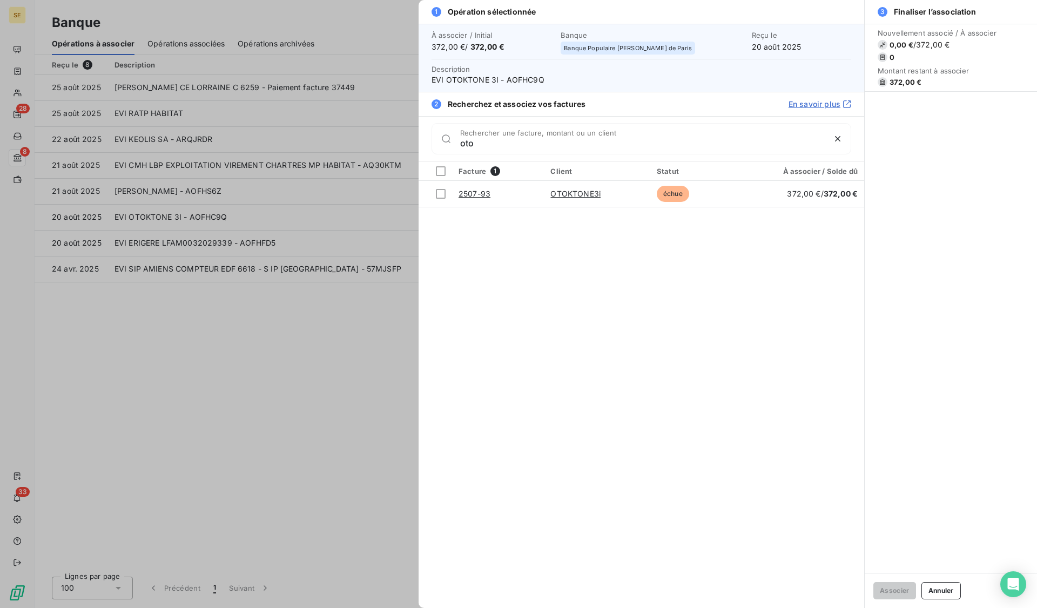
type input "oto"
click at [439, 196] on div at bounding box center [441, 194] width 10 height 10
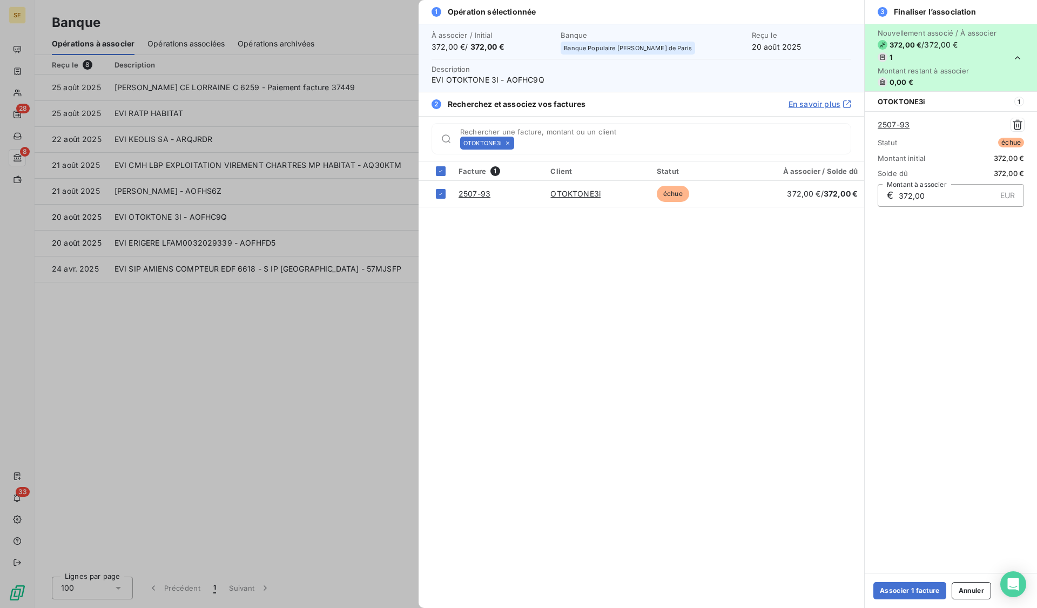
drag, startPoint x: 902, startPoint y: 589, endPoint x: 883, endPoint y: 589, distance: 18.9
click at [902, 589] on button "Associer 1 facture" at bounding box center [910, 590] width 73 height 17
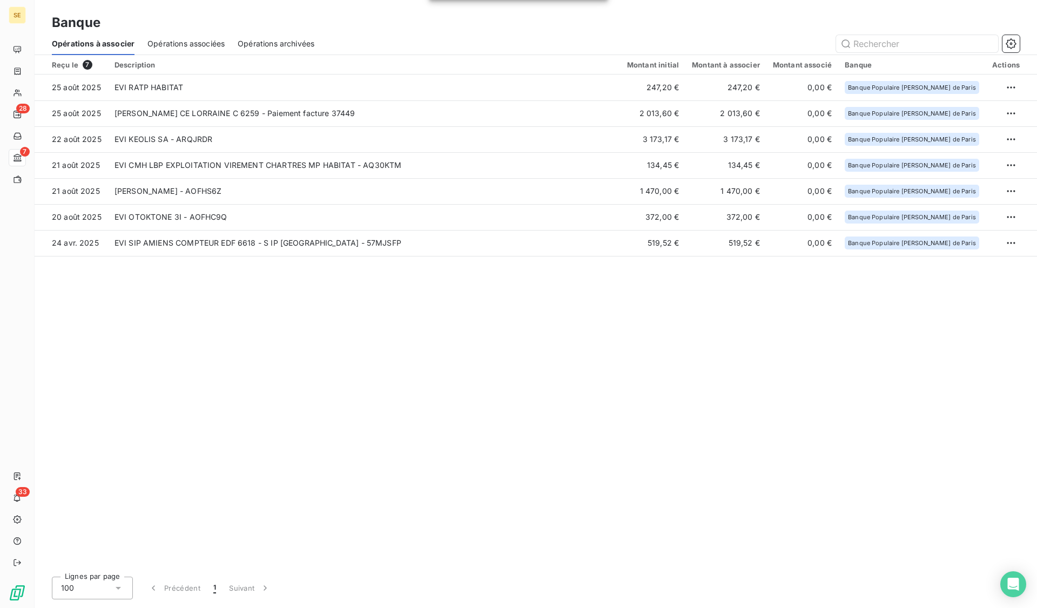
click at [173, 196] on td "[PERSON_NAME] - AOFHS6Z" at bounding box center [364, 191] width 513 height 26
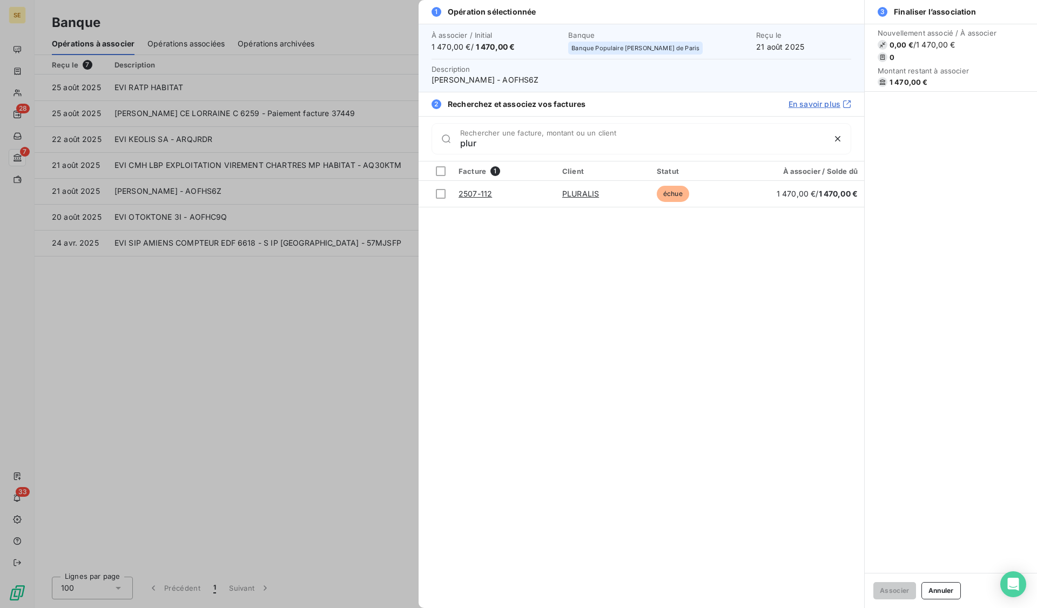
type input "plur"
click at [442, 192] on div at bounding box center [441, 194] width 10 height 10
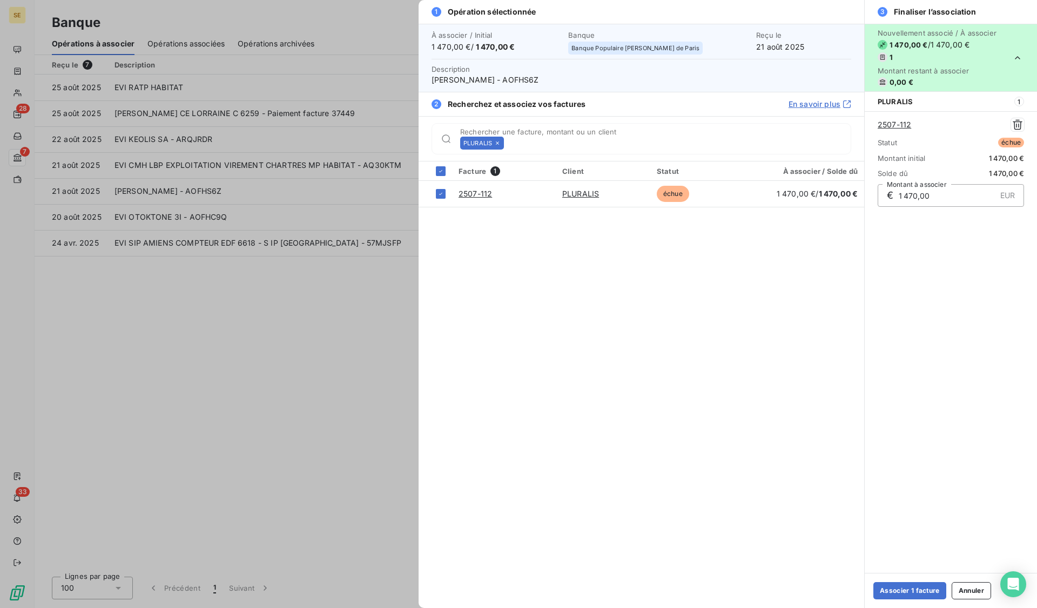
click at [898, 588] on button "Associer 1 facture" at bounding box center [910, 590] width 73 height 17
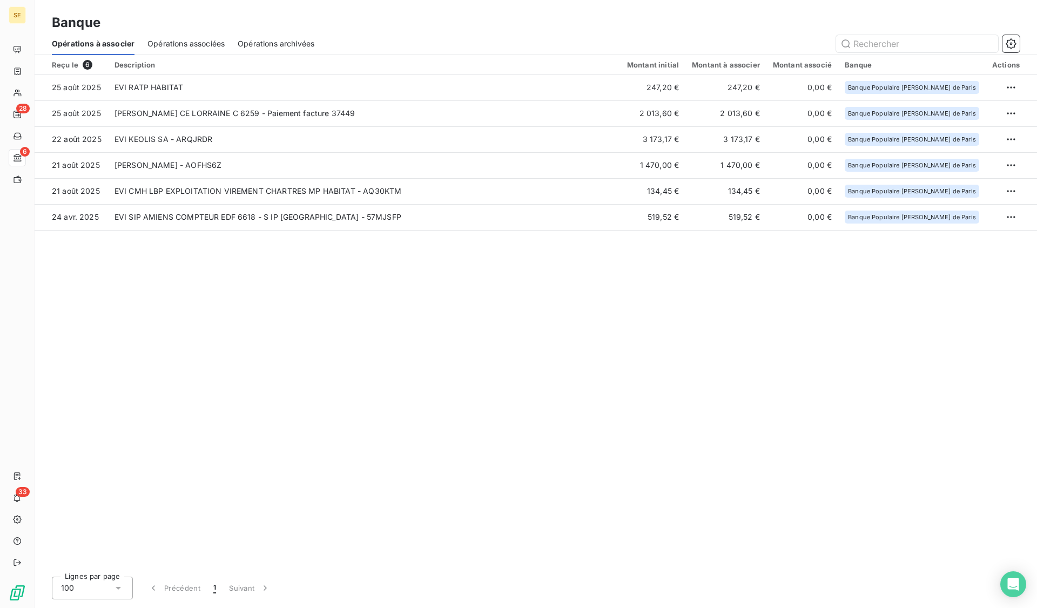
click at [264, 190] on td "EVI CMH LBP EXPLOITATION VIREMENT CHARTRES MP HABITAT - AQ30KTM" at bounding box center [364, 191] width 513 height 26
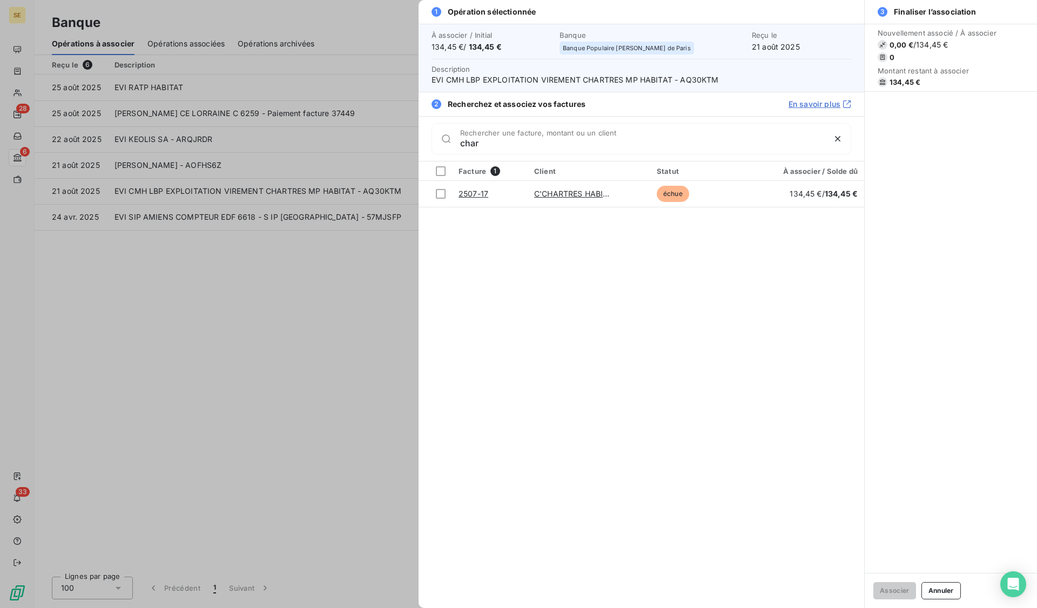
type input "char"
click at [440, 197] on div at bounding box center [441, 194] width 10 height 10
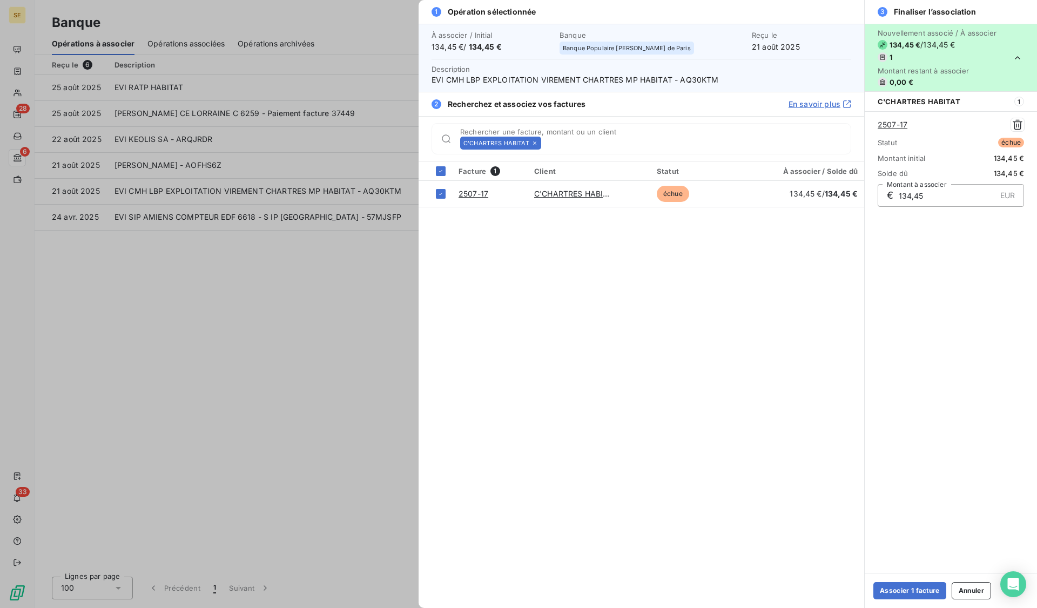
click at [919, 588] on button "Associer 1 facture" at bounding box center [910, 590] width 73 height 17
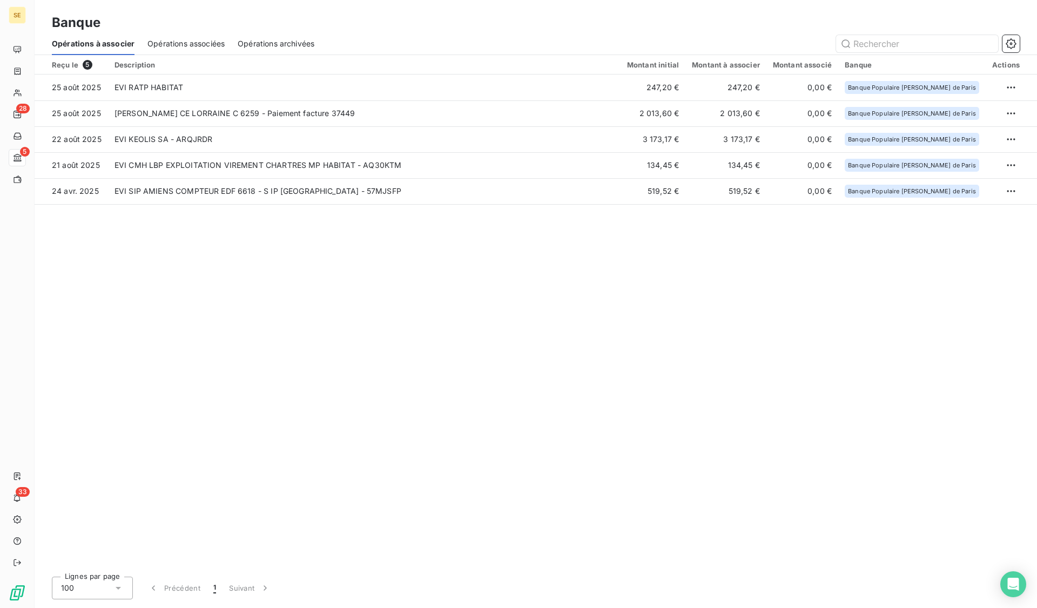
click at [171, 143] on td "EVI KEOLIS SA - ARQJRDR" at bounding box center [364, 139] width 513 height 26
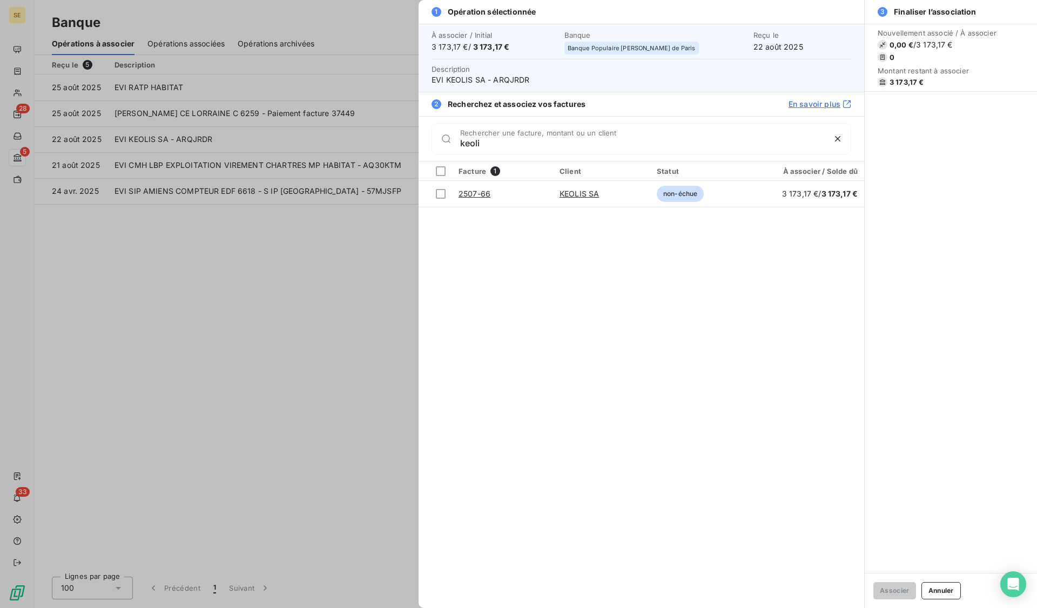
type input "keoli"
click at [439, 194] on div at bounding box center [441, 194] width 10 height 10
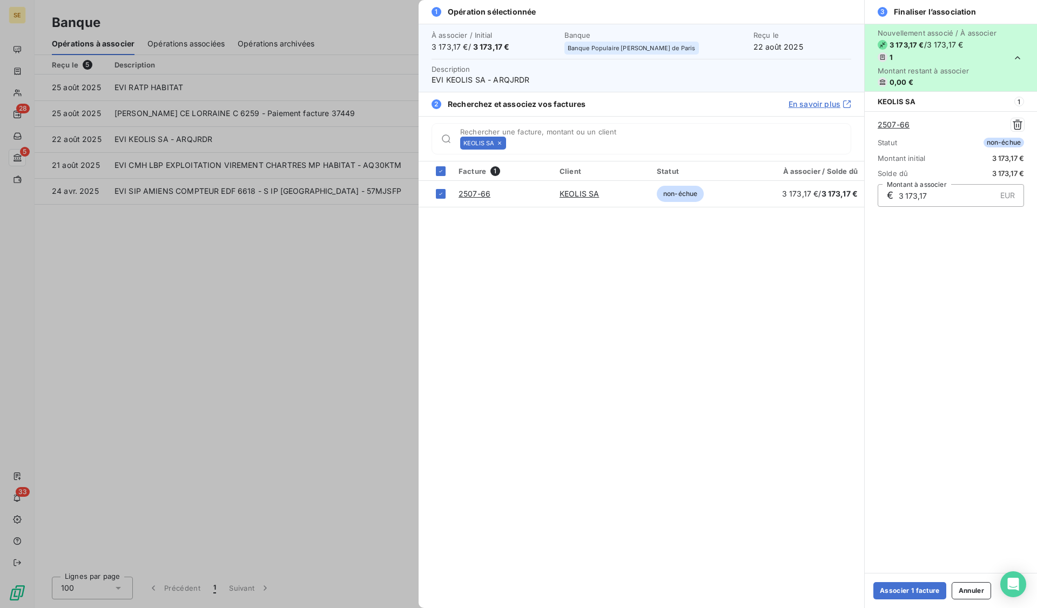
click at [889, 587] on button "Associer 1 facture" at bounding box center [910, 590] width 73 height 17
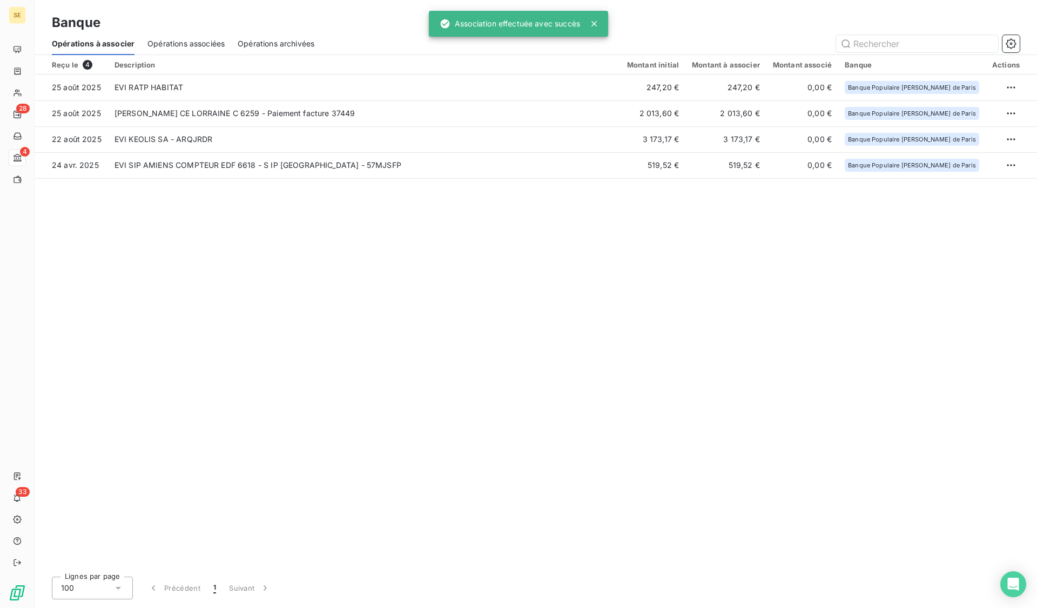
click at [176, 111] on td "[PERSON_NAME] CE LORRAINE C 6259 - Paiement facture 37449" at bounding box center [364, 113] width 513 height 26
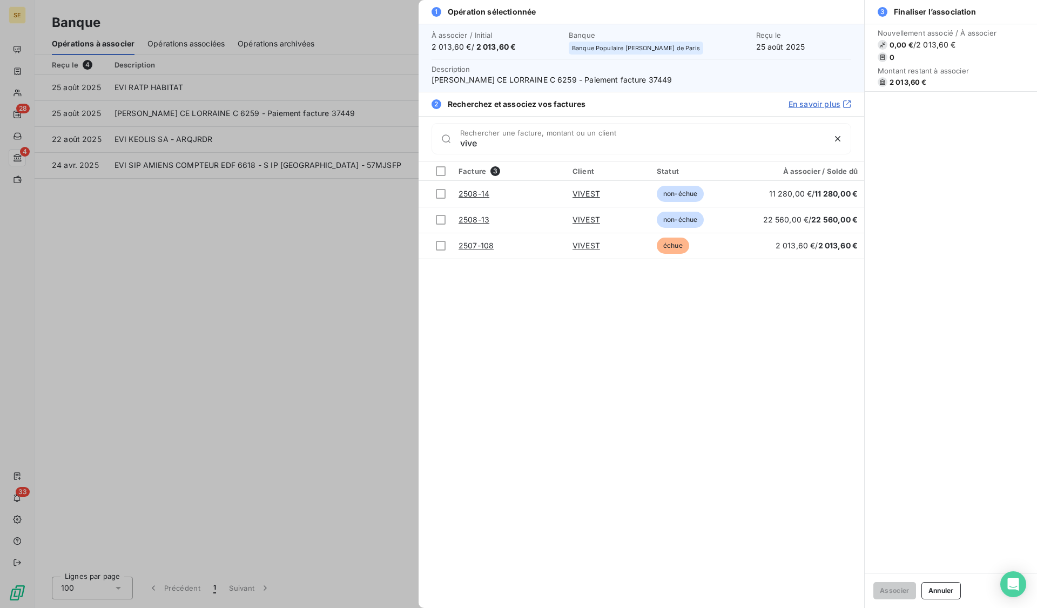
type input "vive"
click at [443, 245] on div at bounding box center [441, 246] width 10 height 10
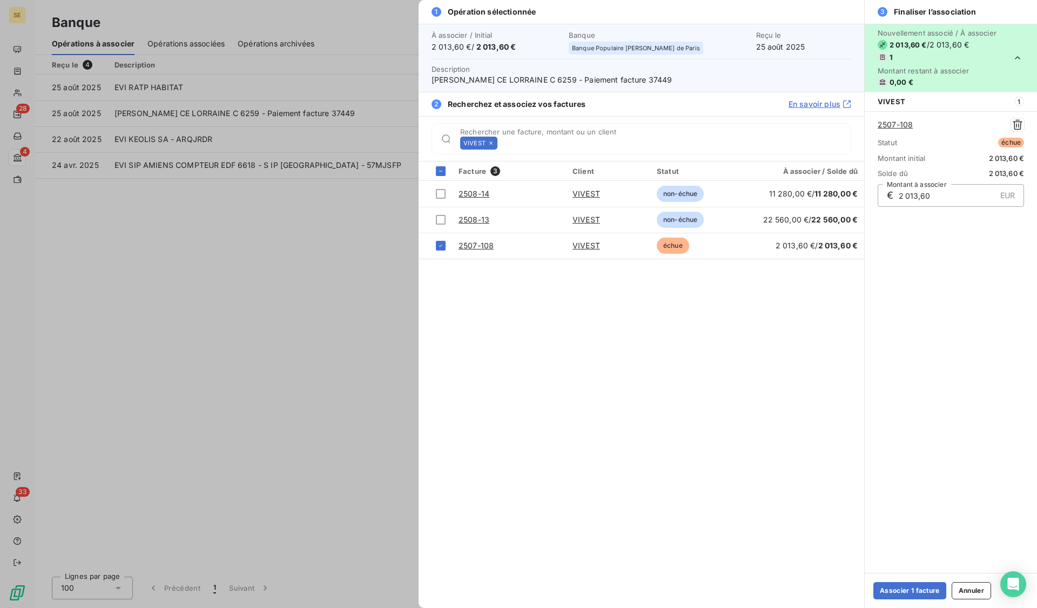
drag, startPoint x: 932, startPoint y: 594, endPoint x: 216, endPoint y: 539, distance: 718.4
click at [932, 594] on button "Associer 1 facture" at bounding box center [910, 590] width 73 height 17
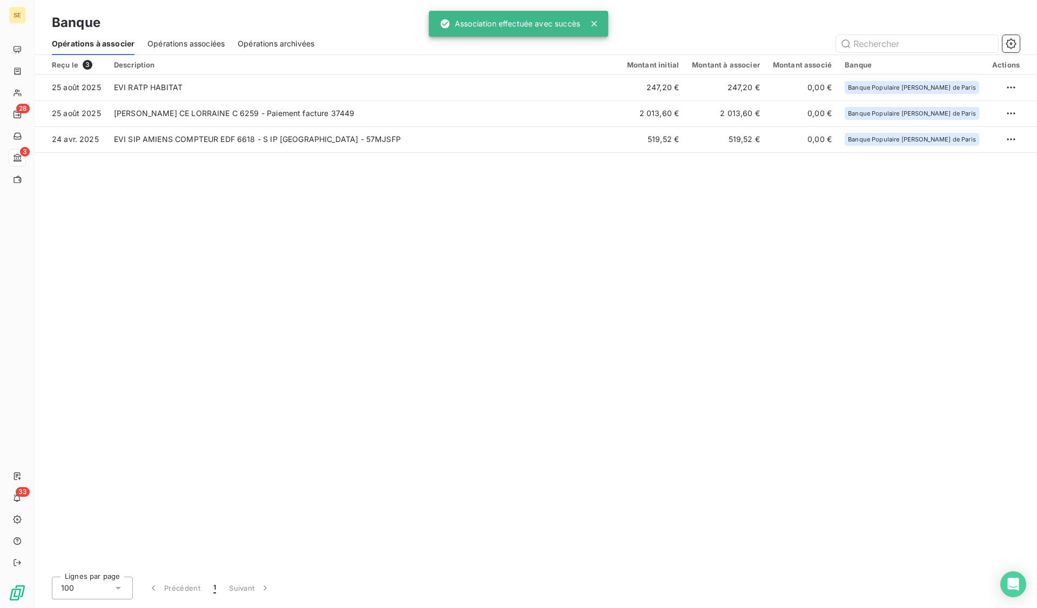
click at [150, 90] on td "EVI RATP HABITAT" at bounding box center [364, 88] width 513 height 26
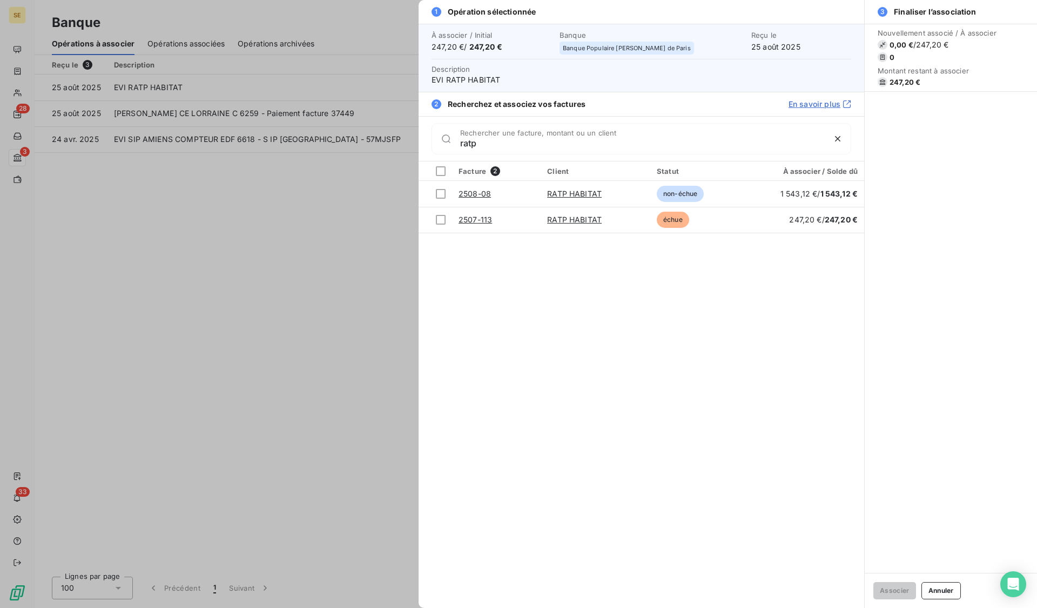
type input "ratp"
click at [441, 219] on div at bounding box center [441, 220] width 10 height 10
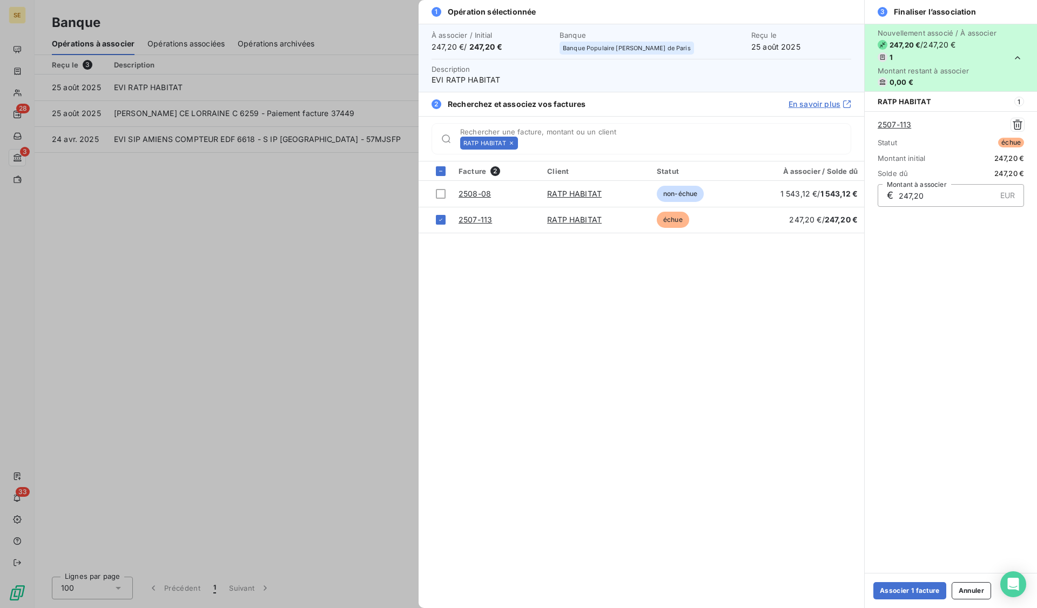
click at [919, 588] on button "Associer 1 facture" at bounding box center [910, 590] width 73 height 17
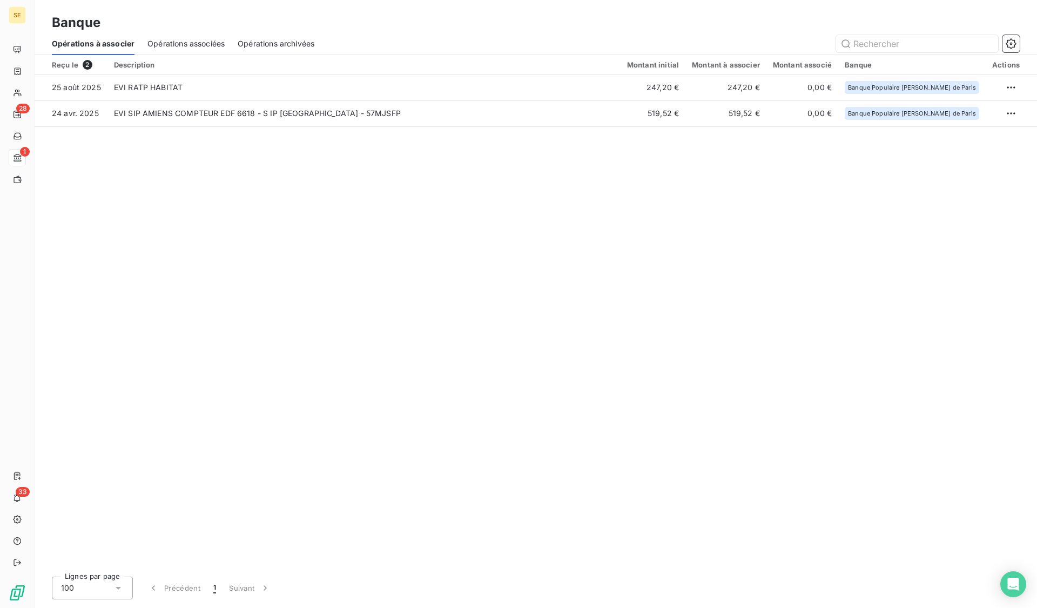
click at [198, 41] on span "Opérations associées" at bounding box center [185, 43] width 77 height 11
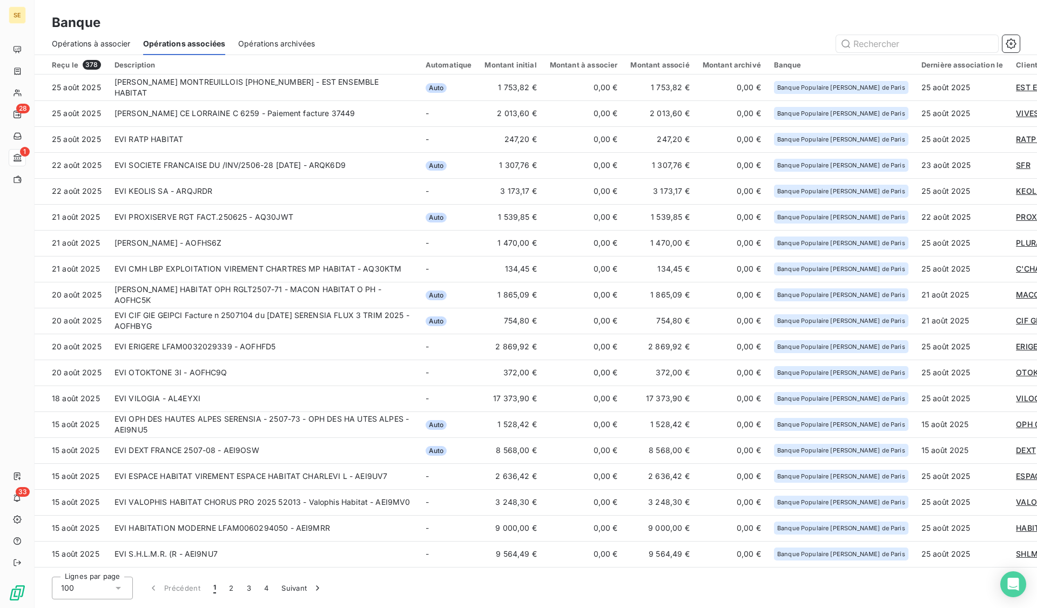
click at [1009, 45] on icon "button" at bounding box center [1011, 43] width 11 height 11
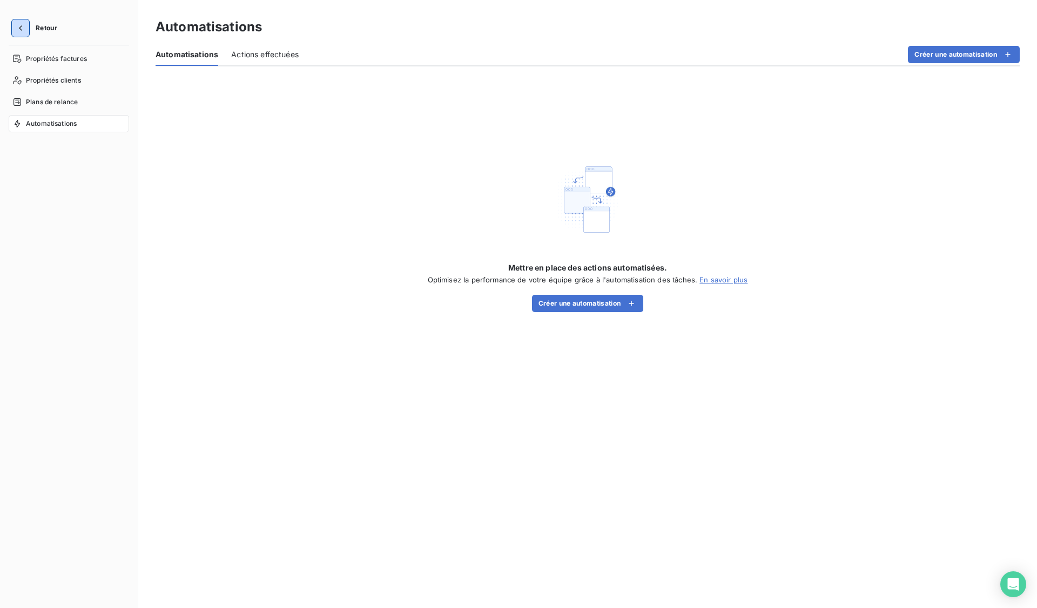
click at [25, 29] on icon "button" at bounding box center [20, 28] width 11 height 11
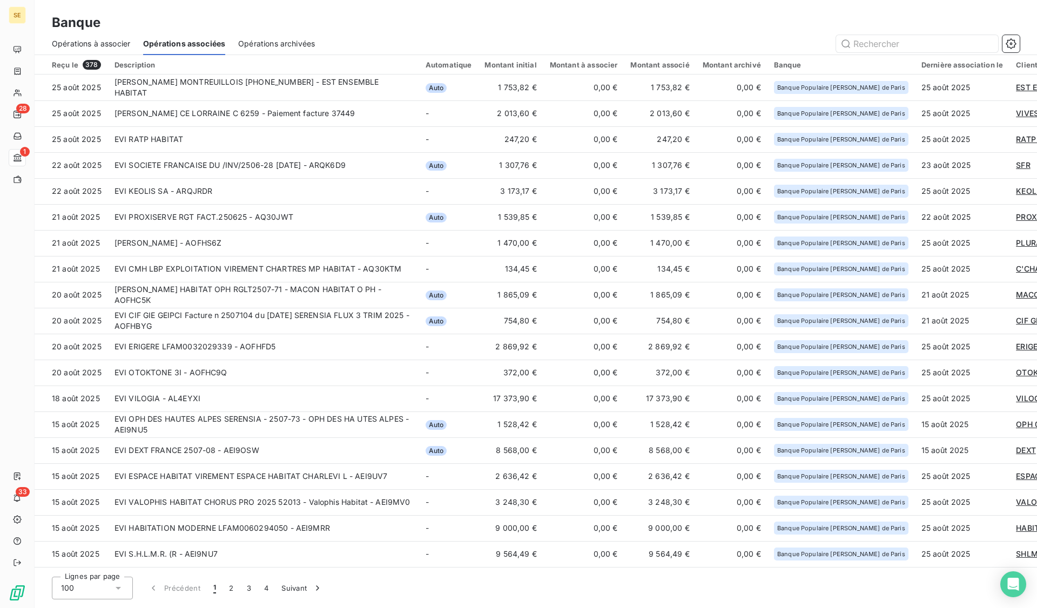
click at [442, 65] on div "Automatique" at bounding box center [449, 65] width 46 height 9
click at [438, 88] on span "Auto" at bounding box center [437, 88] width 22 height 10
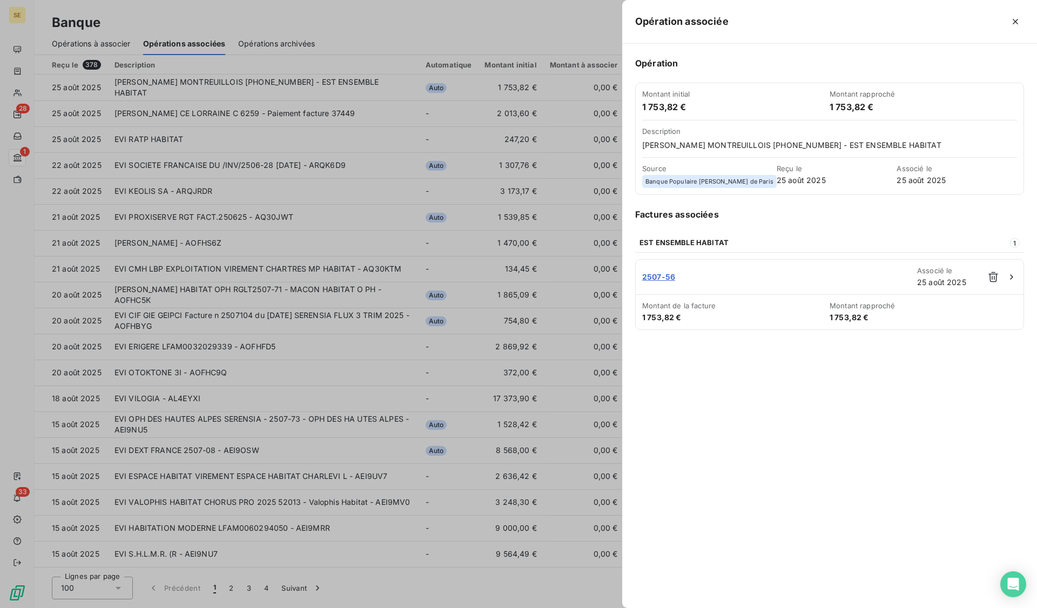
click at [439, 123] on div at bounding box center [518, 304] width 1037 height 608
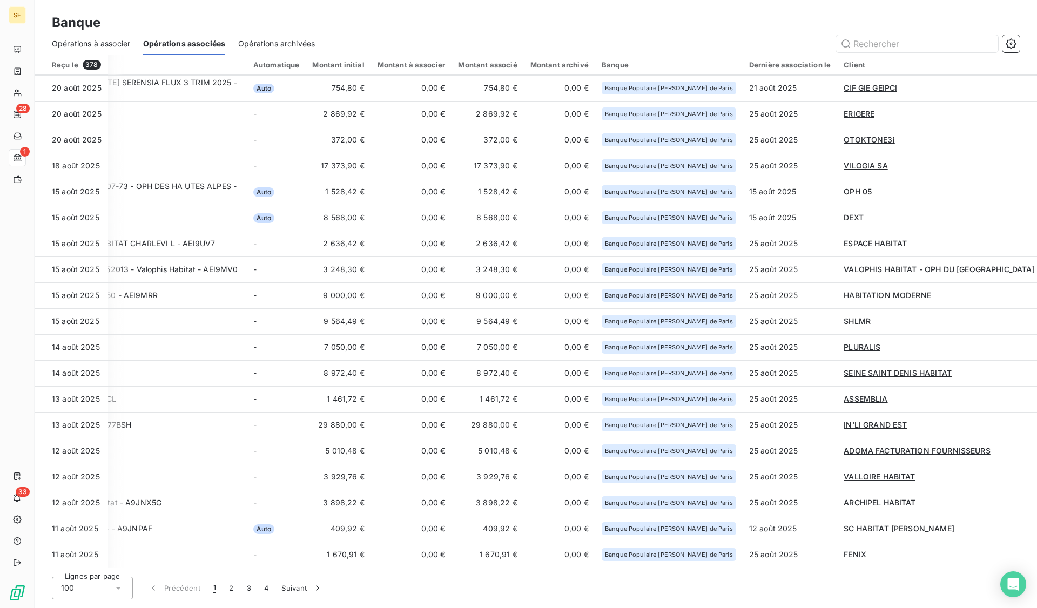
scroll to position [0, 172]
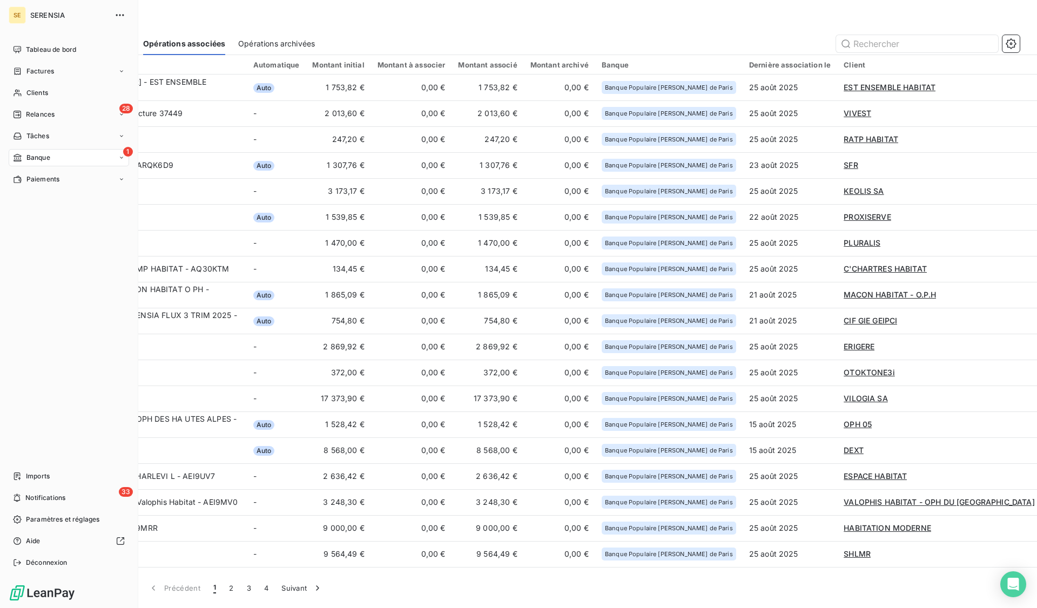
click at [34, 50] on span "Tableau de bord" at bounding box center [51, 50] width 50 height 10
